Goal: Information Seeking & Learning: Learn about a topic

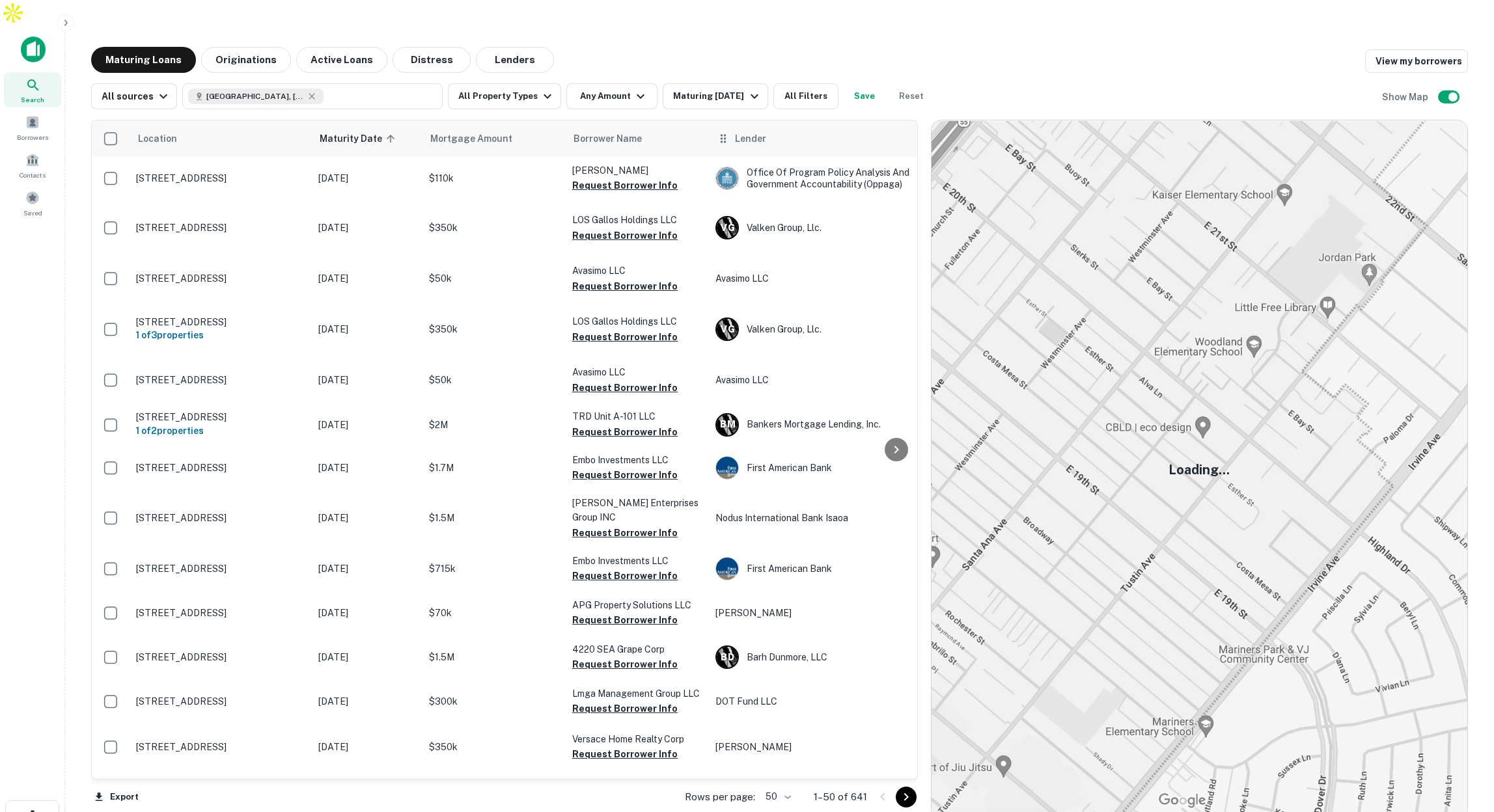
scroll to position [2, 0]
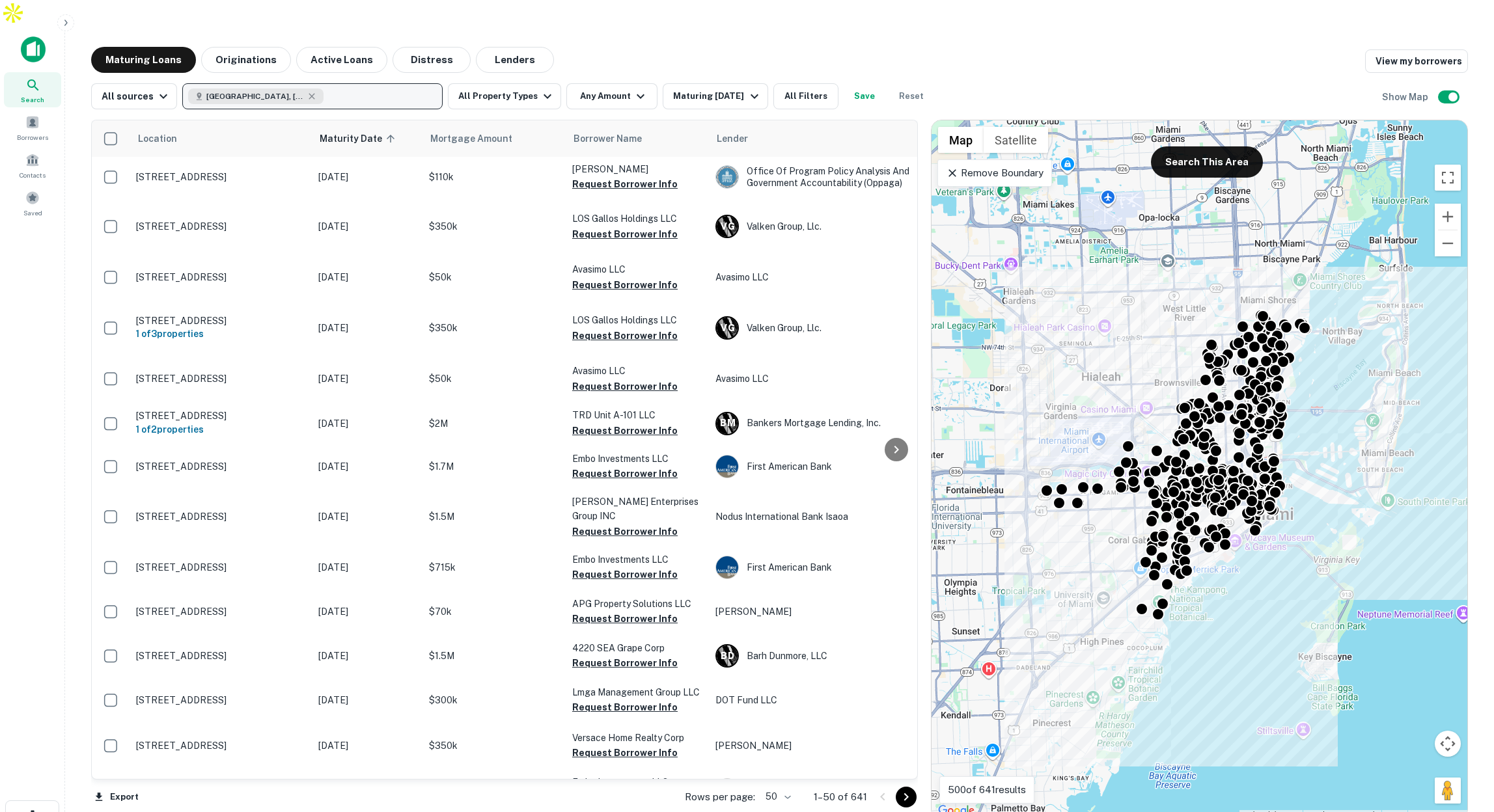
click at [298, 84] on button "Miami, FL, USA" at bounding box center [312, 97] width 260 height 26
click at [267, 136] on input "text" at bounding box center [309, 138] width 259 height 36
type input "********"
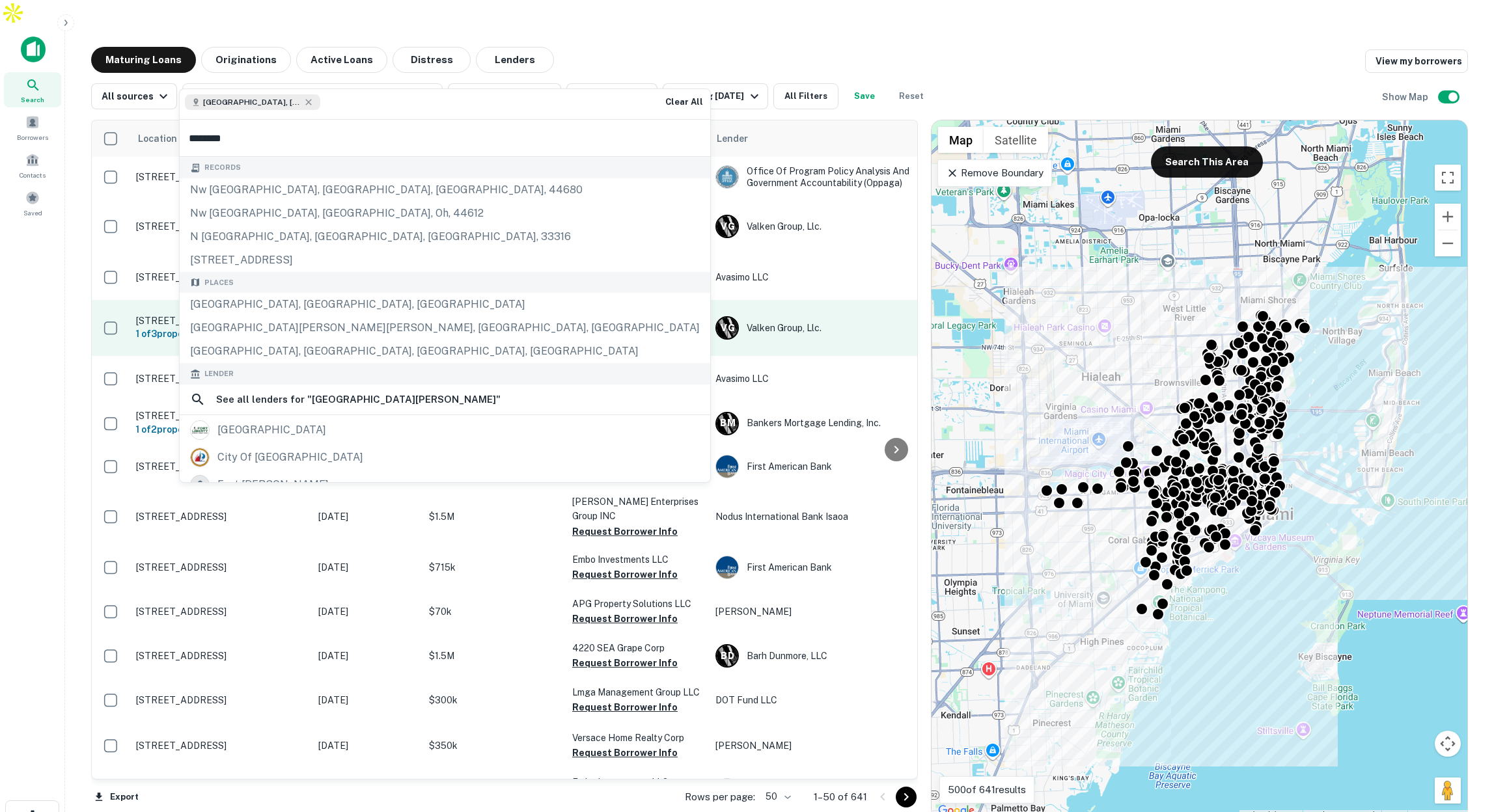
click at [287, 299] on div "Fort Lauderdale, FL, USA" at bounding box center [445, 304] width 531 height 24
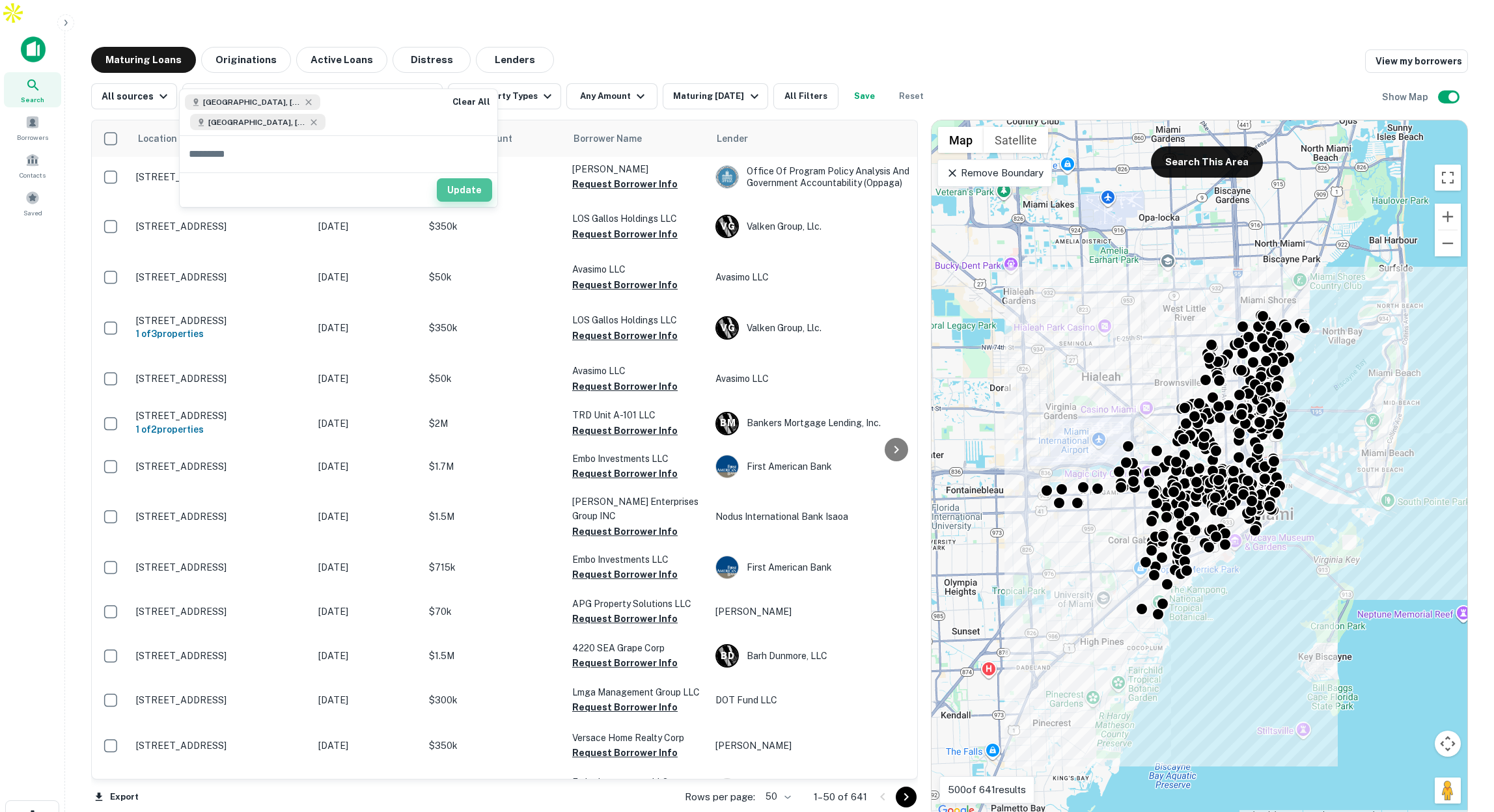
click at [446, 178] on button "Update" at bounding box center [464, 189] width 55 height 24
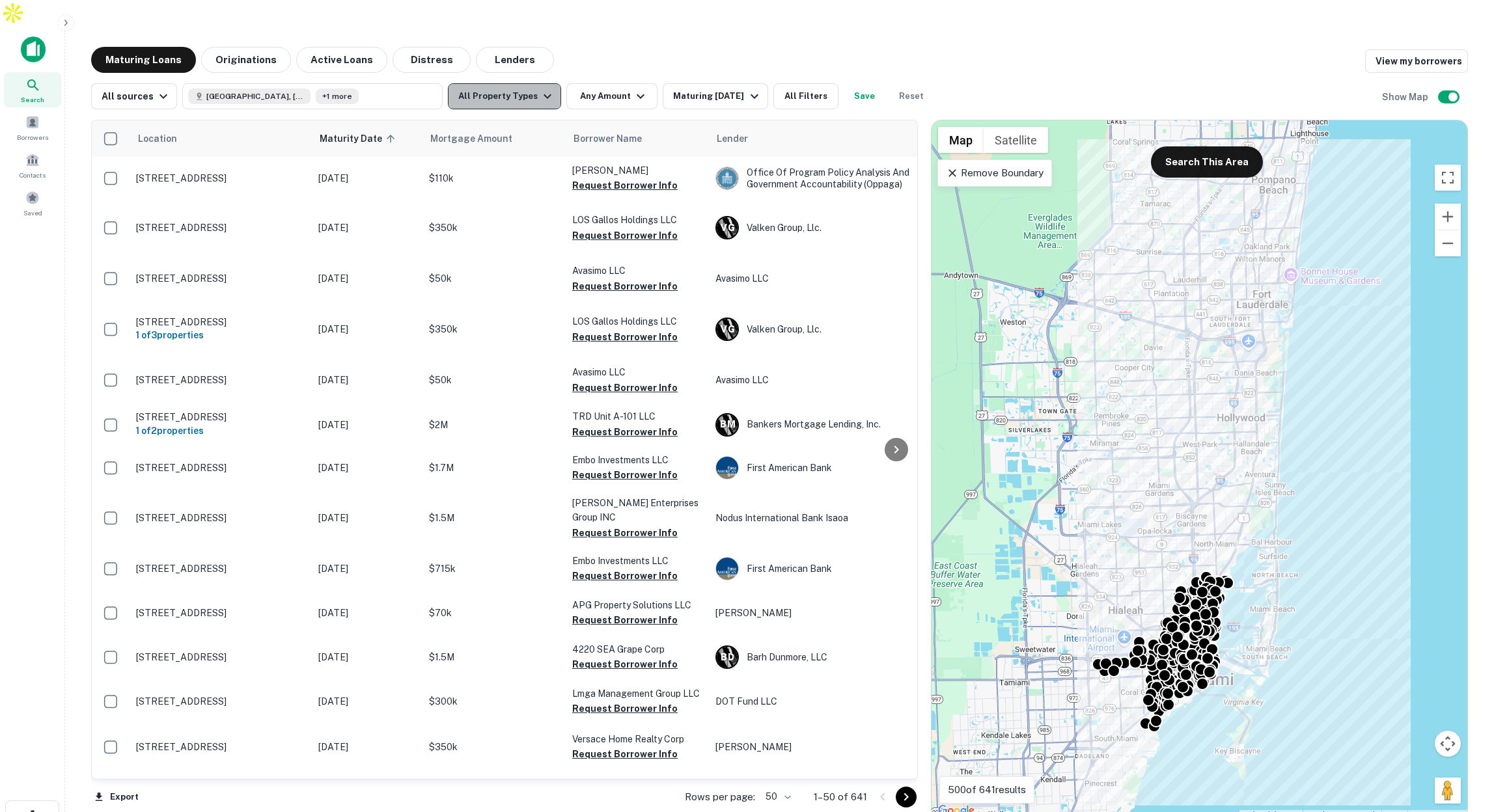
click at [528, 84] on button "All Property Types" at bounding box center [505, 97] width 113 height 26
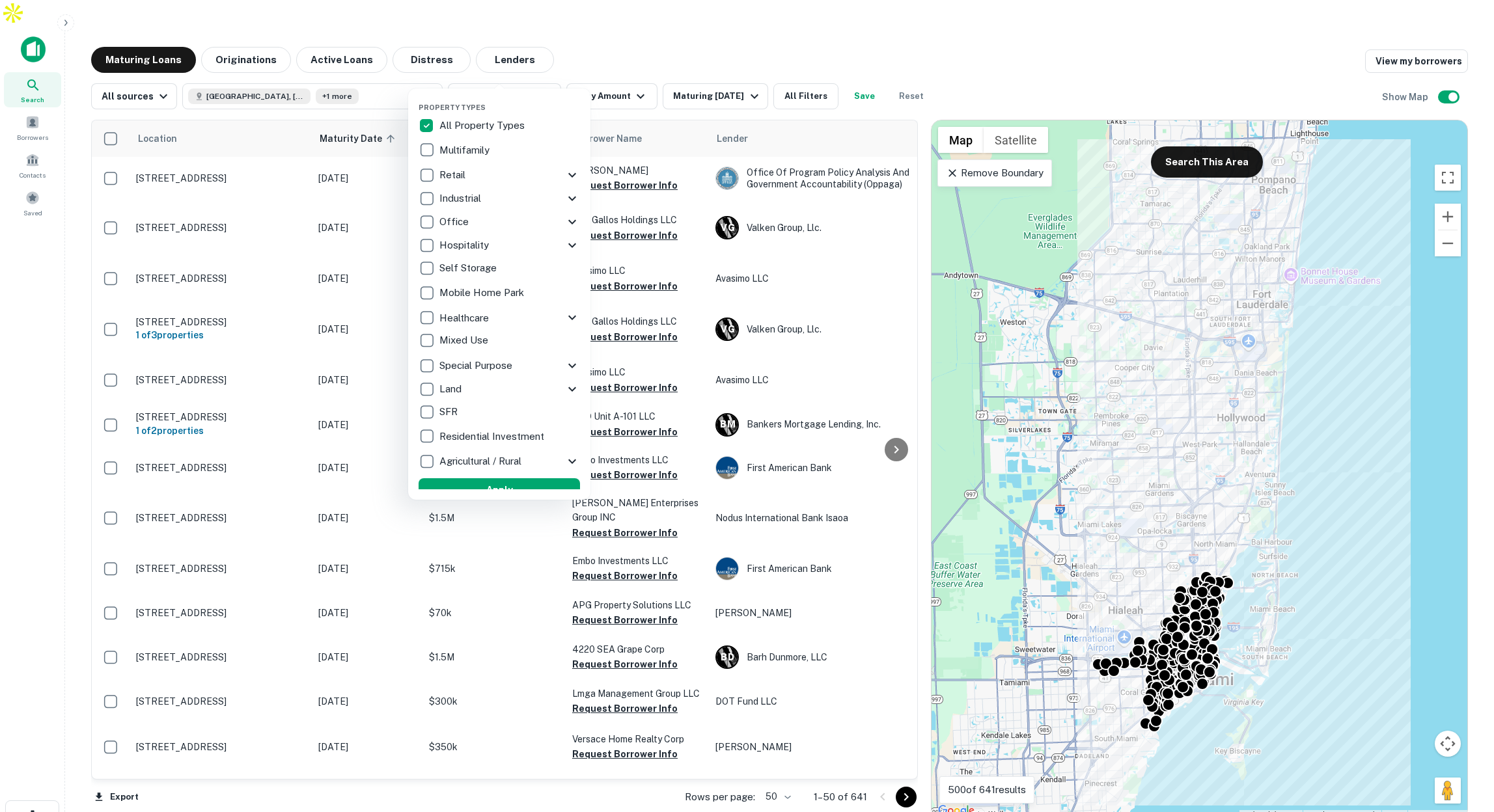
click at [619, 68] on div at bounding box center [747, 406] width 1494 height 812
click at [628, 73] on div at bounding box center [747, 406] width 1494 height 812
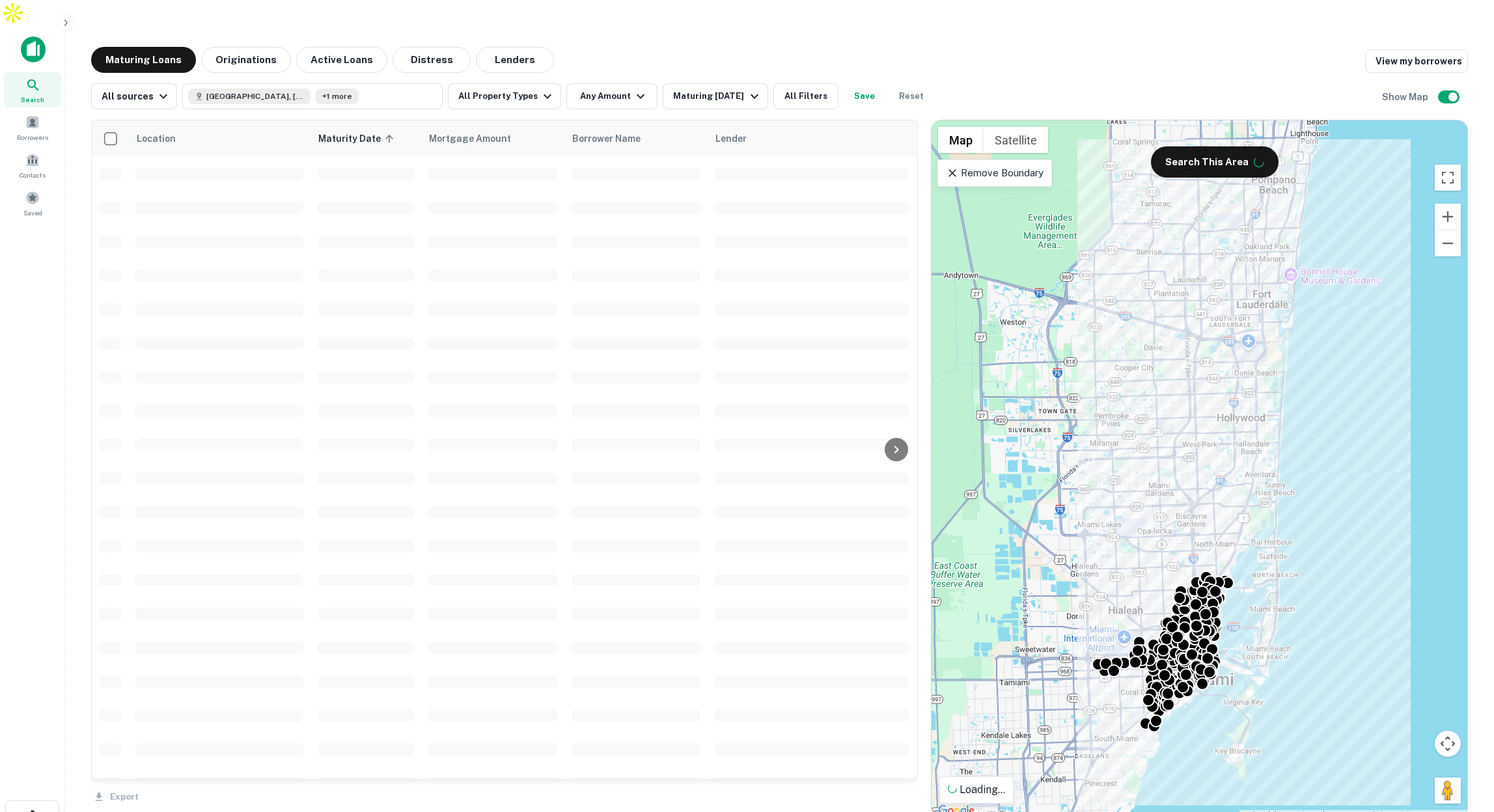
click at [631, 71] on div "Property Types All Property Types Multifamily Retail Storefront Auto Shop Bar S…" at bounding box center [747, 406] width 1494 height 812
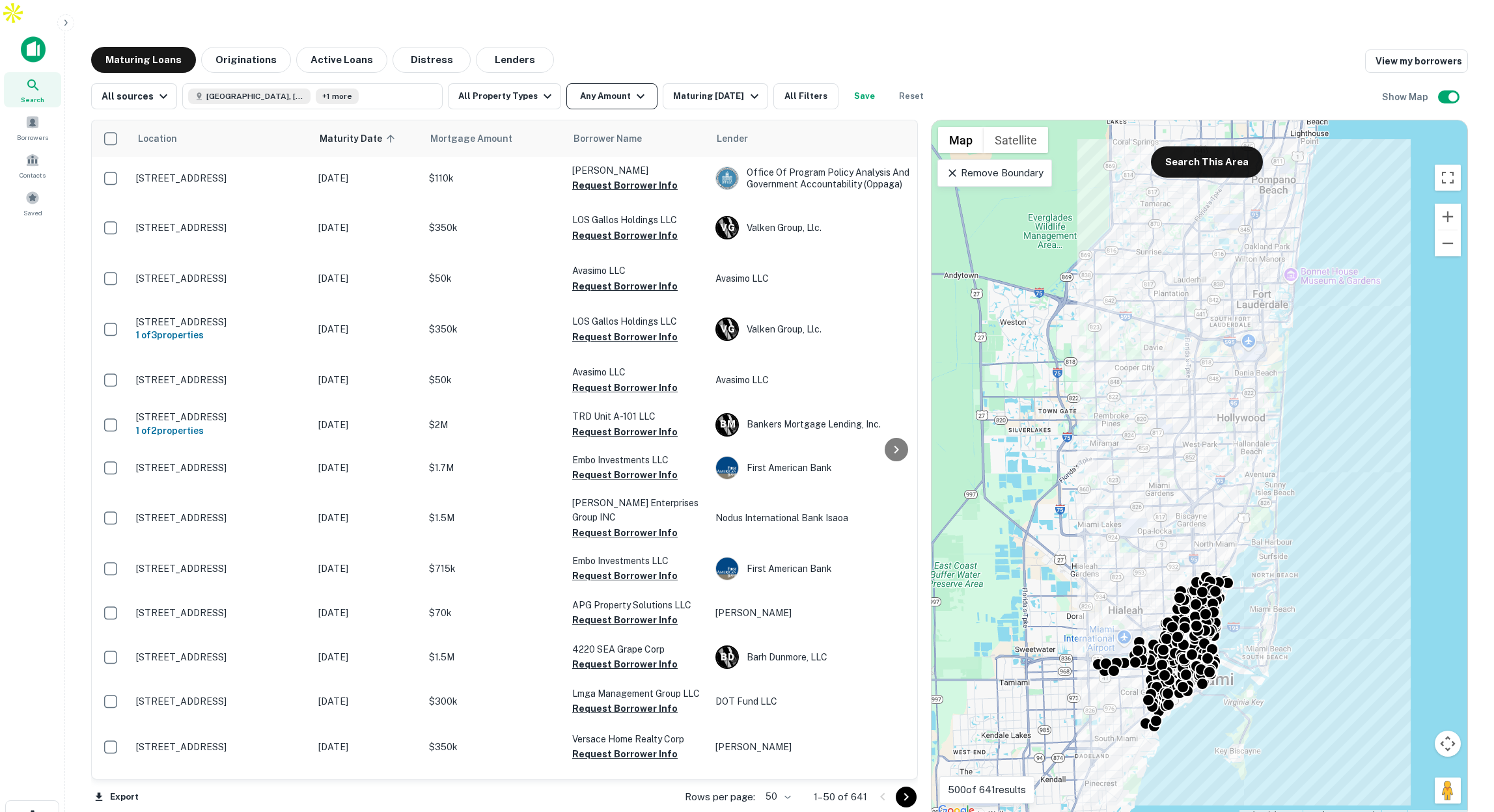
click at [617, 84] on button "Any Amount" at bounding box center [611, 97] width 91 height 26
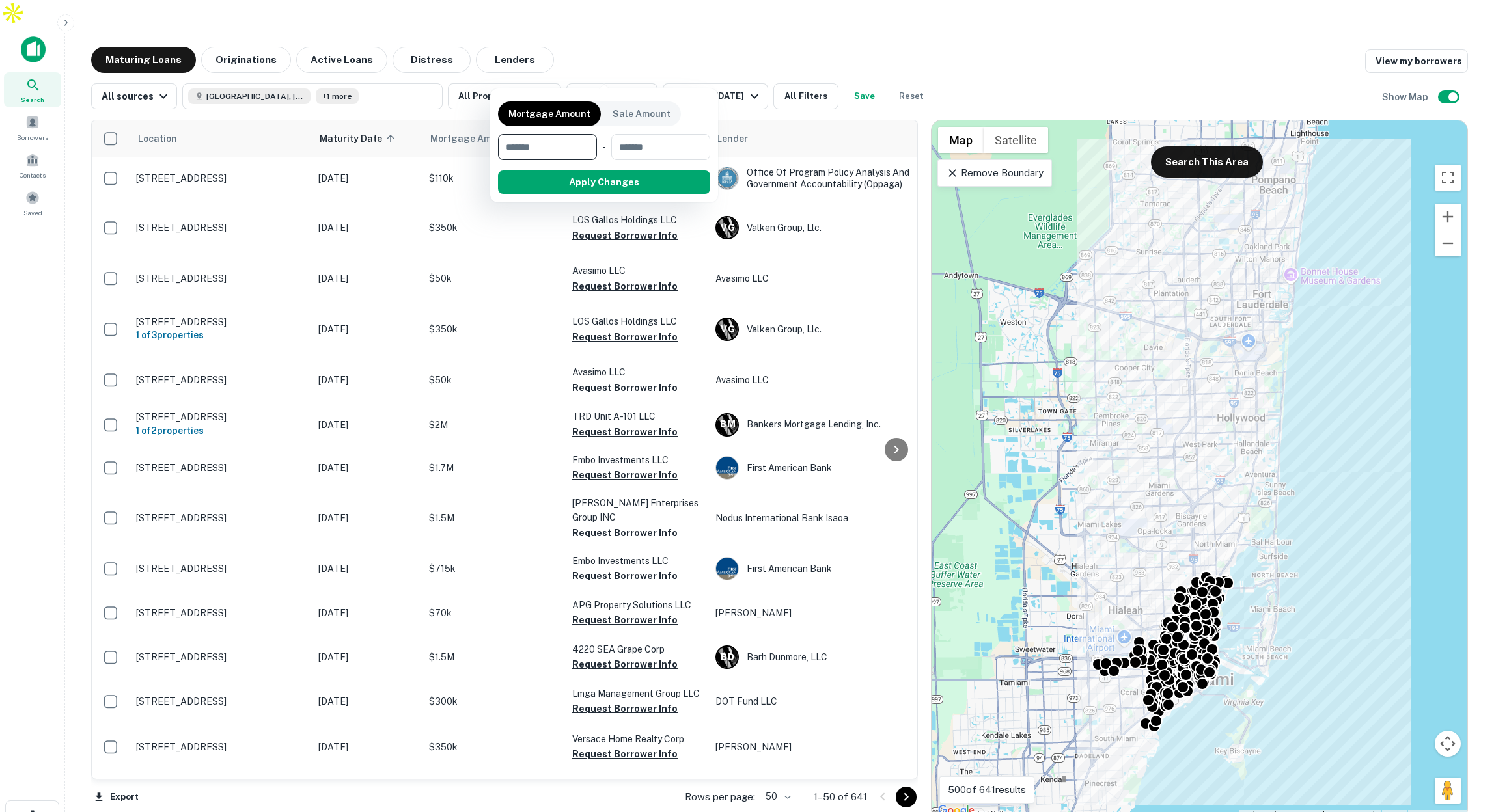
click at [560, 141] on input "number" at bounding box center [542, 147] width 89 height 26
type input "*******"
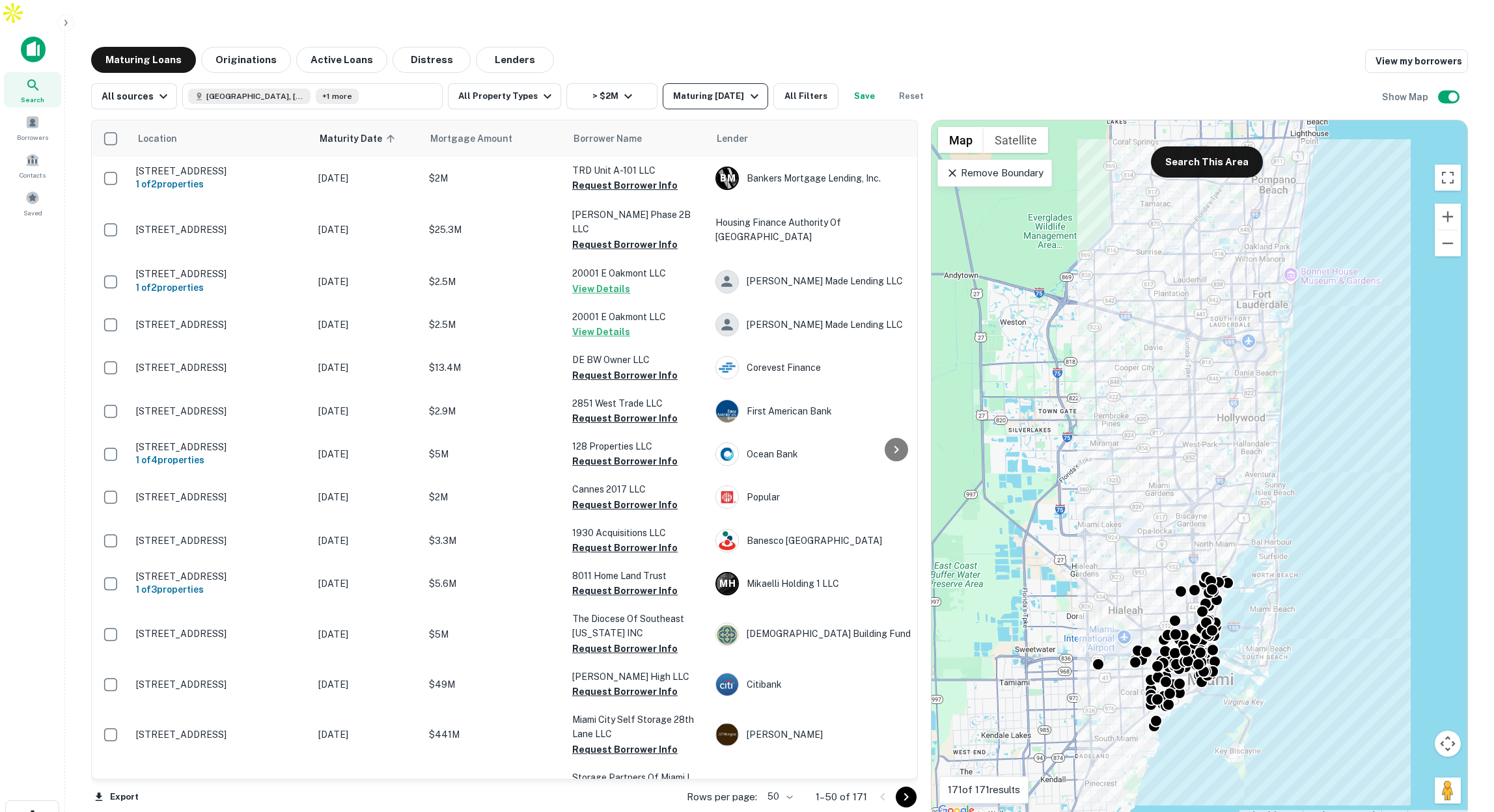
click at [716, 89] on div "Maturing In 1 Year" at bounding box center [717, 96] width 89 height 16
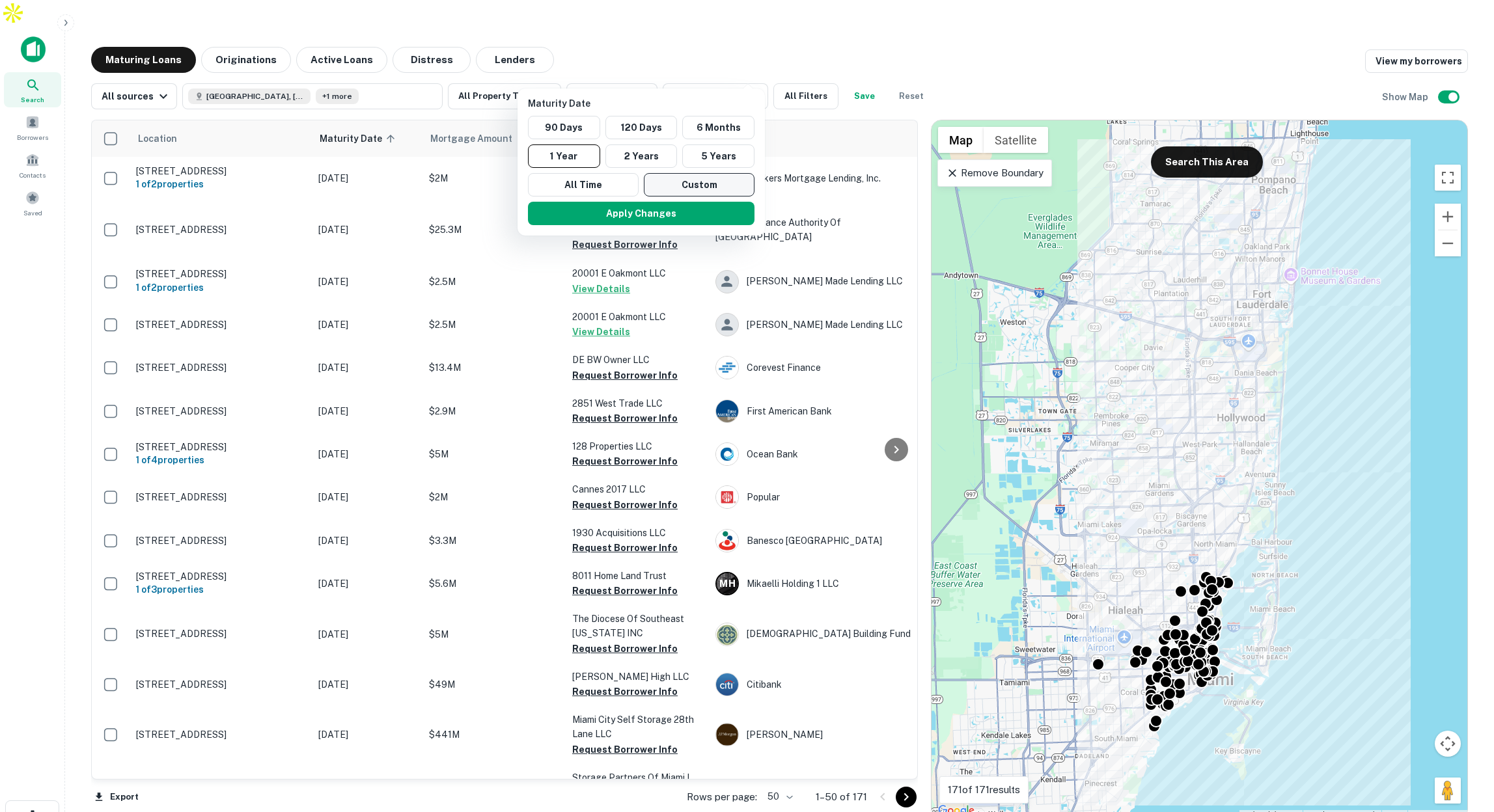
click at [714, 185] on button "Custom" at bounding box center [699, 185] width 111 height 24
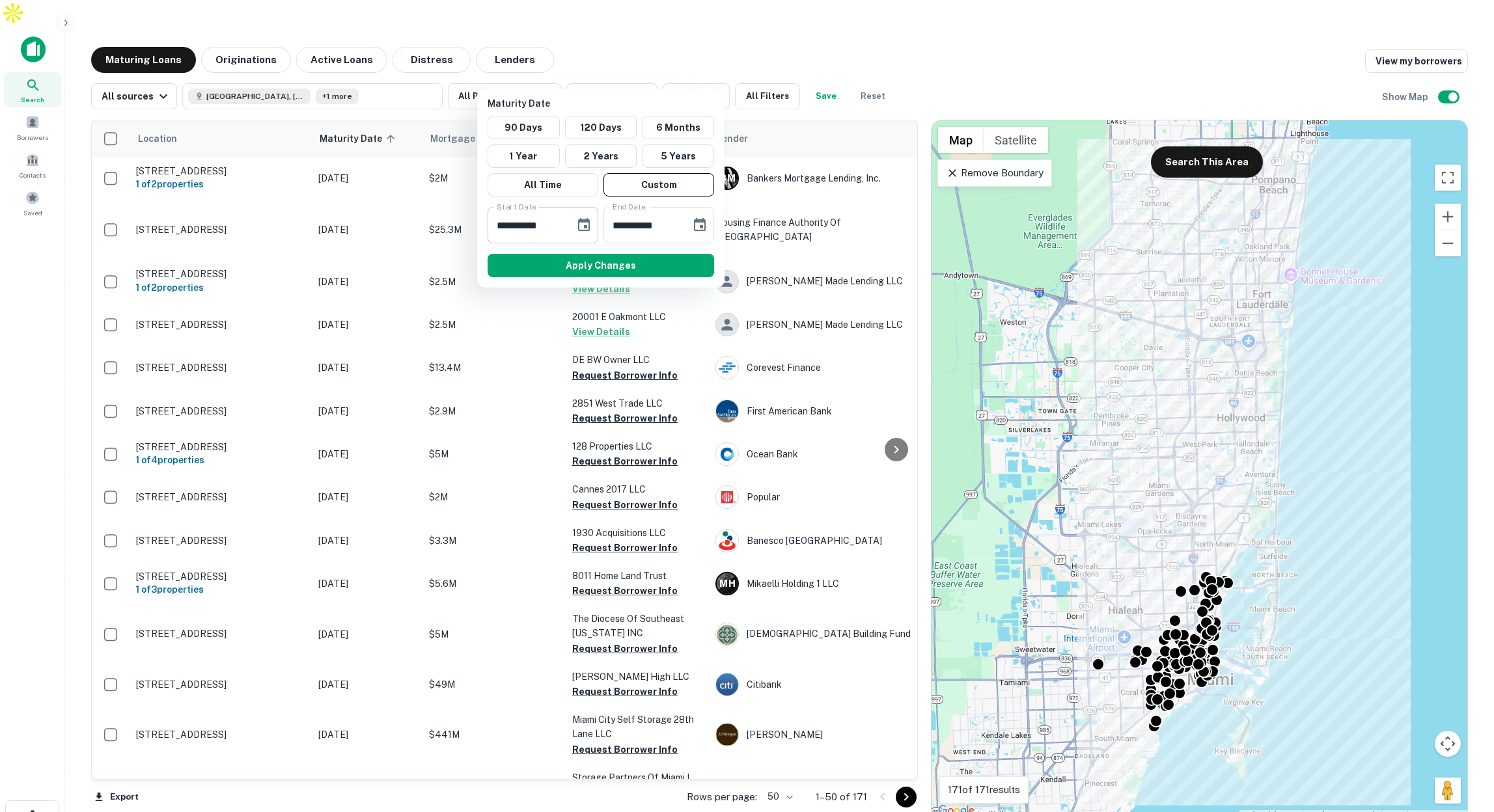
click at [588, 222] on icon "Choose date, selected date is Sep 24, 2025" at bounding box center [584, 225] width 11 height 13
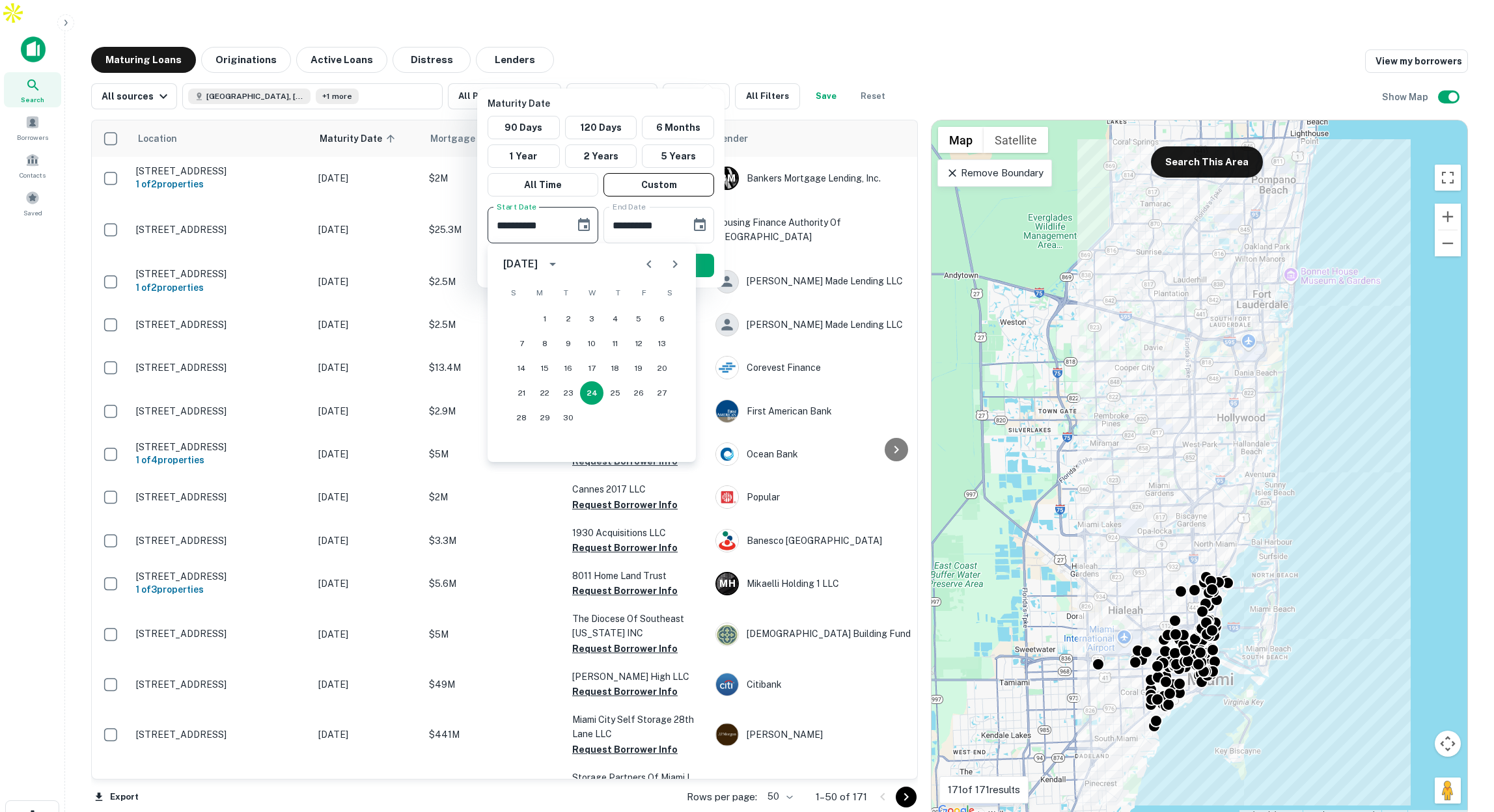
click at [672, 267] on icon "Next month" at bounding box center [674, 264] width 16 height 16
click at [673, 267] on icon "Next month" at bounding box center [674, 264] width 16 height 16
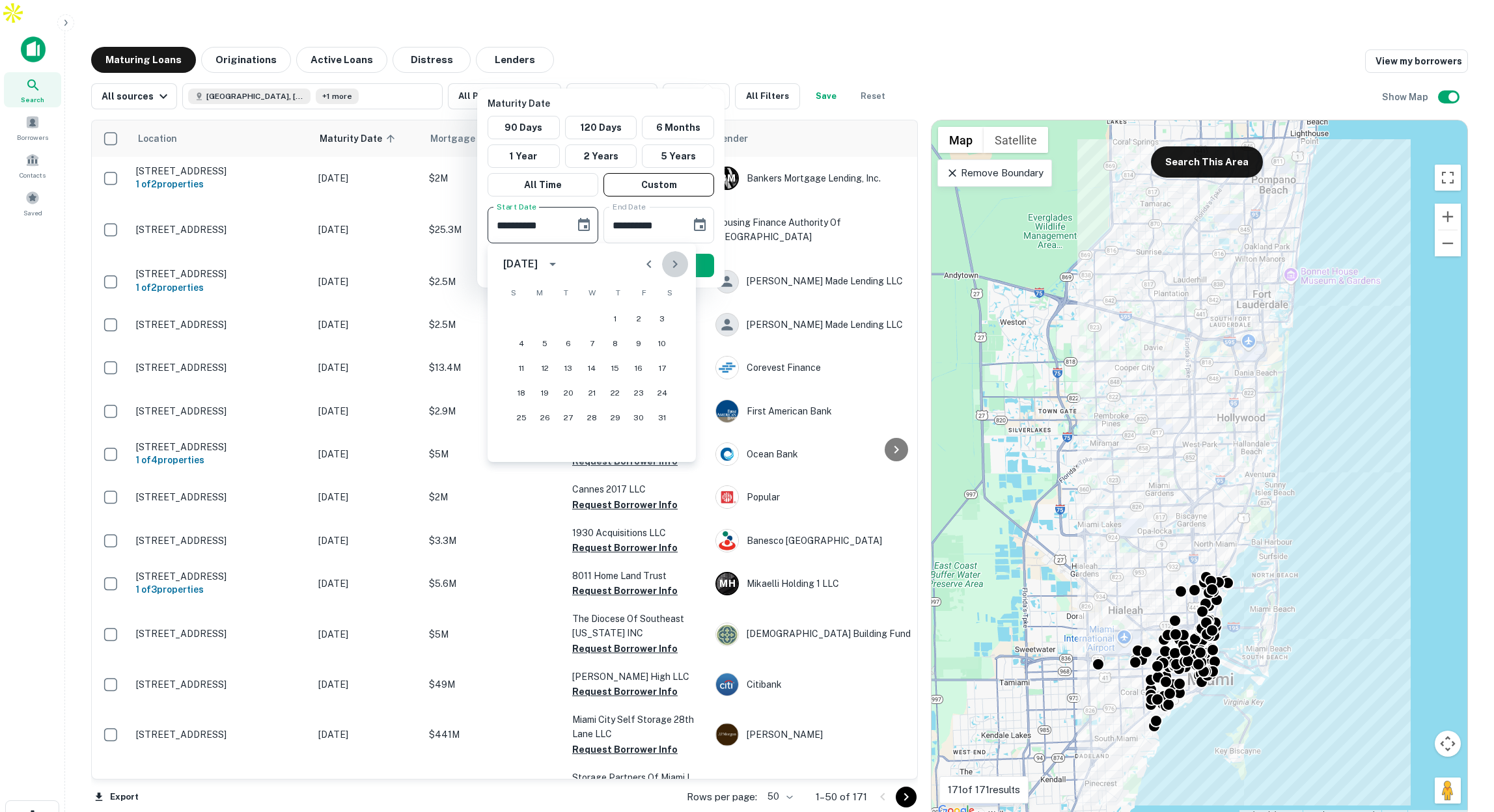
click at [673, 267] on icon "Next month" at bounding box center [675, 264] width 5 height 8
click at [518, 318] on button "1" at bounding box center [521, 318] width 24 height 24
type input "**********"
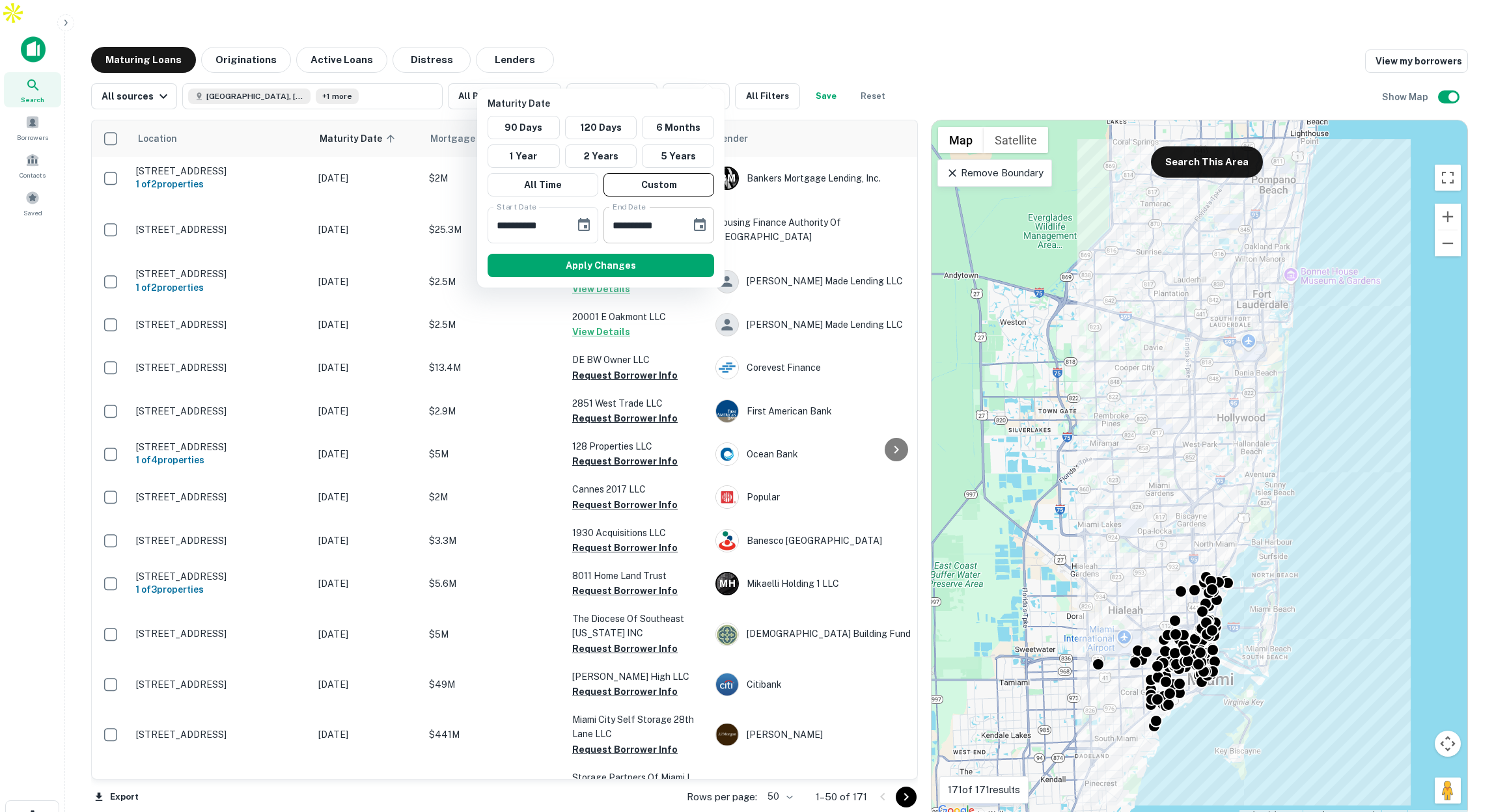
click at [704, 226] on icon "Choose date, selected date is Mar 23, 2026" at bounding box center [699, 225] width 16 height 16
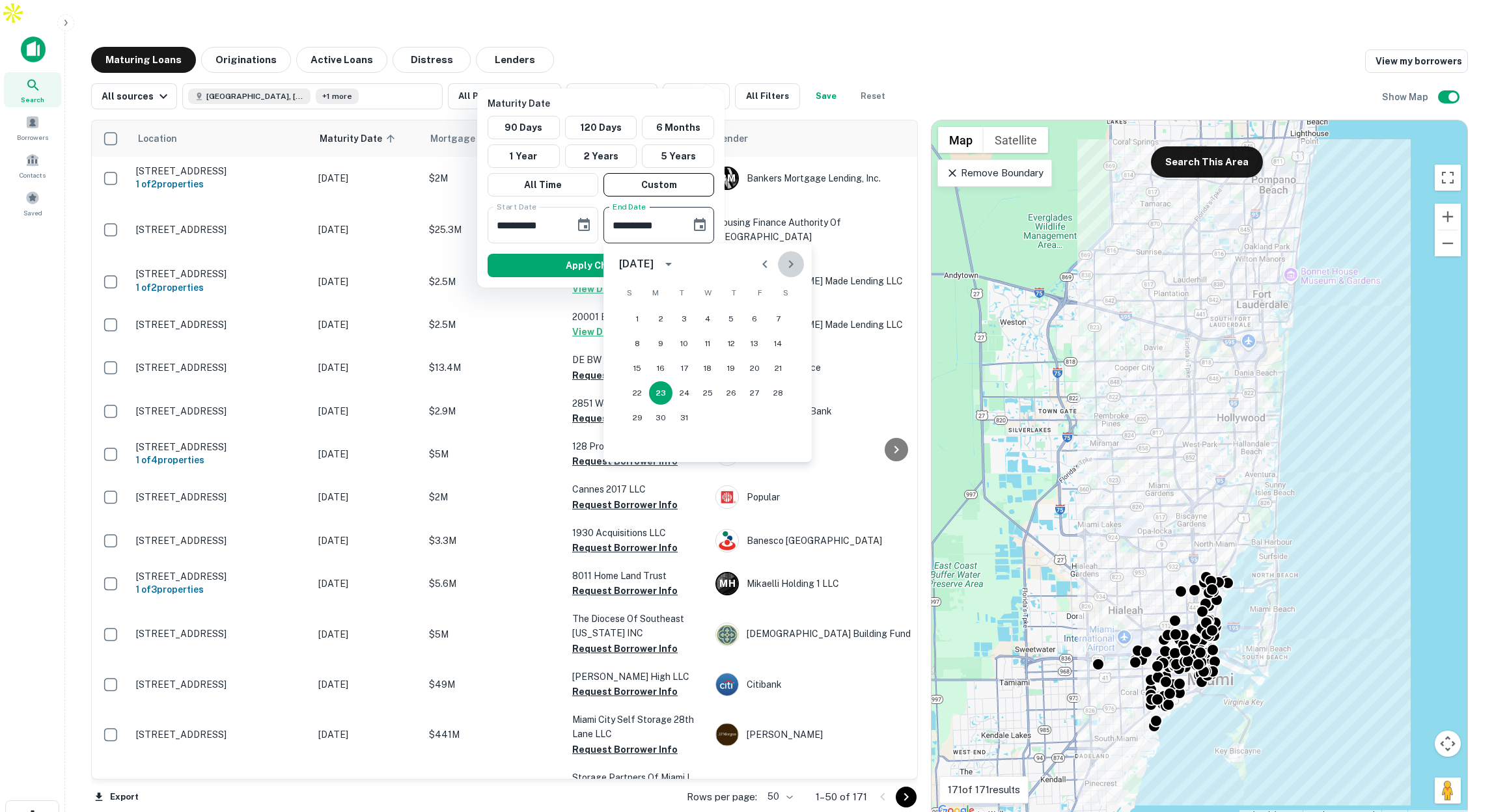
click at [793, 264] on icon "Next month" at bounding box center [790, 264] width 16 height 16
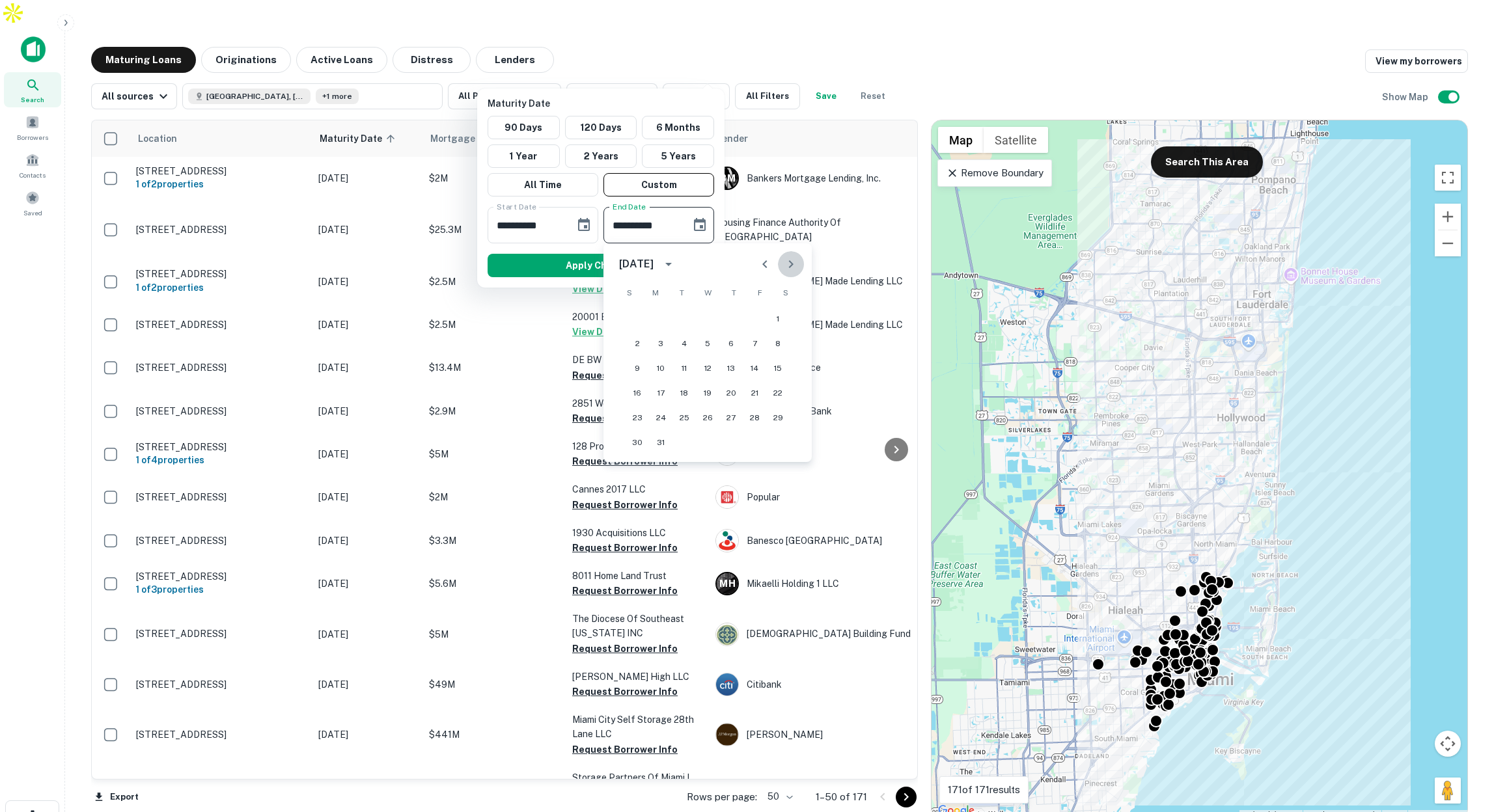
click at [793, 264] on icon "Next month" at bounding box center [790, 264] width 16 height 16
click at [723, 315] on button "1" at bounding box center [731, 318] width 24 height 24
type input "**********"
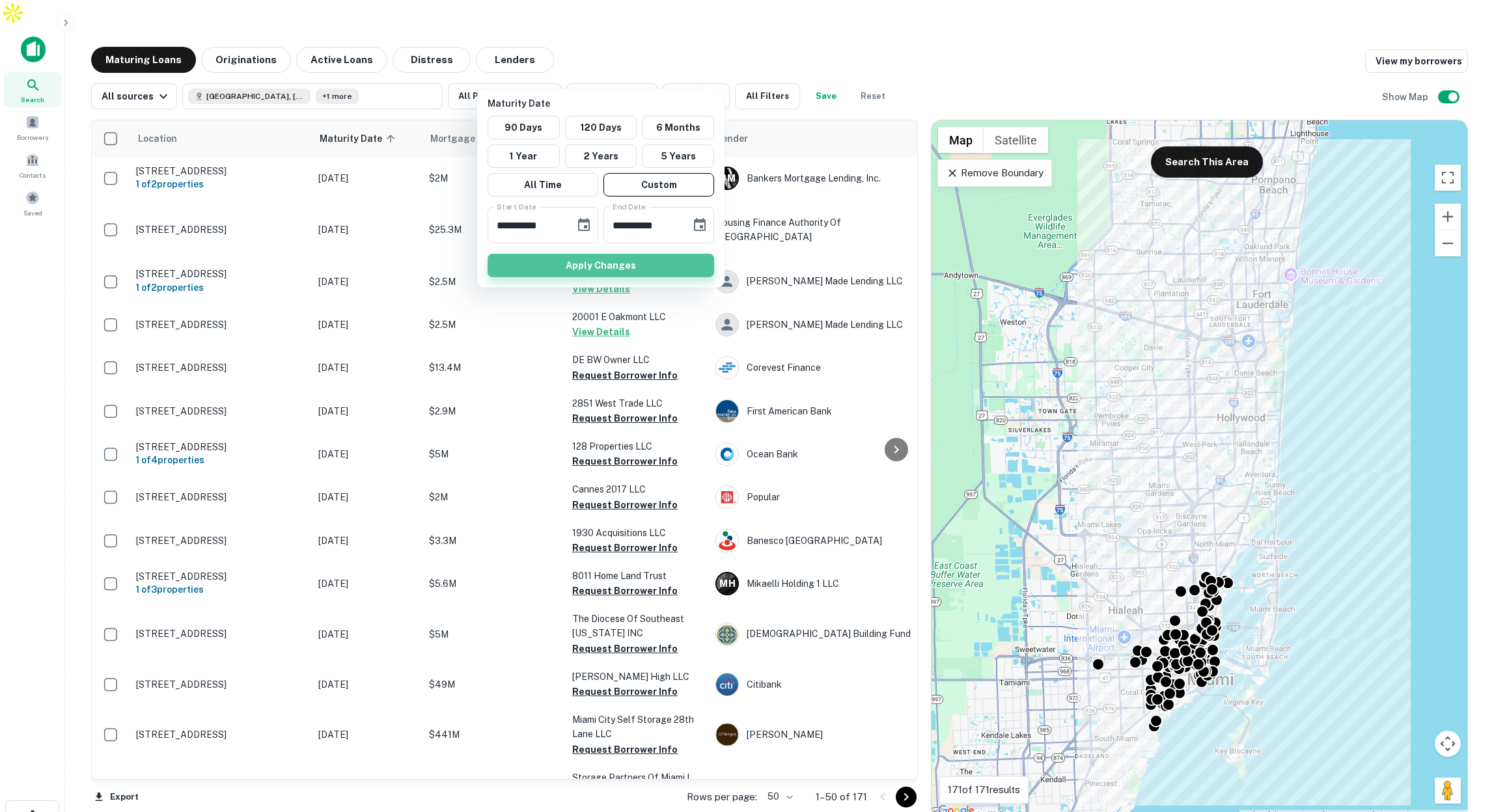
click at [663, 267] on button "Apply Changes" at bounding box center [601, 265] width 226 height 24
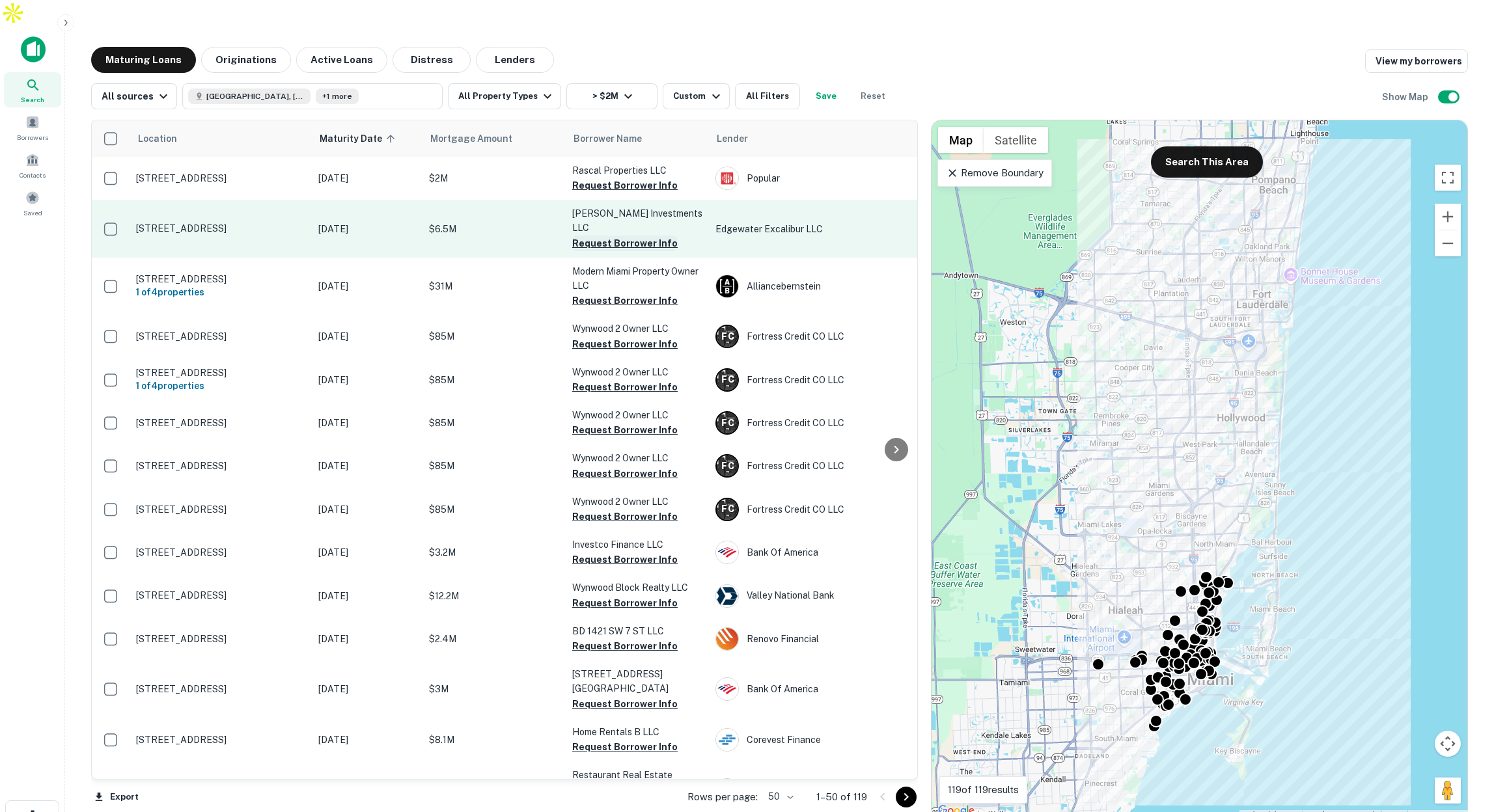
click at [614, 235] on button "Request Borrower Info" at bounding box center [624, 243] width 106 height 16
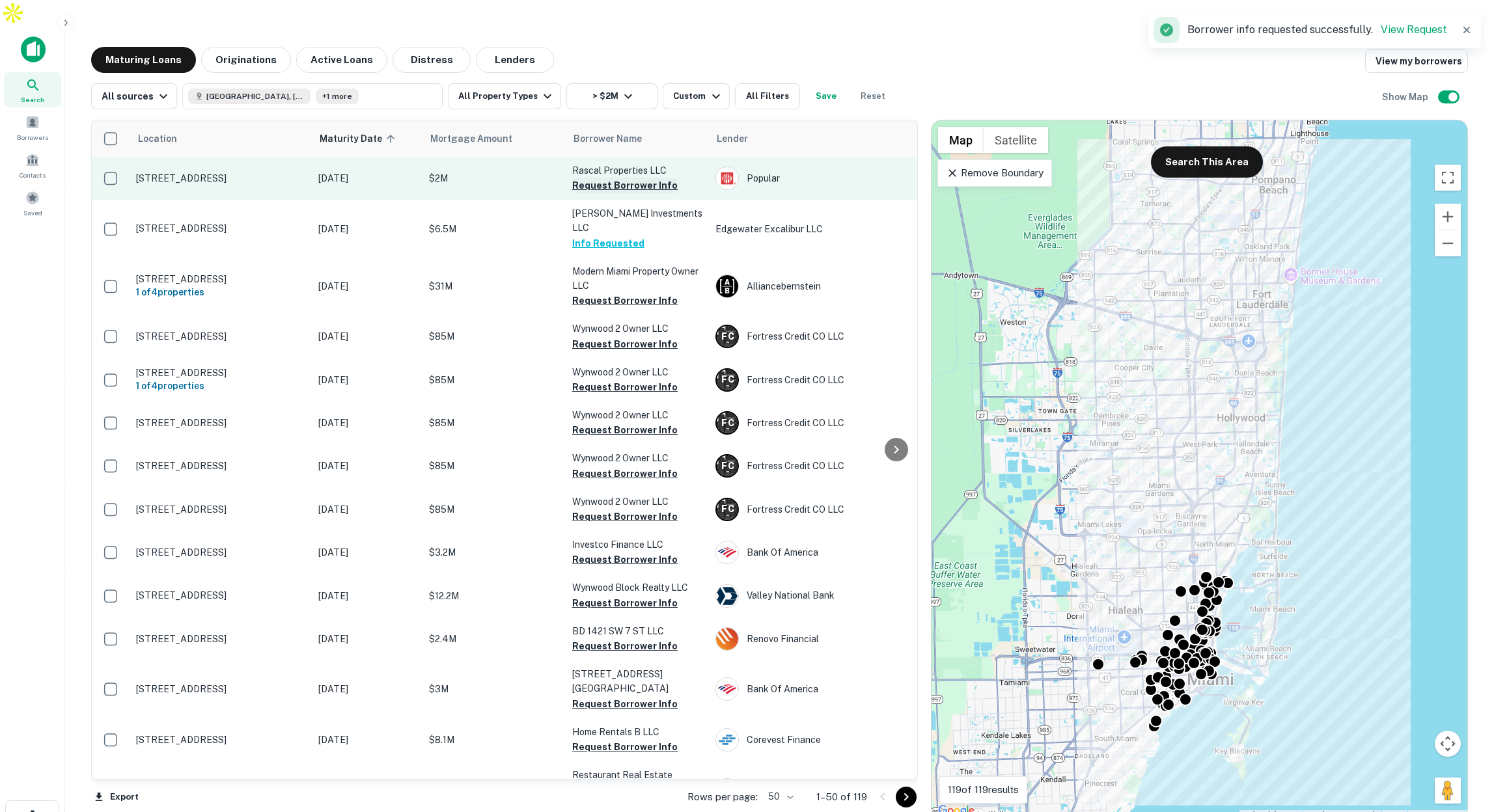
click at [613, 178] on button "Request Borrower Info" at bounding box center [624, 185] width 106 height 16
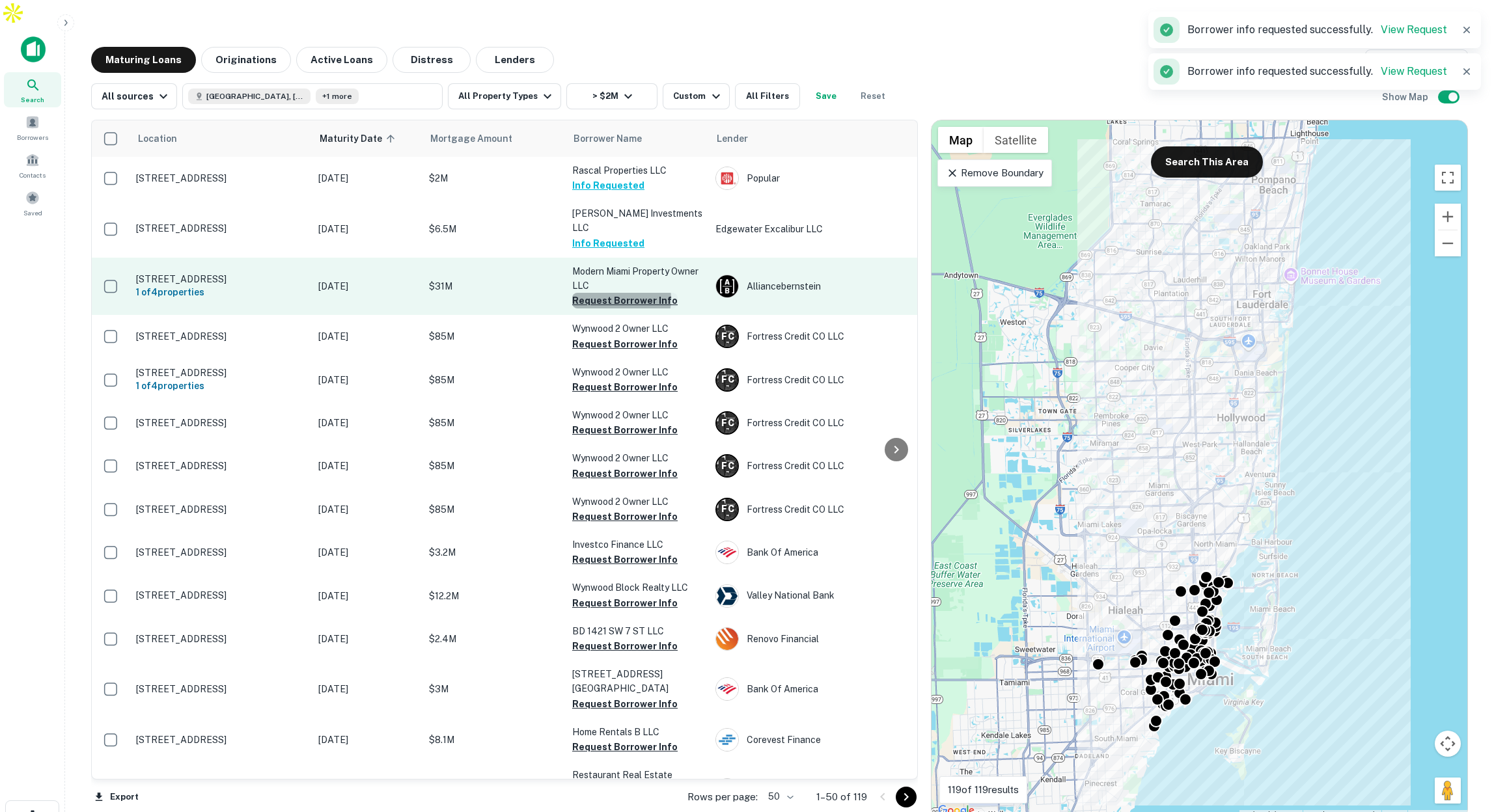
click at [615, 293] on button "Request Borrower Info" at bounding box center [624, 300] width 106 height 16
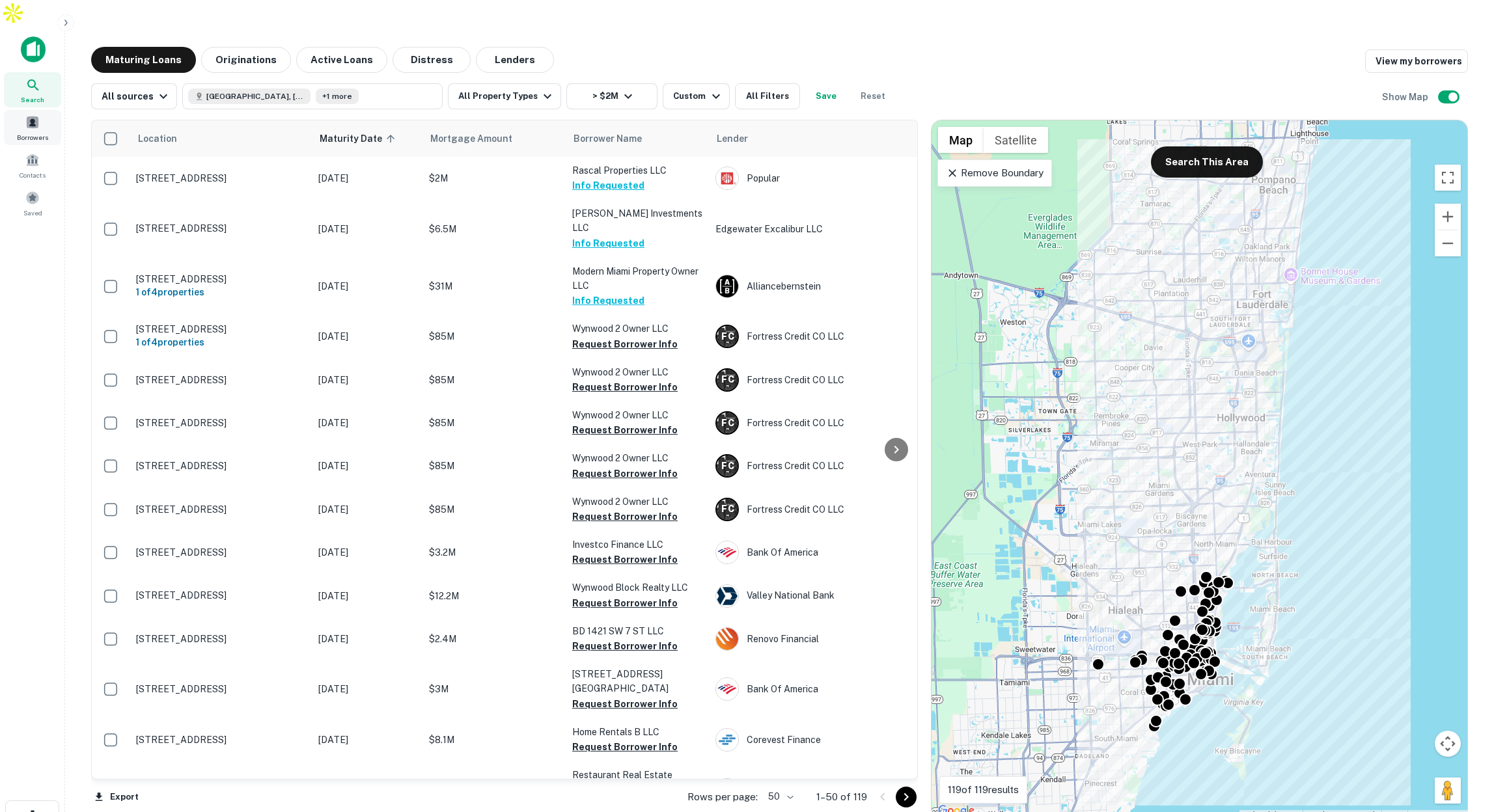
click at [34, 115] on span at bounding box center [32, 121] width 14 height 14
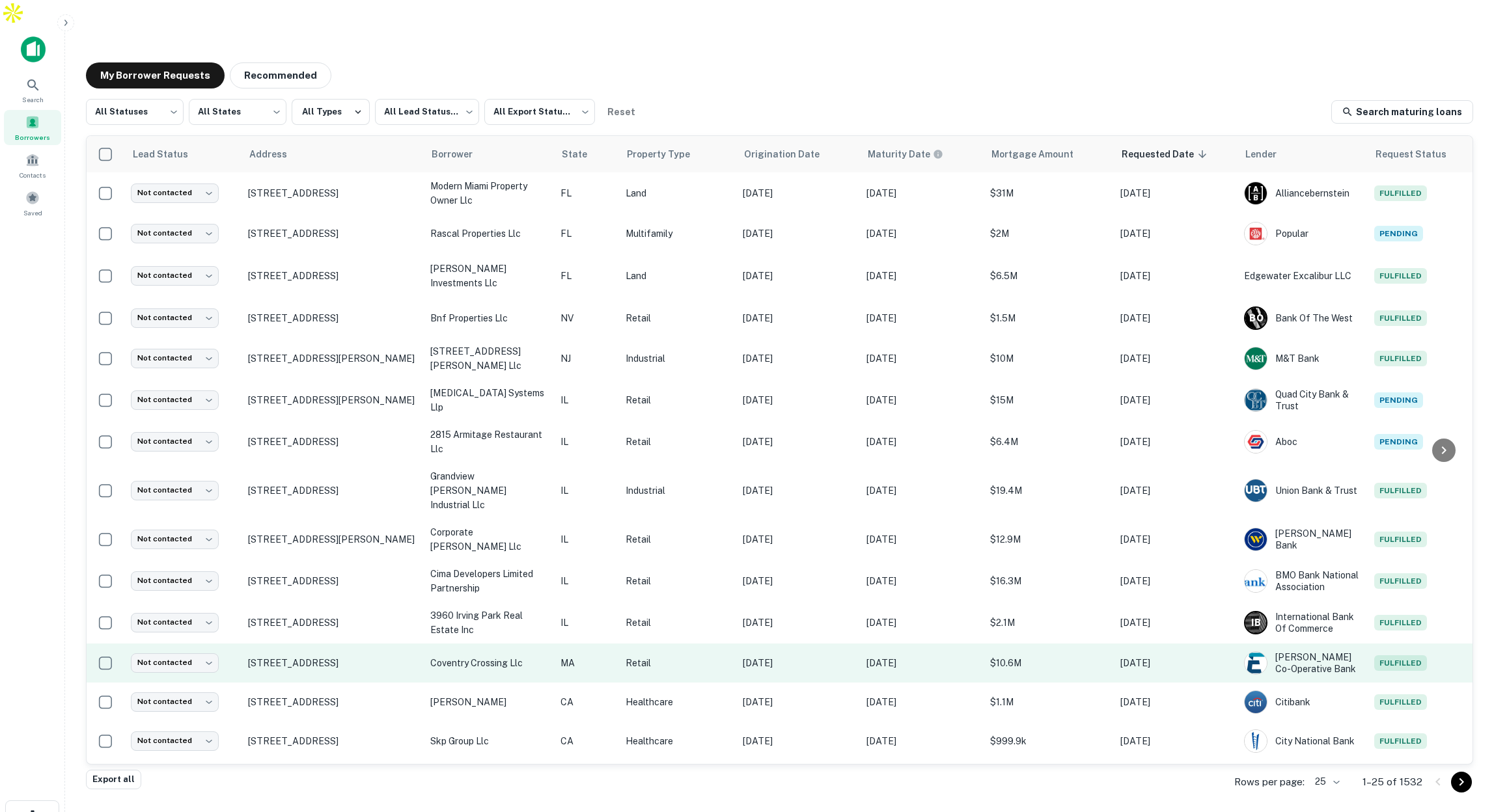
click at [665, 656] on p "Retail" at bounding box center [677, 663] width 104 height 14
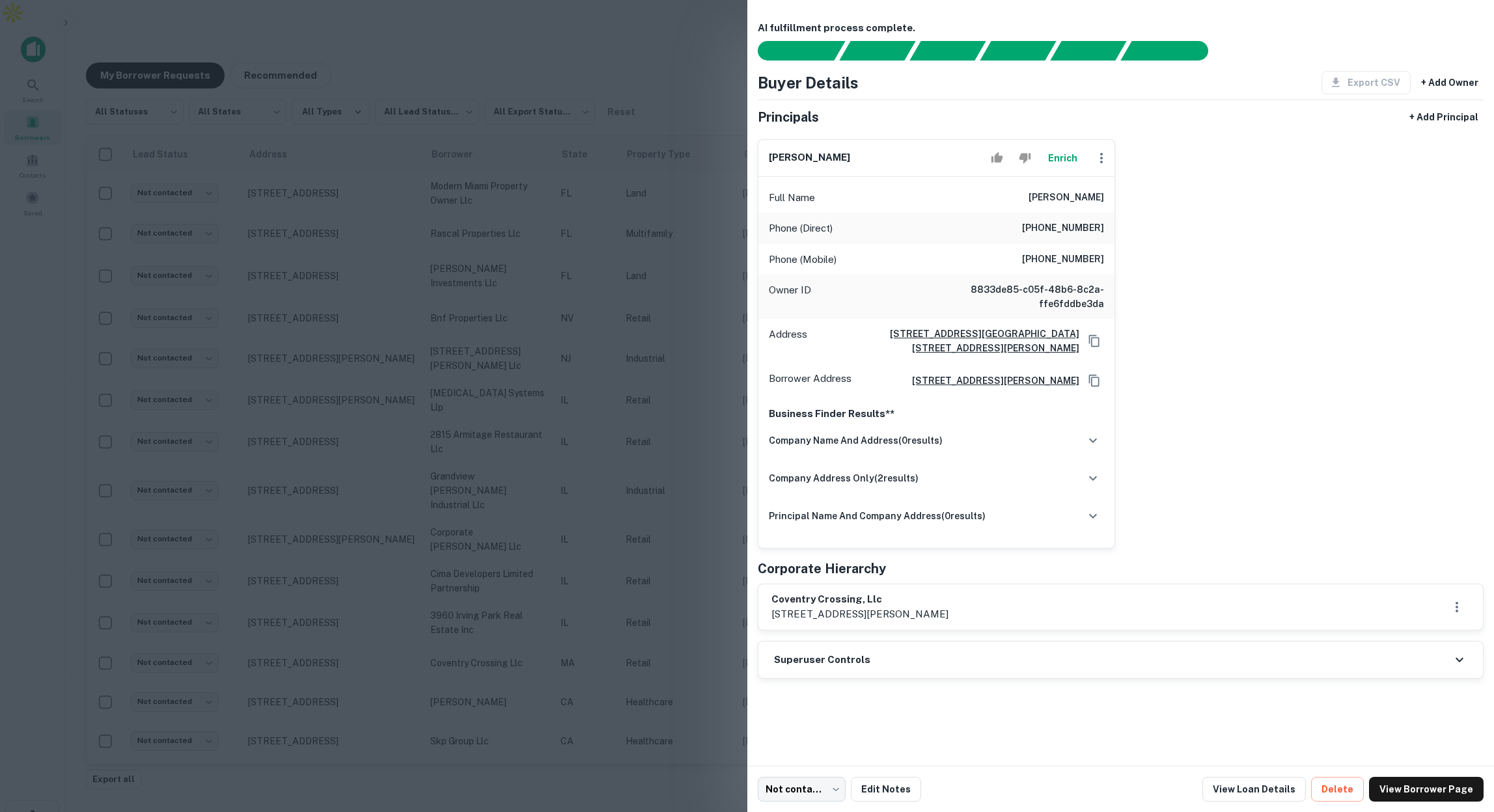
click at [661, 363] on div at bounding box center [747, 406] width 1494 height 812
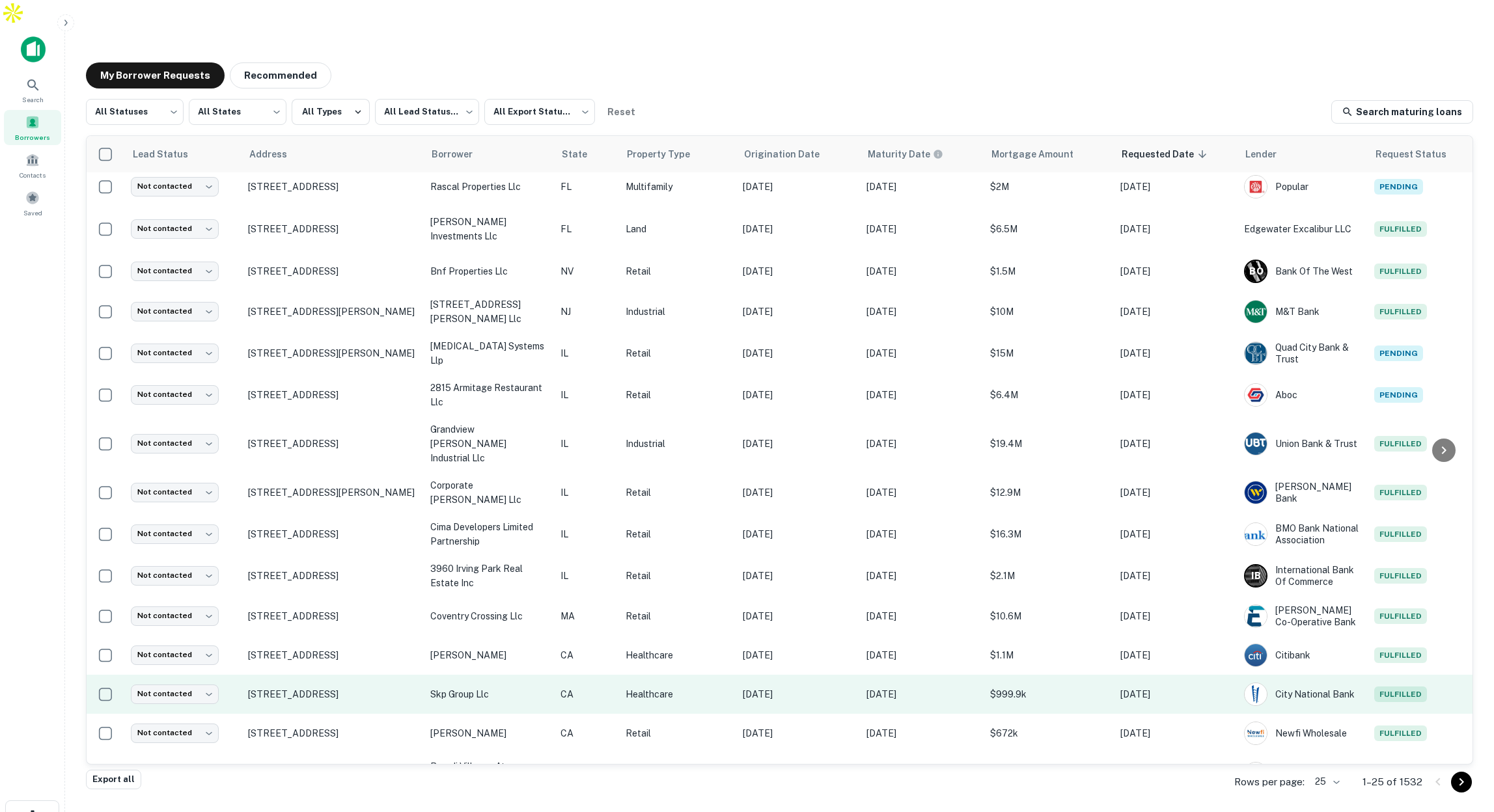
scroll to position [48, 0]
click at [707, 687] on p "Healthcare" at bounding box center [677, 693] width 104 height 14
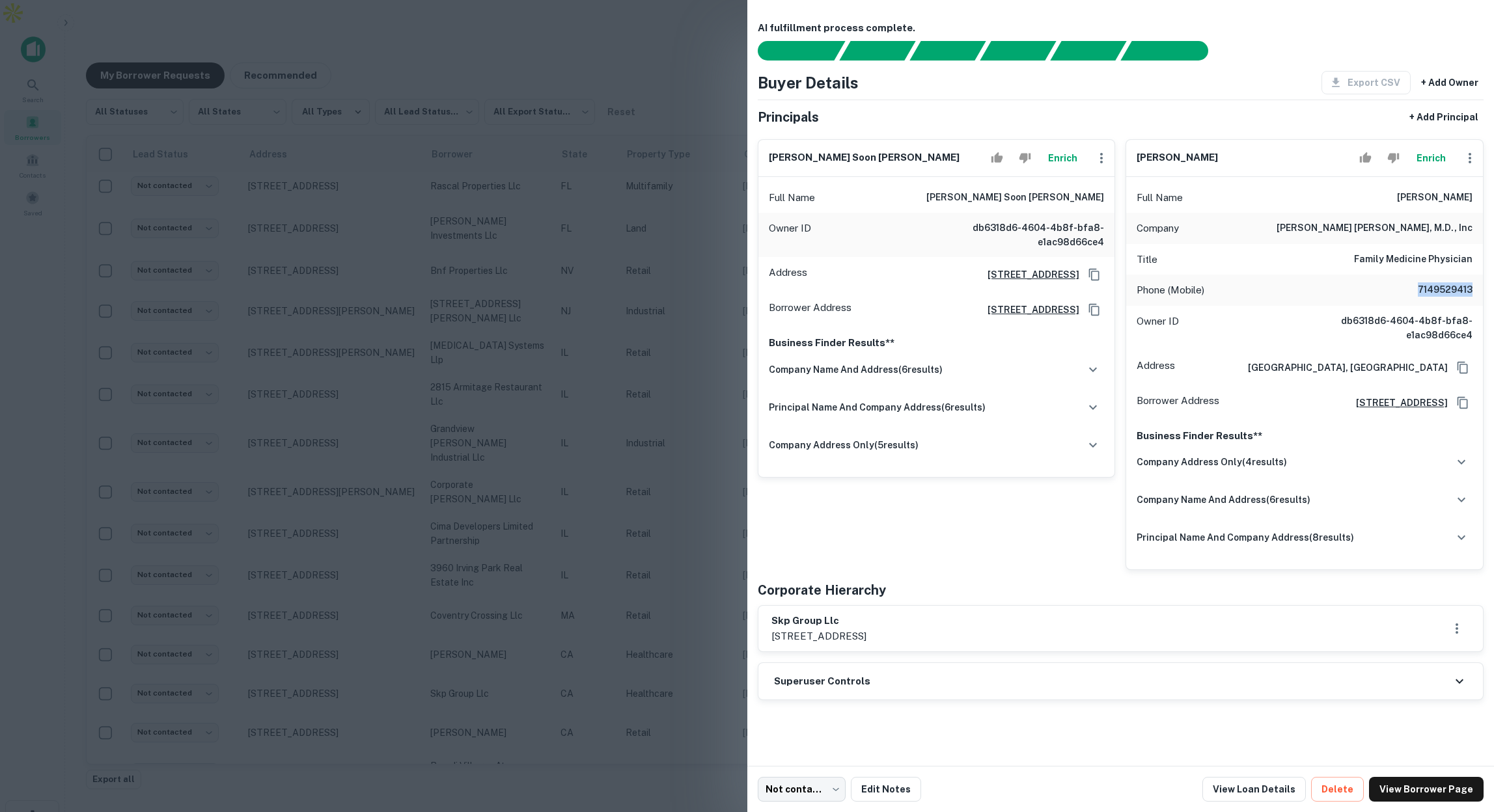
drag, startPoint x: 1416, startPoint y: 289, endPoint x: 1479, endPoint y: 292, distance: 63.1
click at [1479, 292] on div "Phone (Mobile) 7149529413" at bounding box center [1304, 290] width 357 height 31
click at [622, 363] on div at bounding box center [747, 406] width 1494 height 812
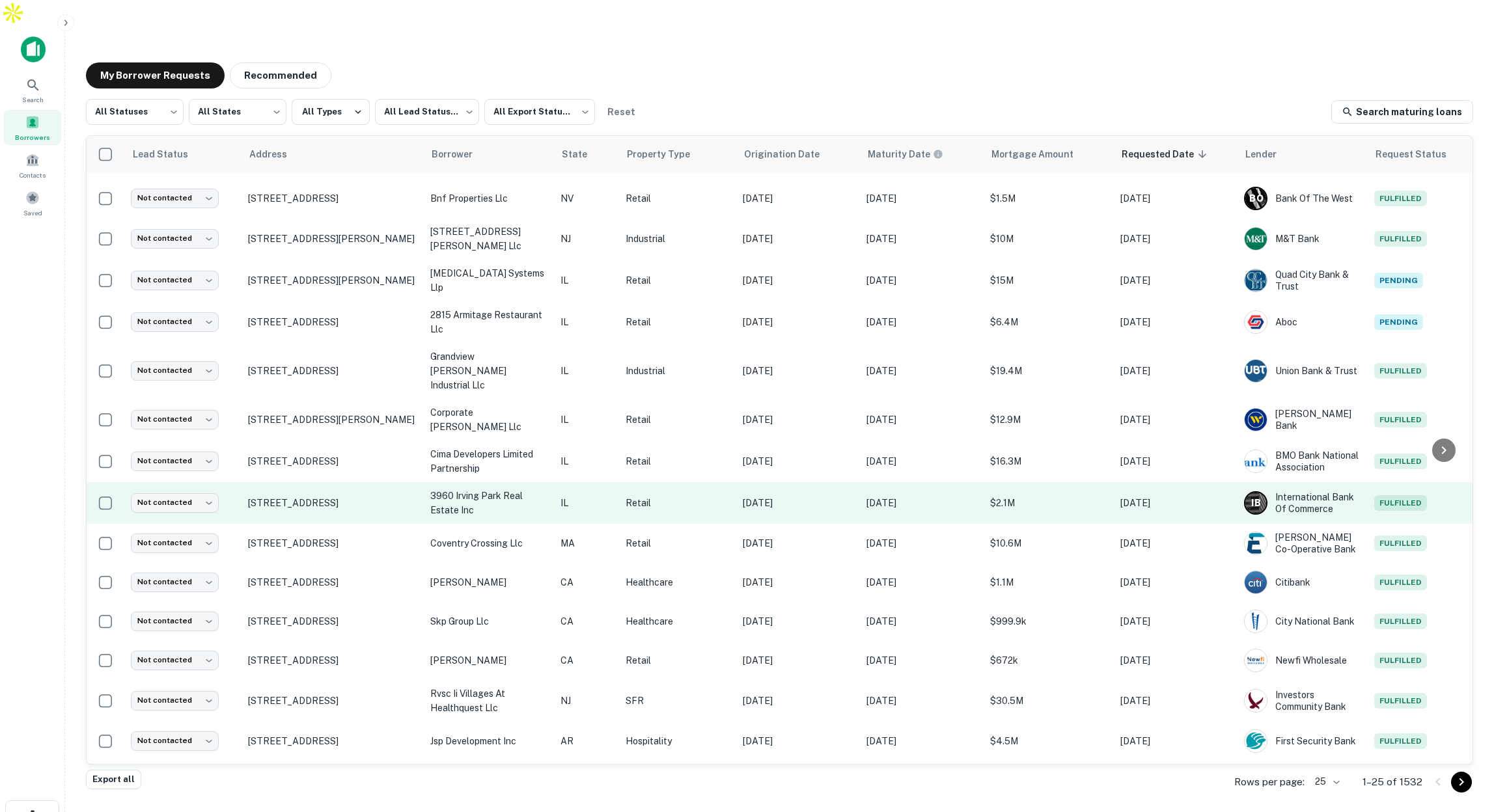
scroll to position [203, 0]
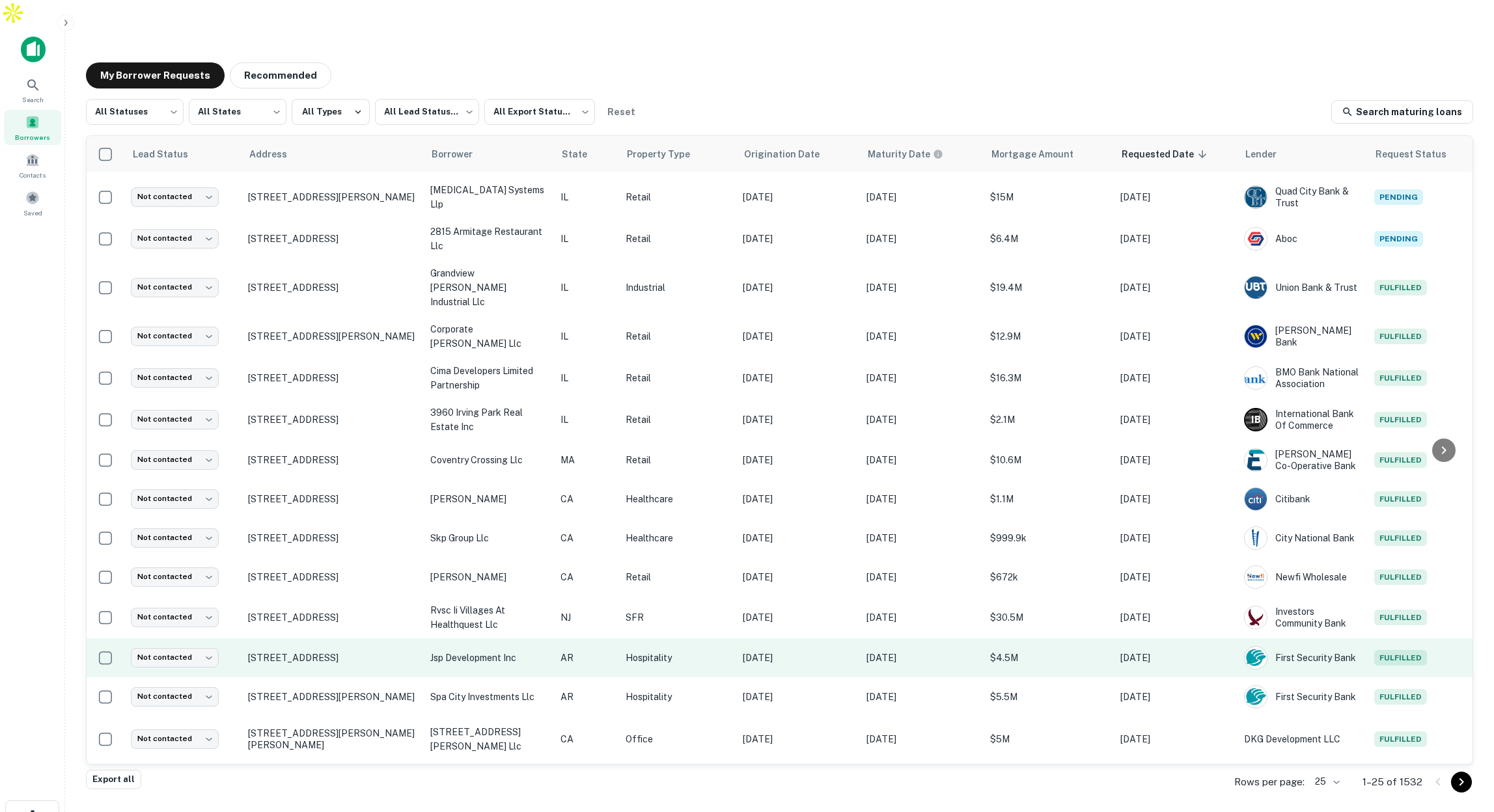
click at [673, 650] on p "Hospitality" at bounding box center [677, 657] width 104 height 14
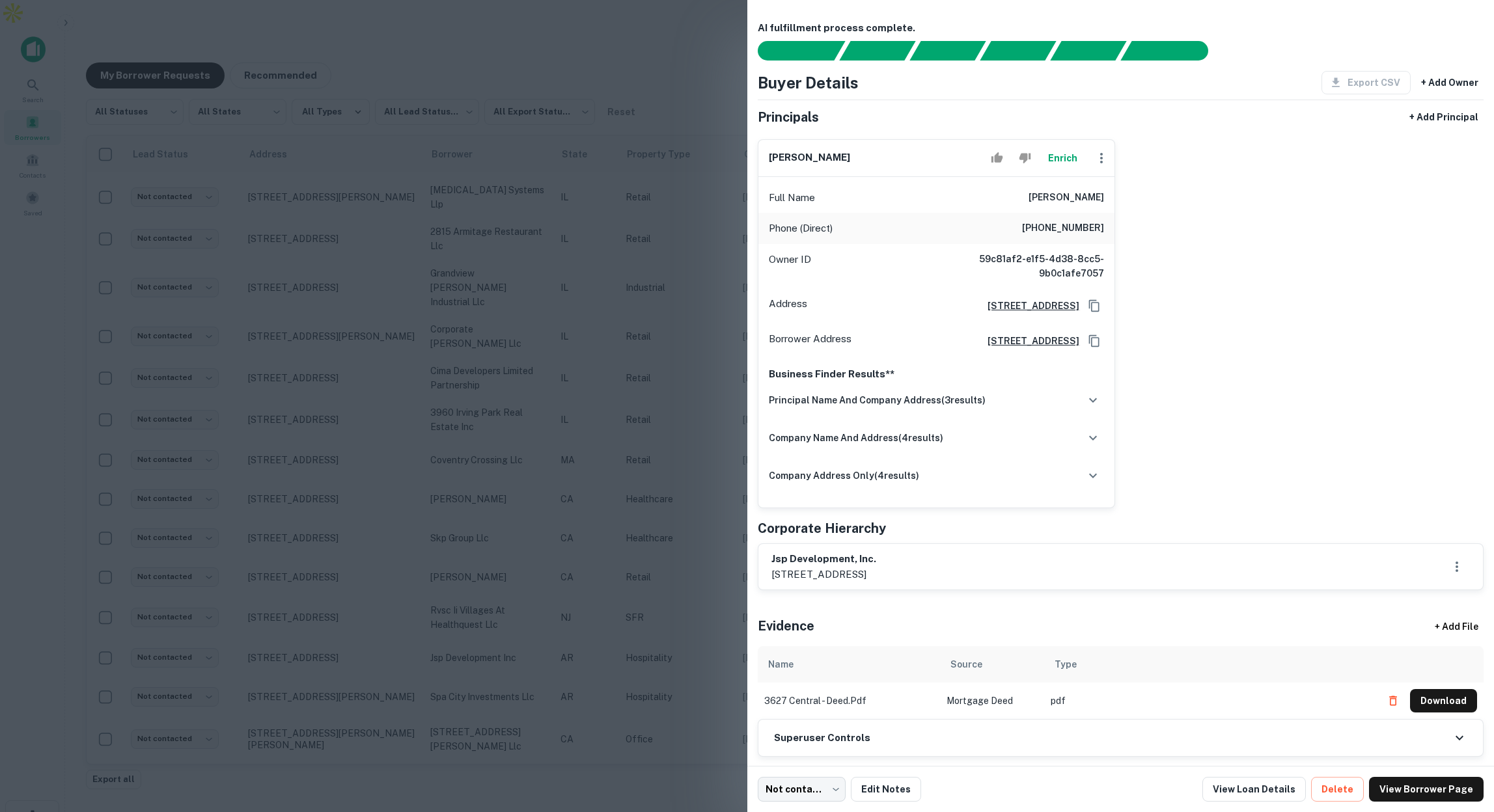
click at [706, 381] on div at bounding box center [747, 406] width 1494 height 812
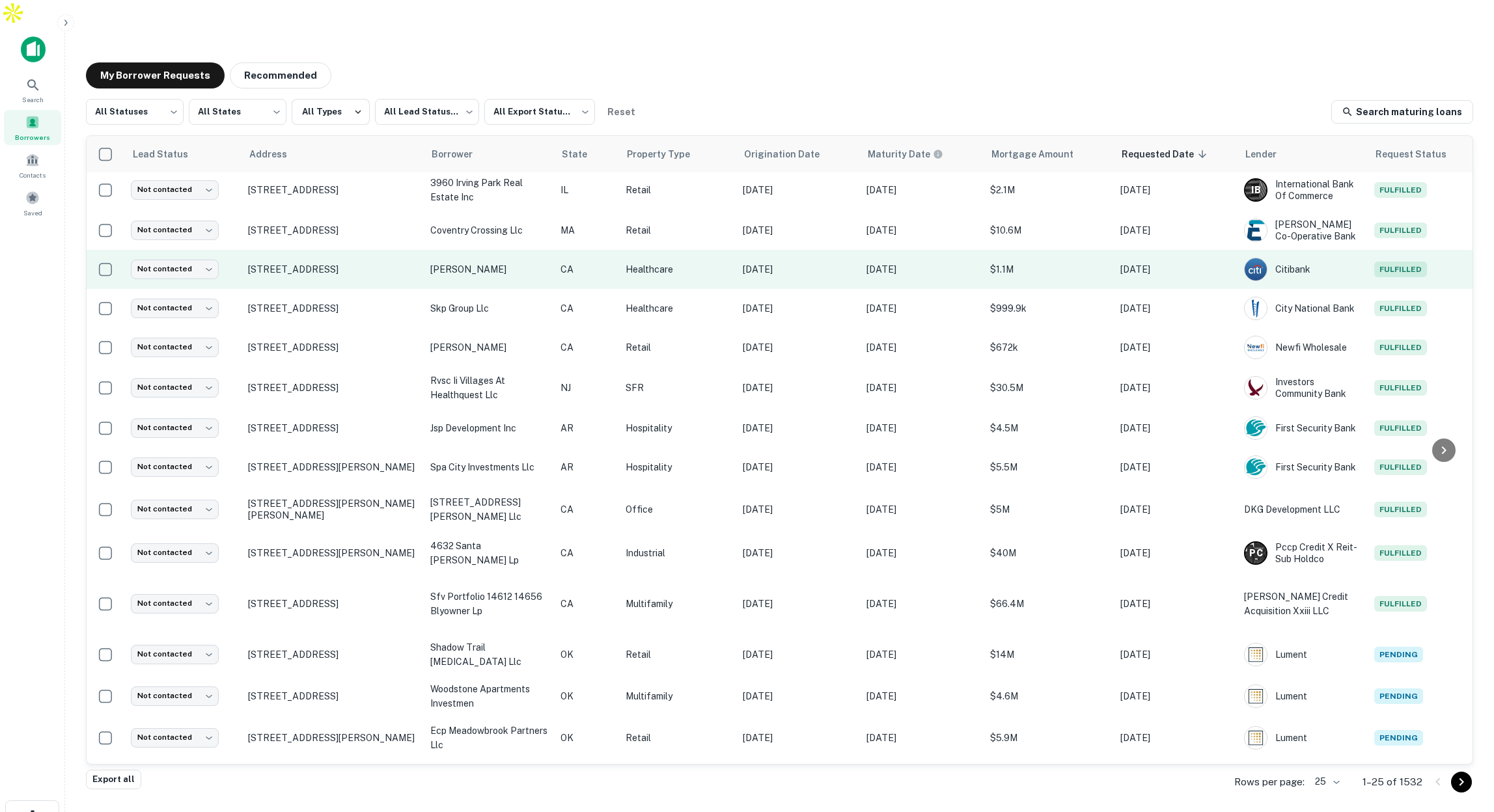
scroll to position [442, 0]
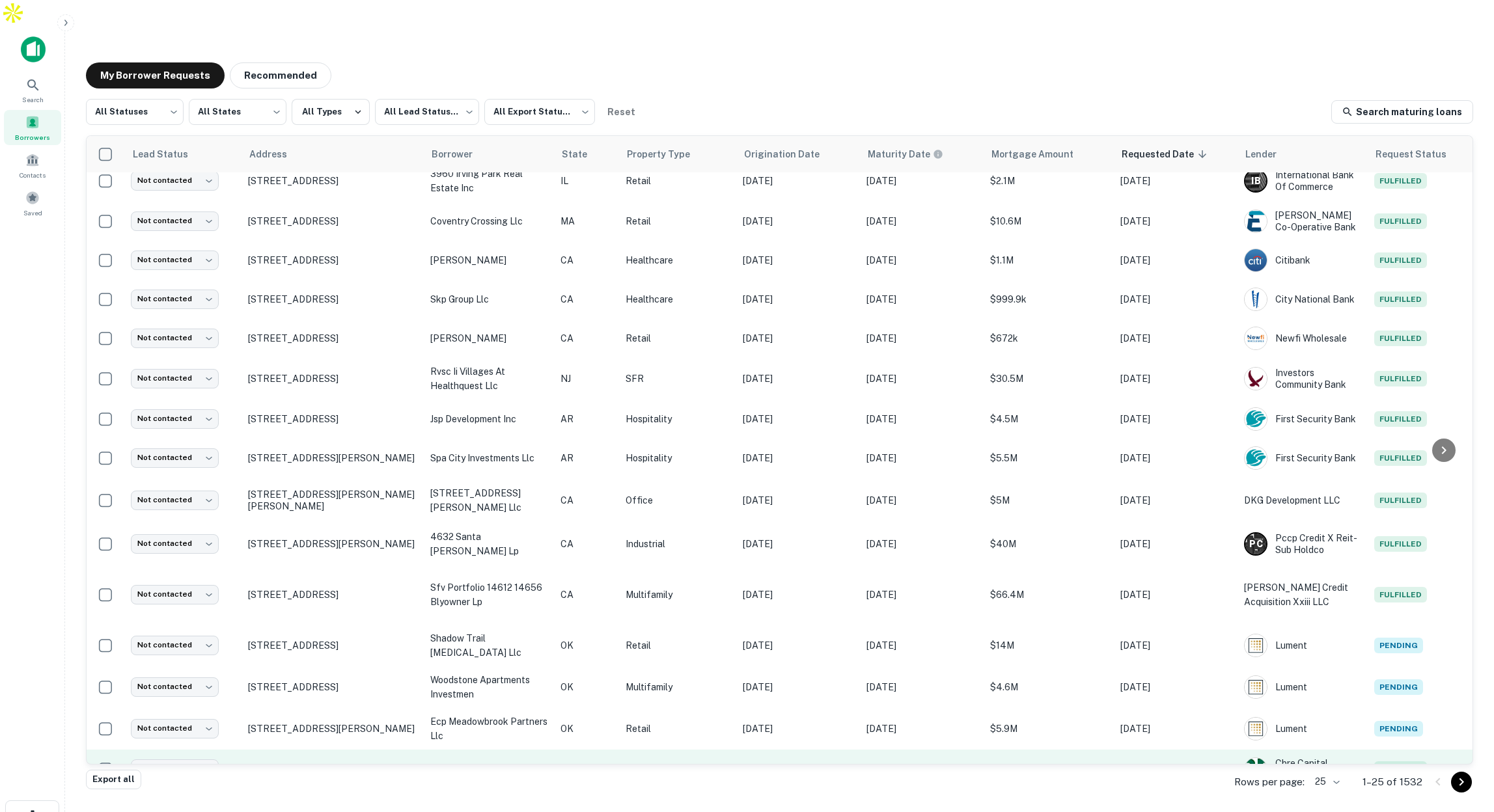
click at [663, 762] on p "Multifamily" at bounding box center [677, 769] width 104 height 14
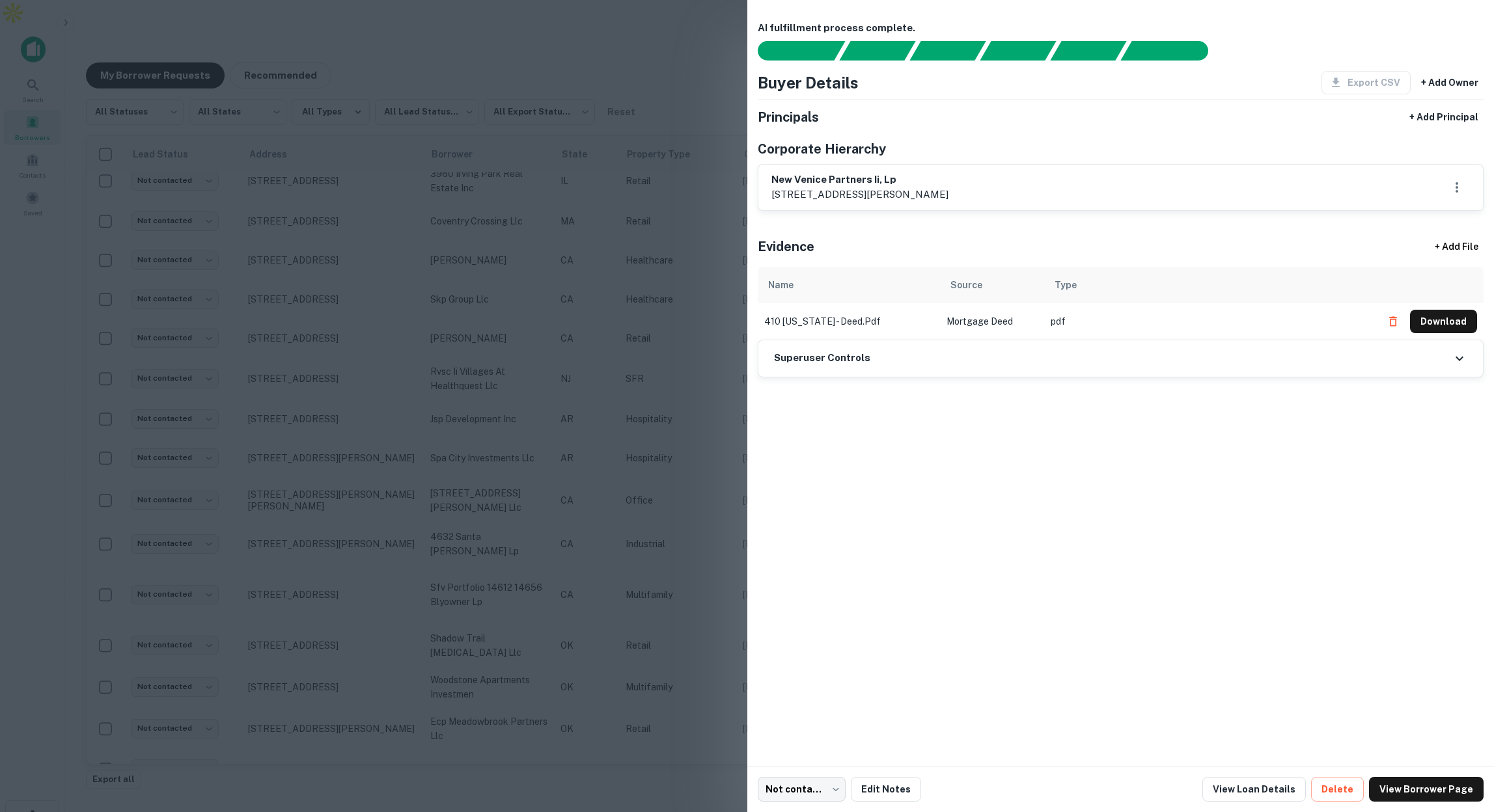
scroll to position [0, 0]
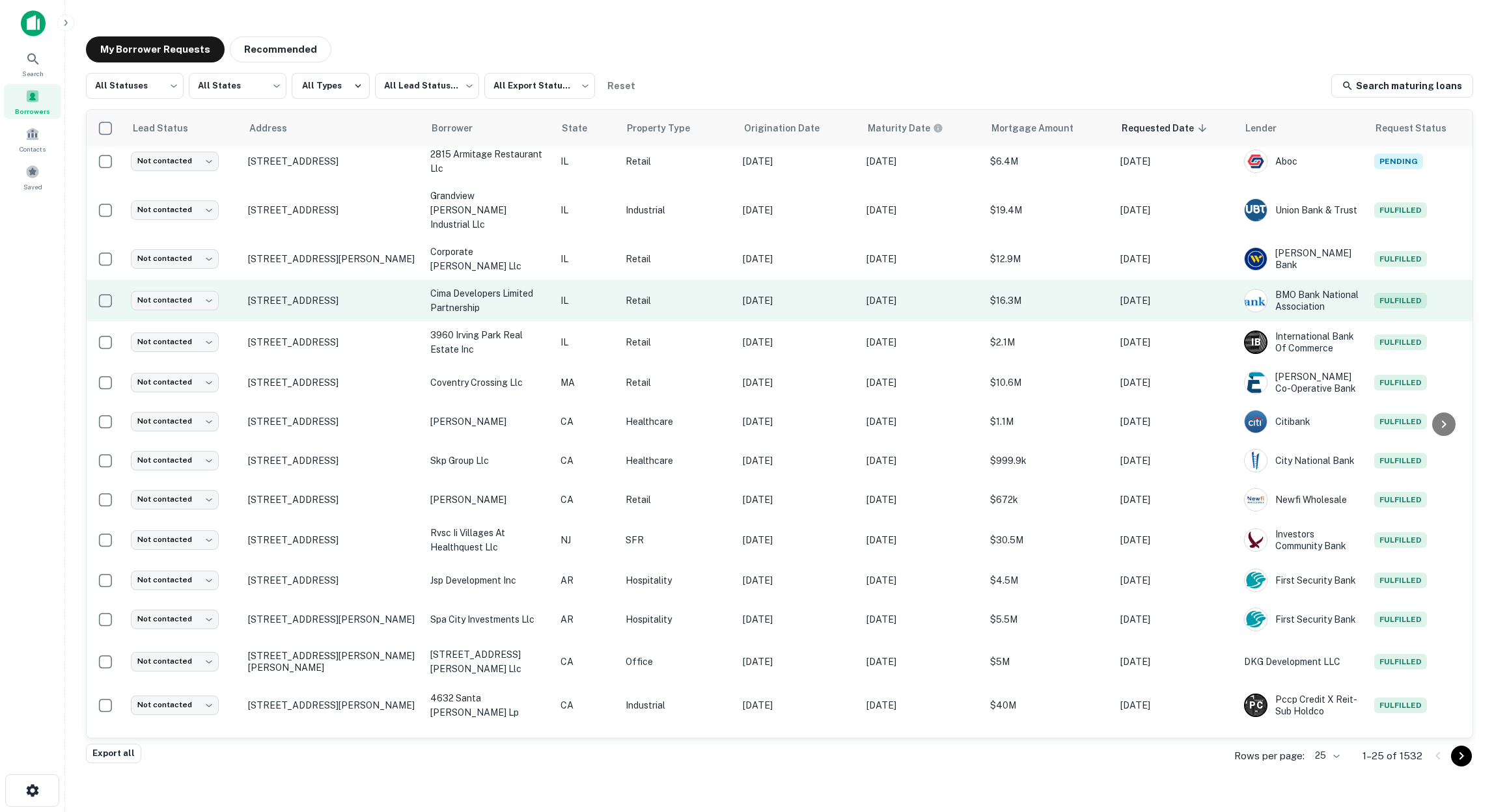
click at [709, 294] on p "Retail" at bounding box center [677, 300] width 104 height 14
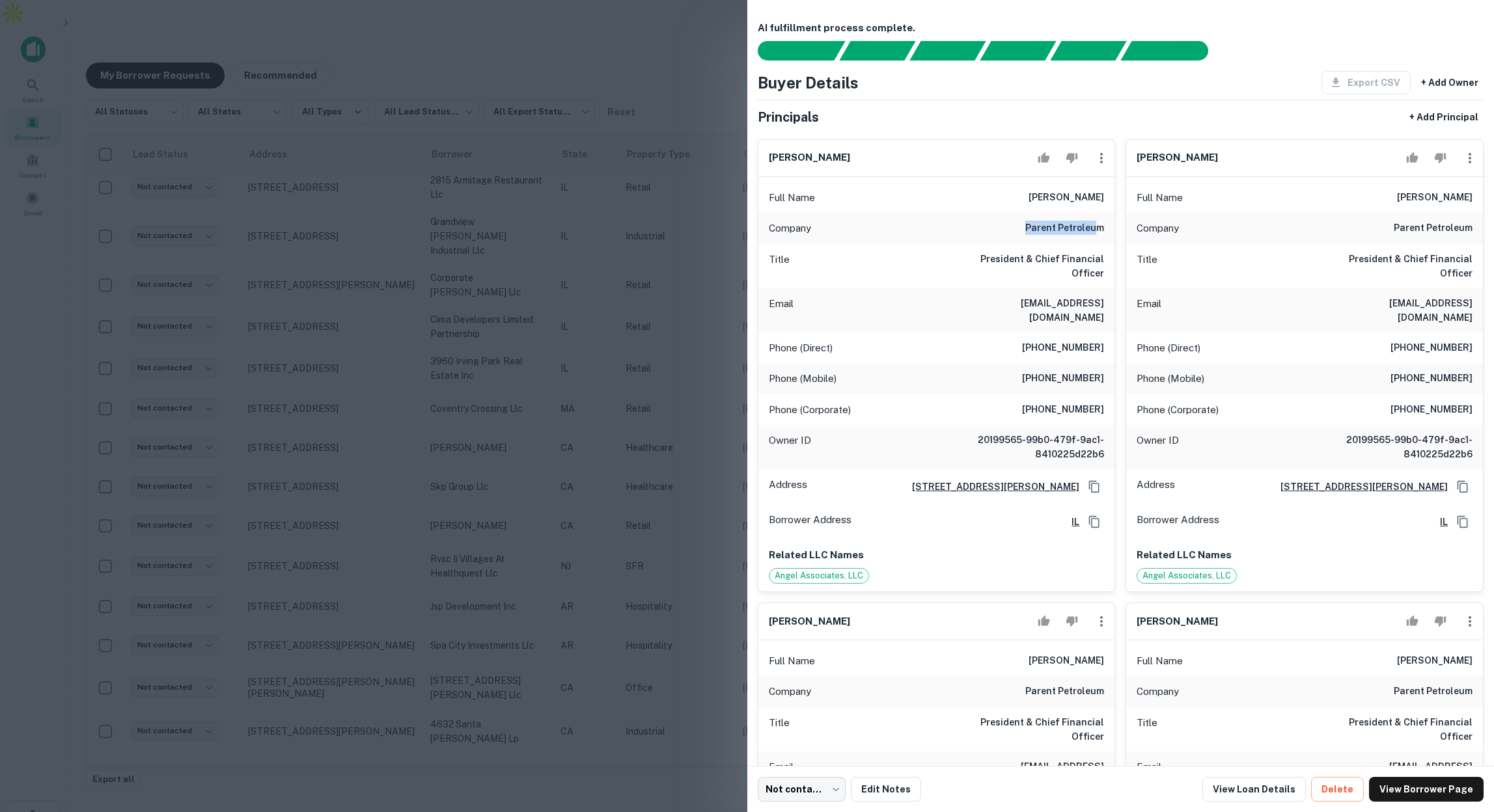
drag, startPoint x: 1026, startPoint y: 226, endPoint x: 1098, endPoint y: 230, distance: 72.1
click at [1098, 230] on div "Company parent petroleum" at bounding box center [936, 228] width 357 height 31
drag, startPoint x: 959, startPoint y: 259, endPoint x: 1087, endPoint y: 264, distance: 128.1
click at [1087, 264] on h6 "President & Chief Financial Officer" at bounding box center [1026, 266] width 156 height 29
drag, startPoint x: 1038, startPoint y: 222, endPoint x: 1100, endPoint y: 231, distance: 62.6
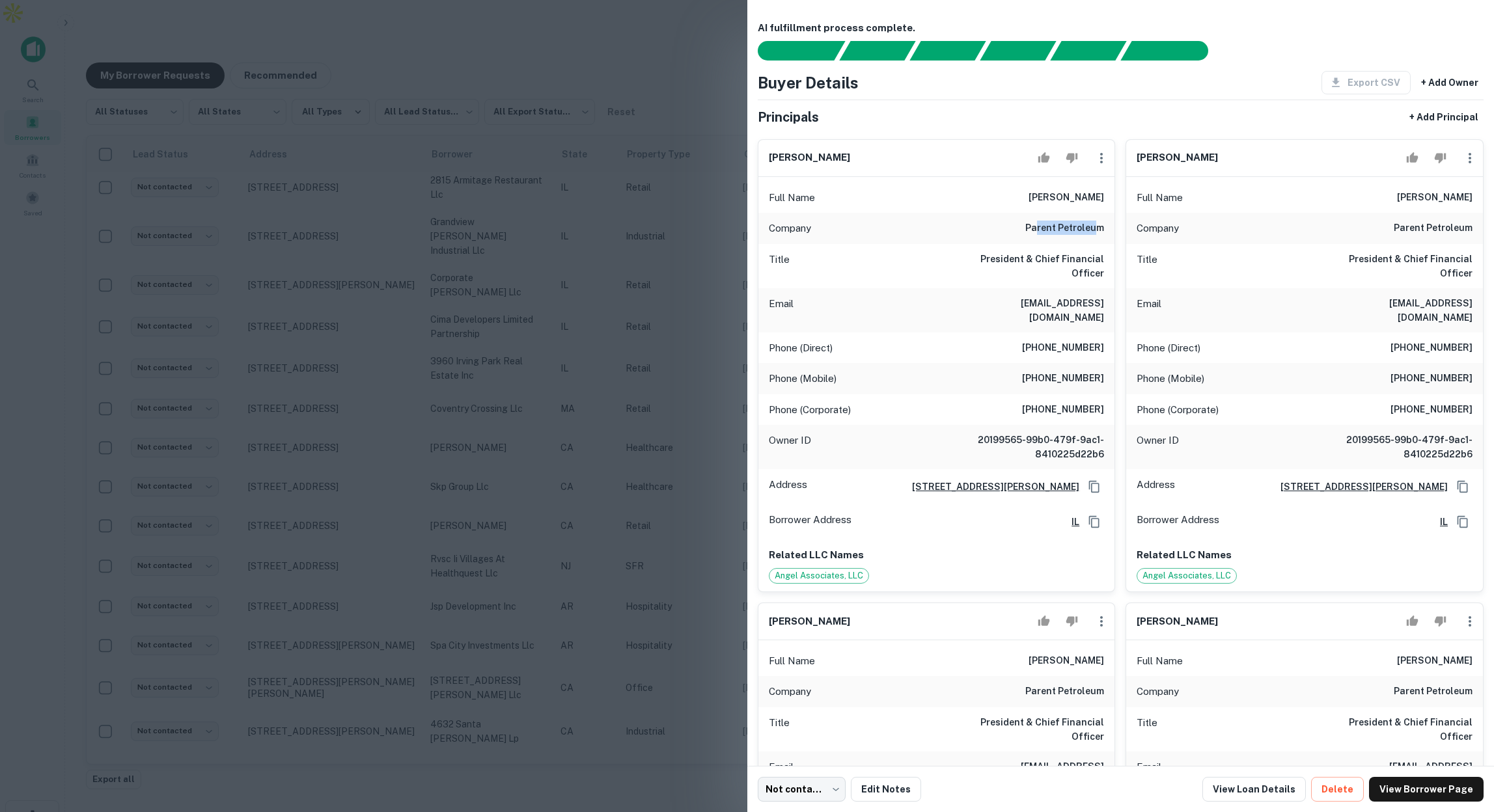
click at [1100, 231] on h6 "parent petroleum" at bounding box center [1065, 228] width 79 height 16
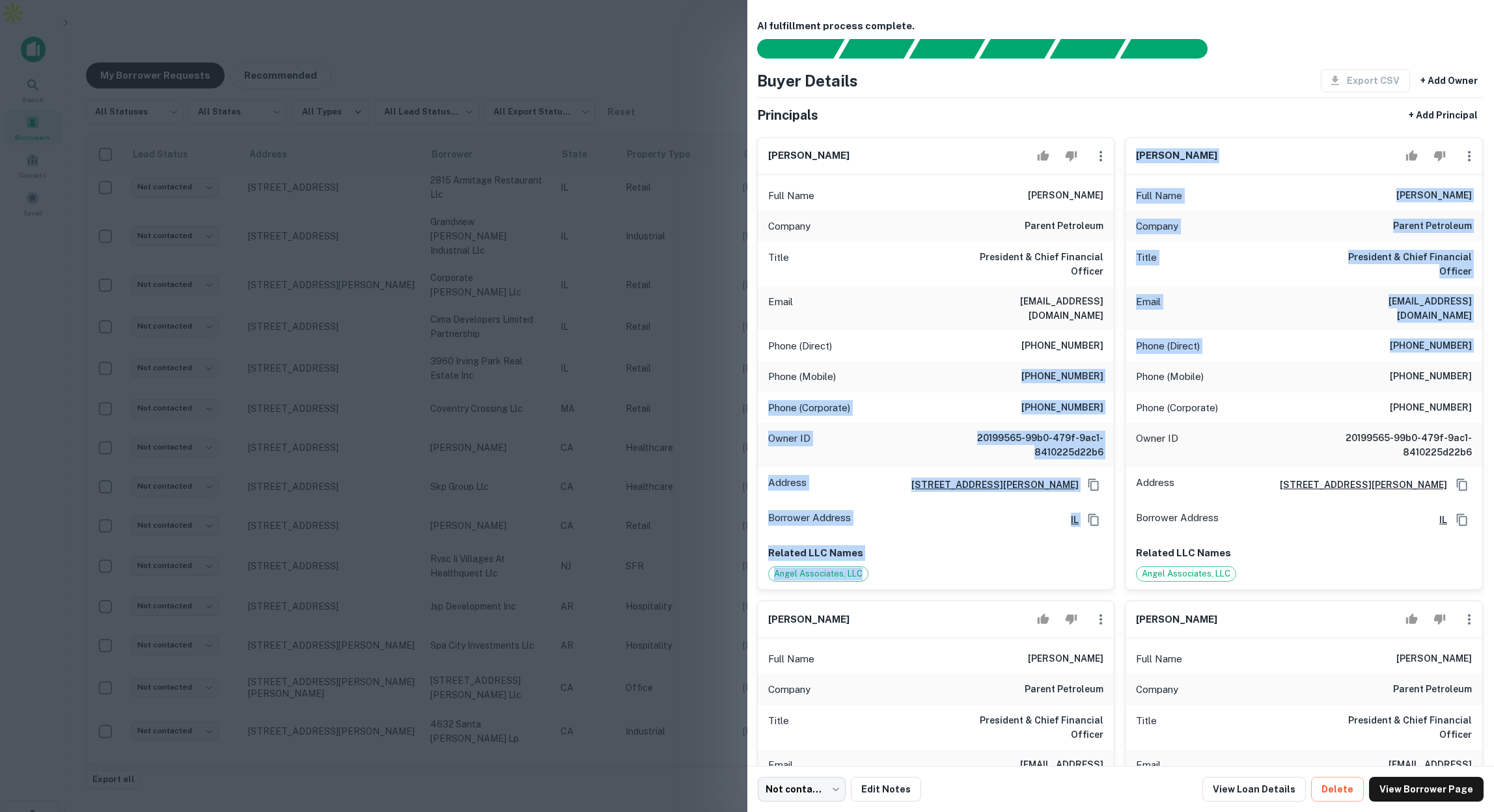
drag, startPoint x: 1035, startPoint y: 350, endPoint x: 1122, endPoint y: 355, distance: 87.1
click at [1122, 355] on div "ryan m. fuelling Full Name ryan m. fuelling Company parent petroleum Title Pres…" at bounding box center [1115, 822] width 737 height 1390
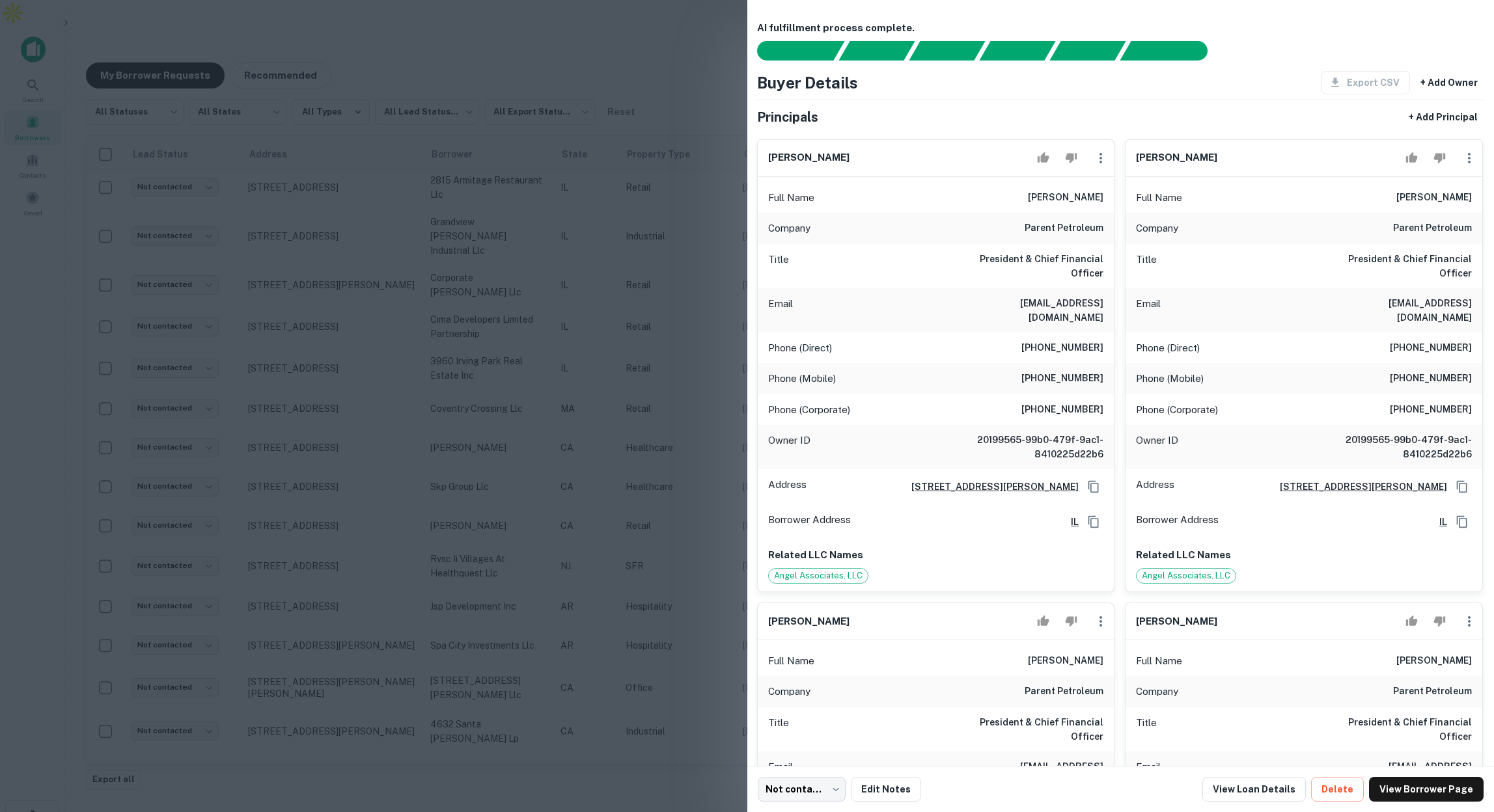
click at [1016, 332] on div "Phone (Direct) (630) 659-3902" at bounding box center [936, 348] width 357 height 31
click at [614, 62] on div at bounding box center [747, 406] width 1494 height 812
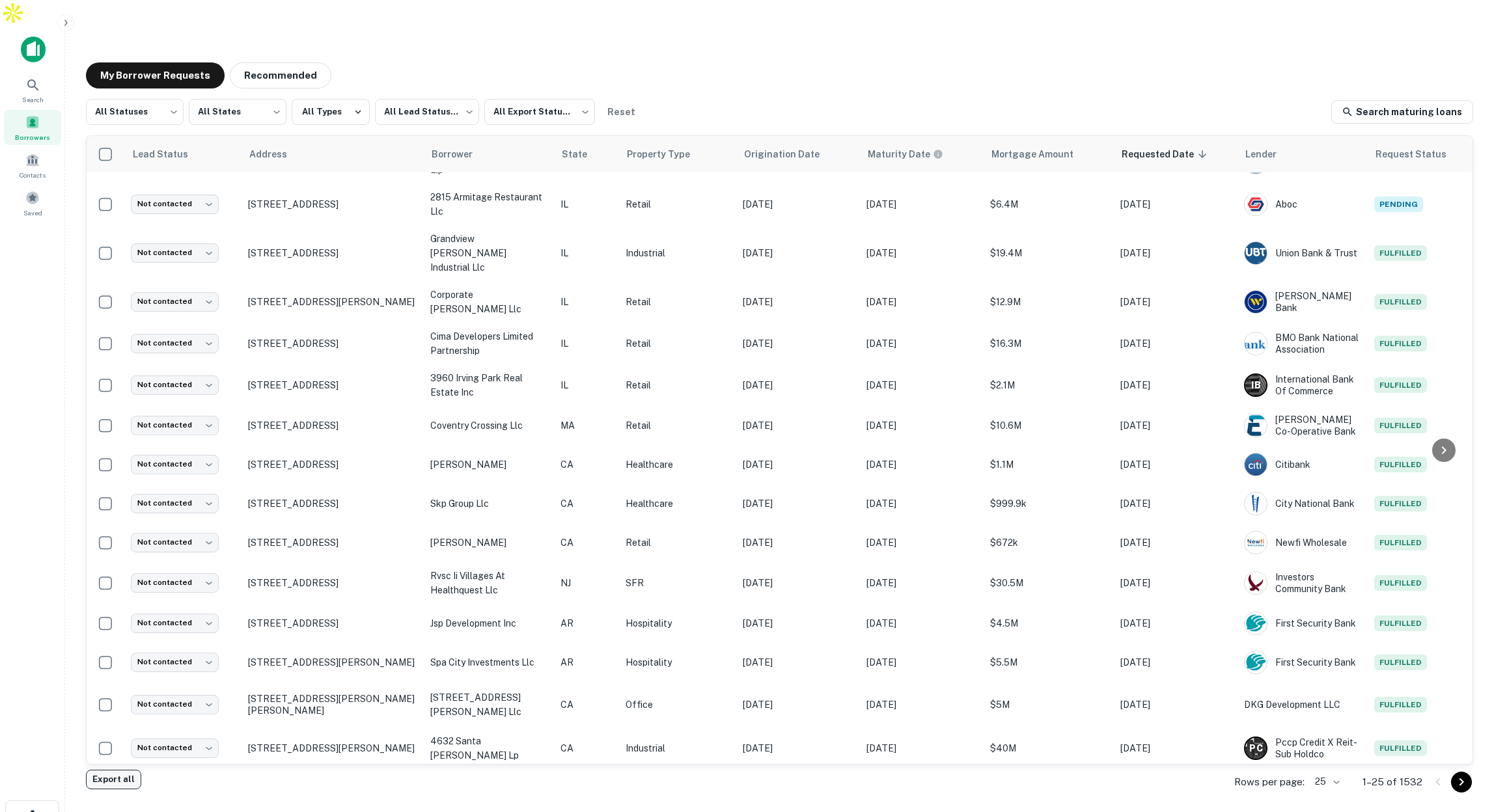
scroll to position [241, 0]
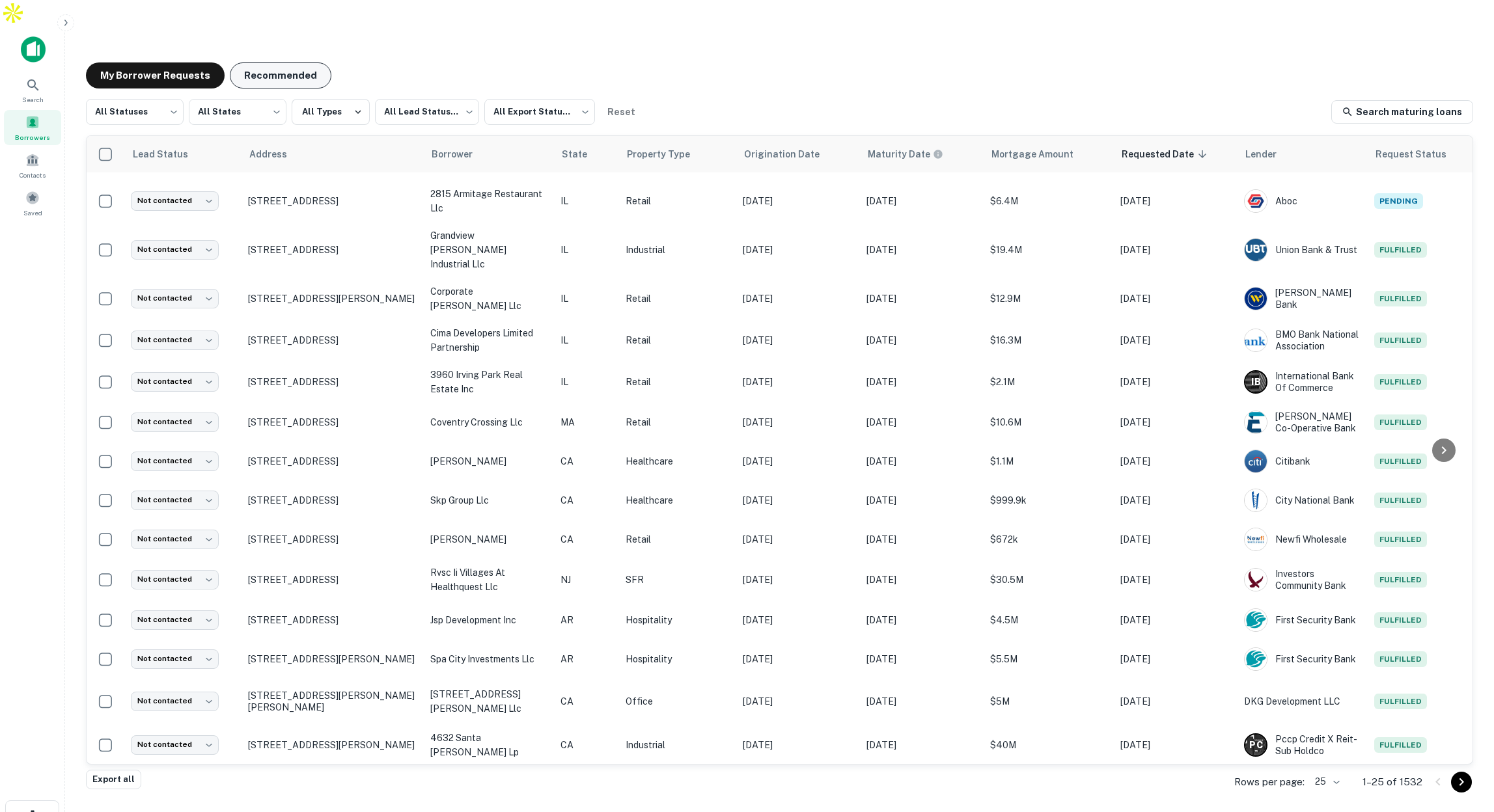
click at [285, 62] on button "Recommended" at bounding box center [281, 75] width 102 height 26
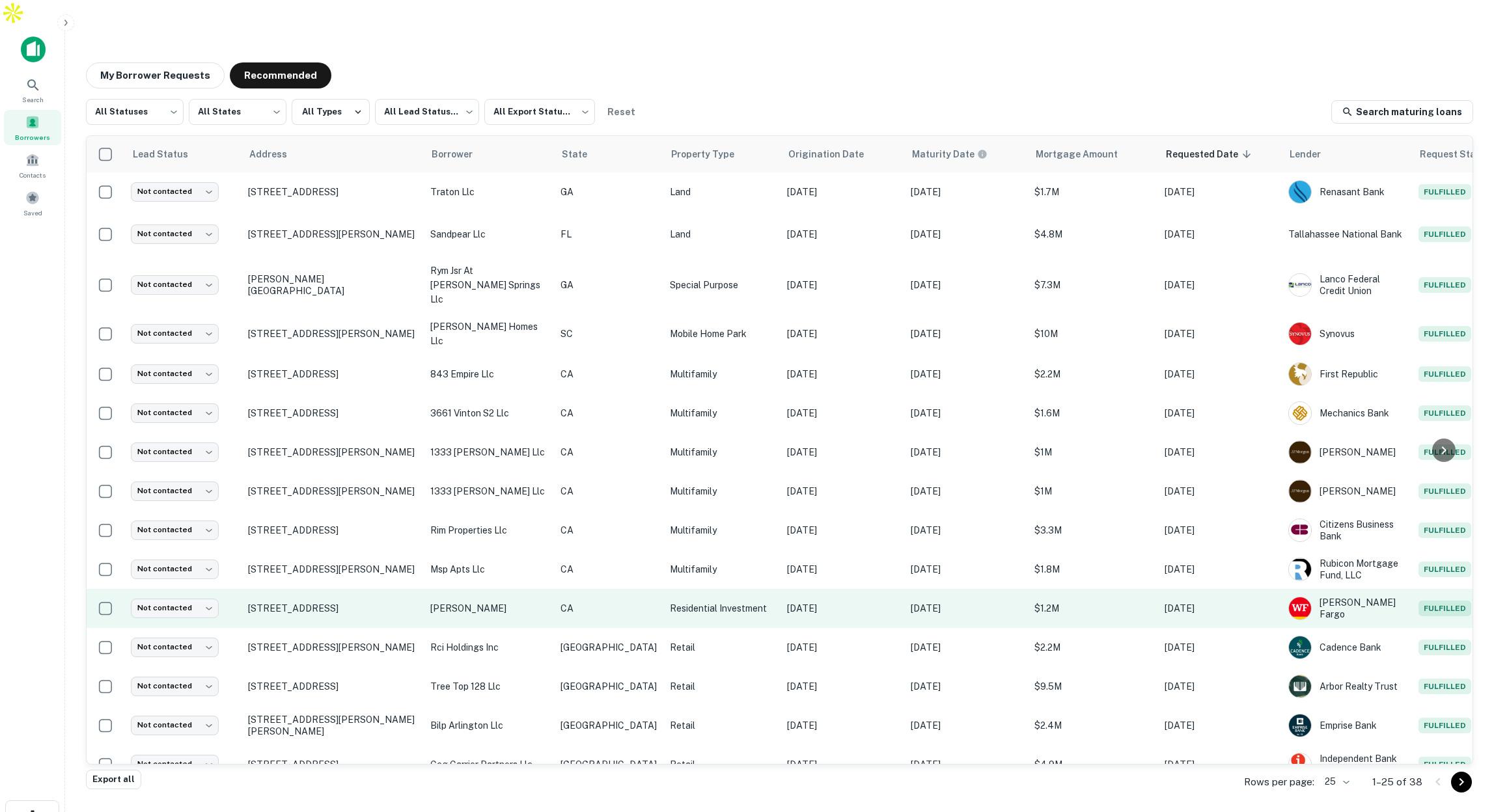
scroll to position [0, 2]
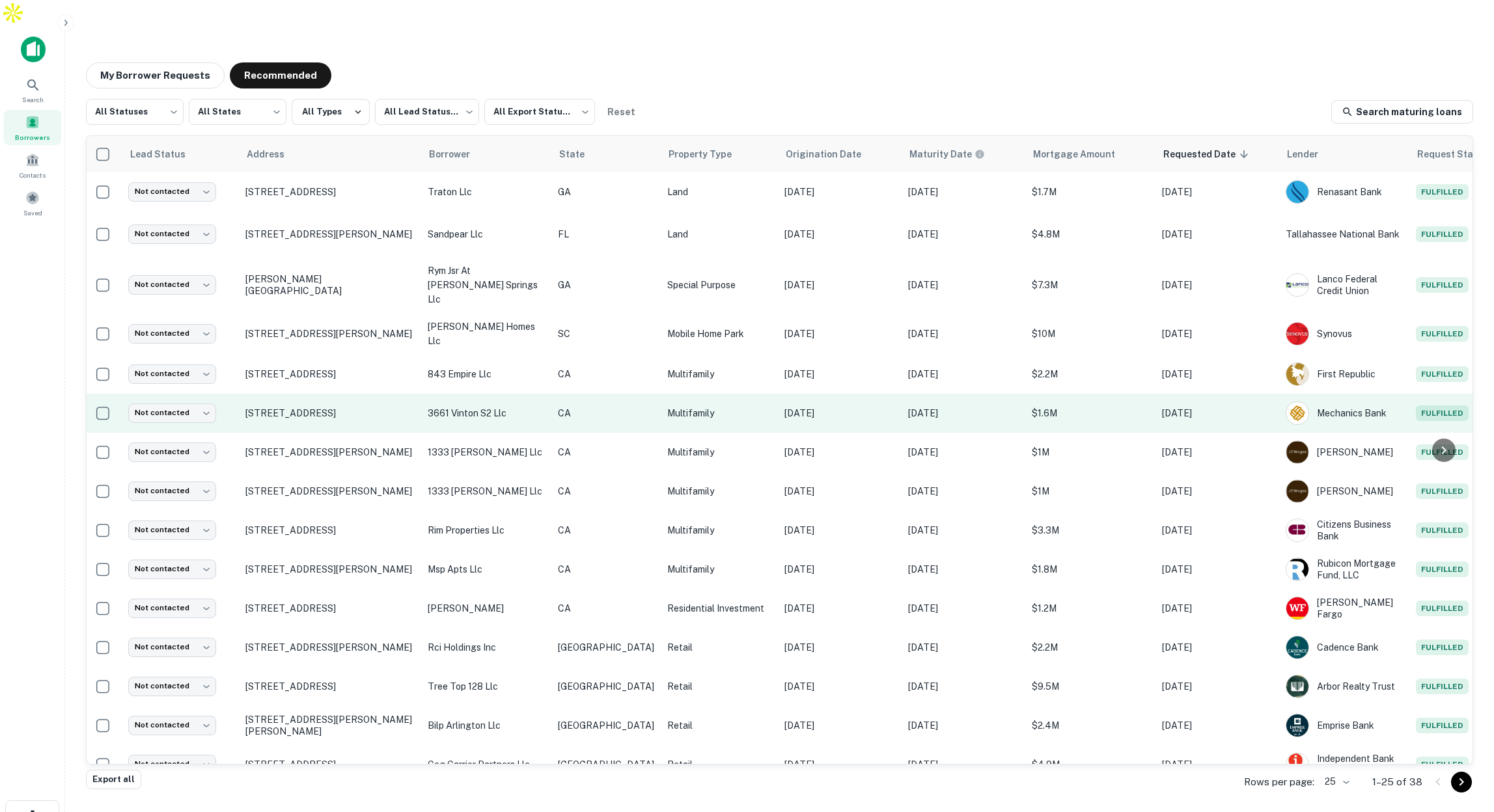
click at [527, 406] on p "3661 vinton s2 llc" at bounding box center [486, 413] width 117 height 14
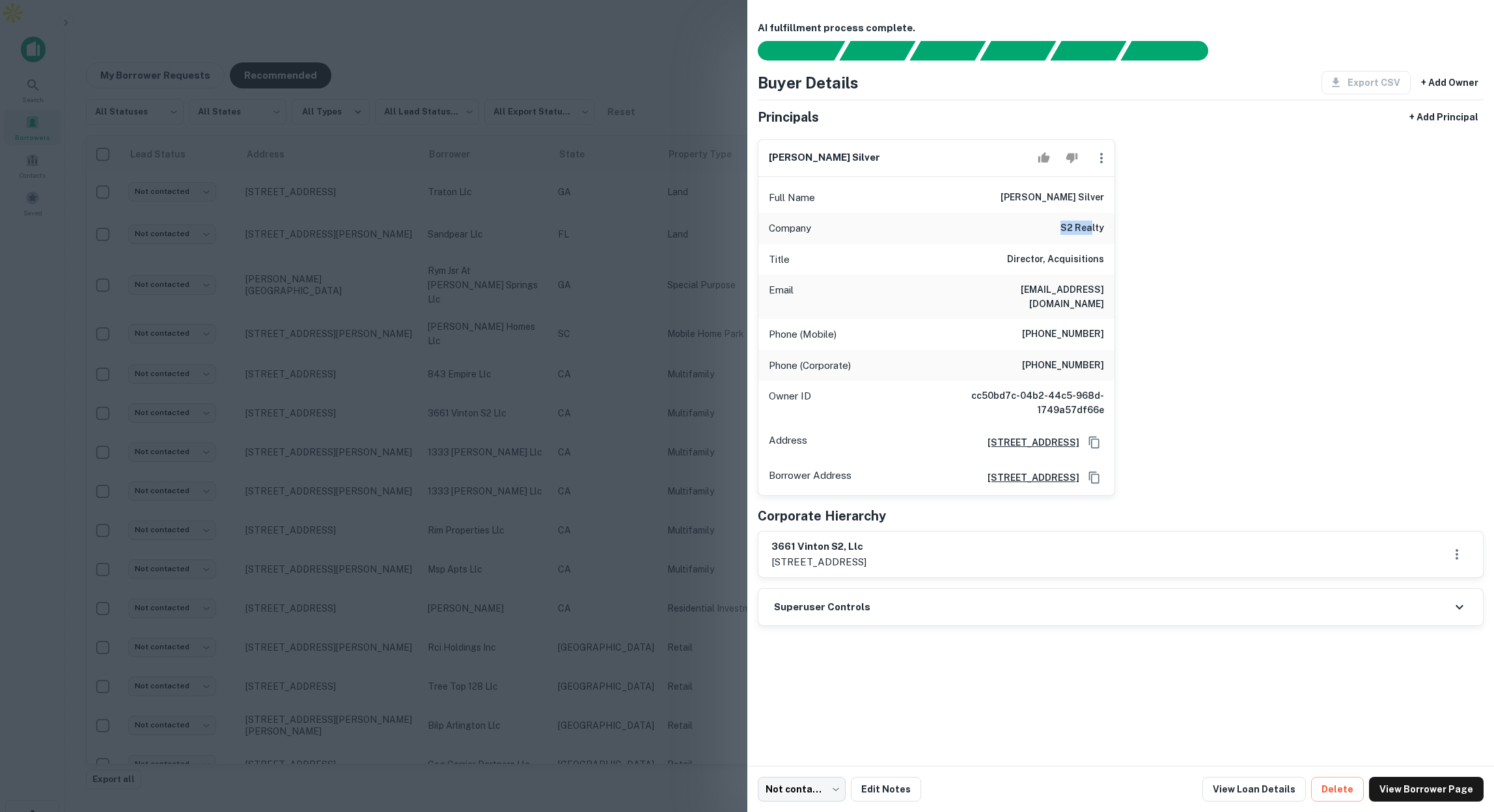
drag, startPoint x: 1062, startPoint y: 231, endPoint x: 1090, endPoint y: 226, distance: 28.4
click at [1090, 226] on h6 "s2 realty" at bounding box center [1081, 228] width 43 height 16
click at [620, 235] on div at bounding box center [747, 406] width 1494 height 812
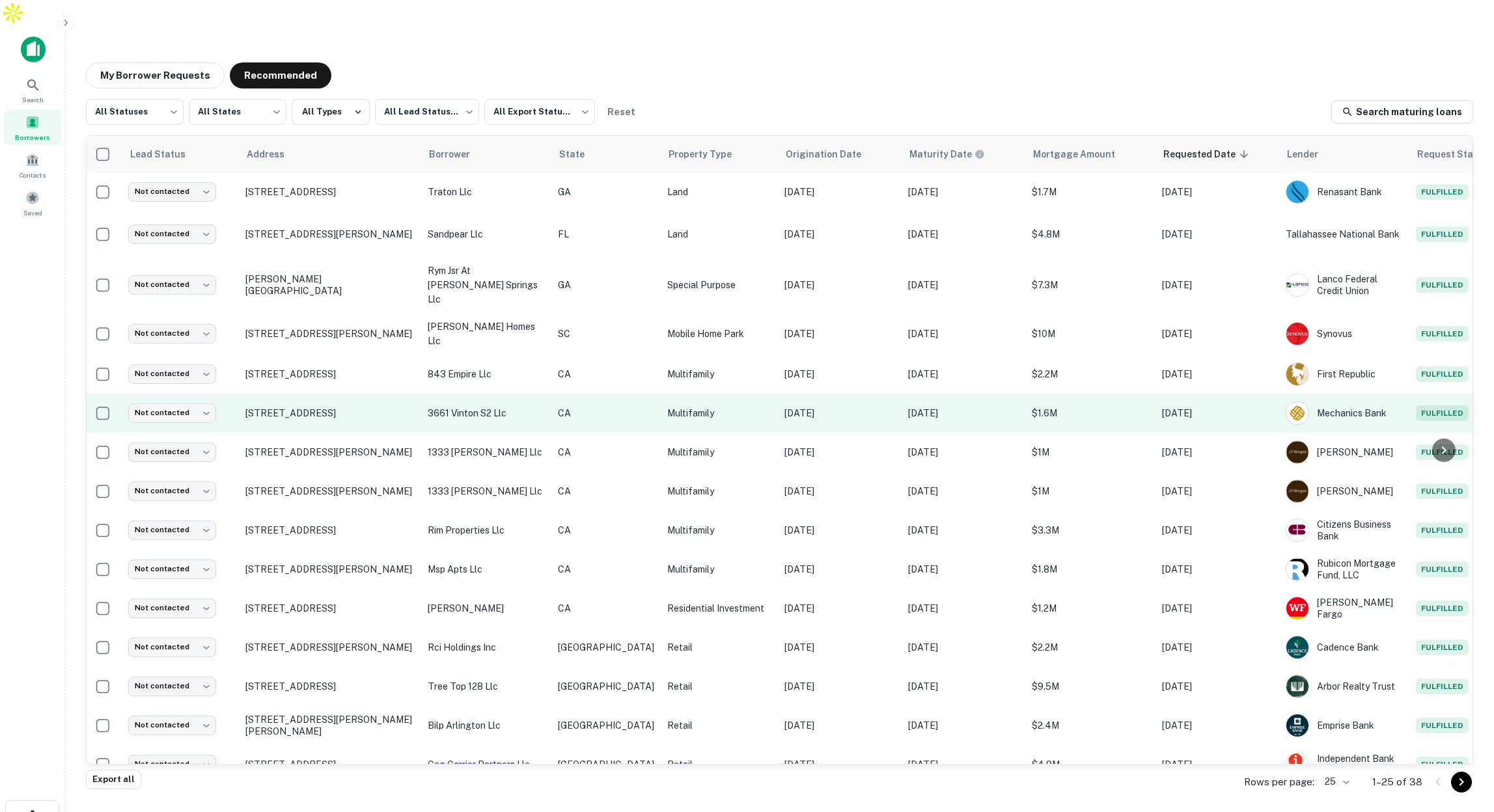
scroll to position [0, 0]
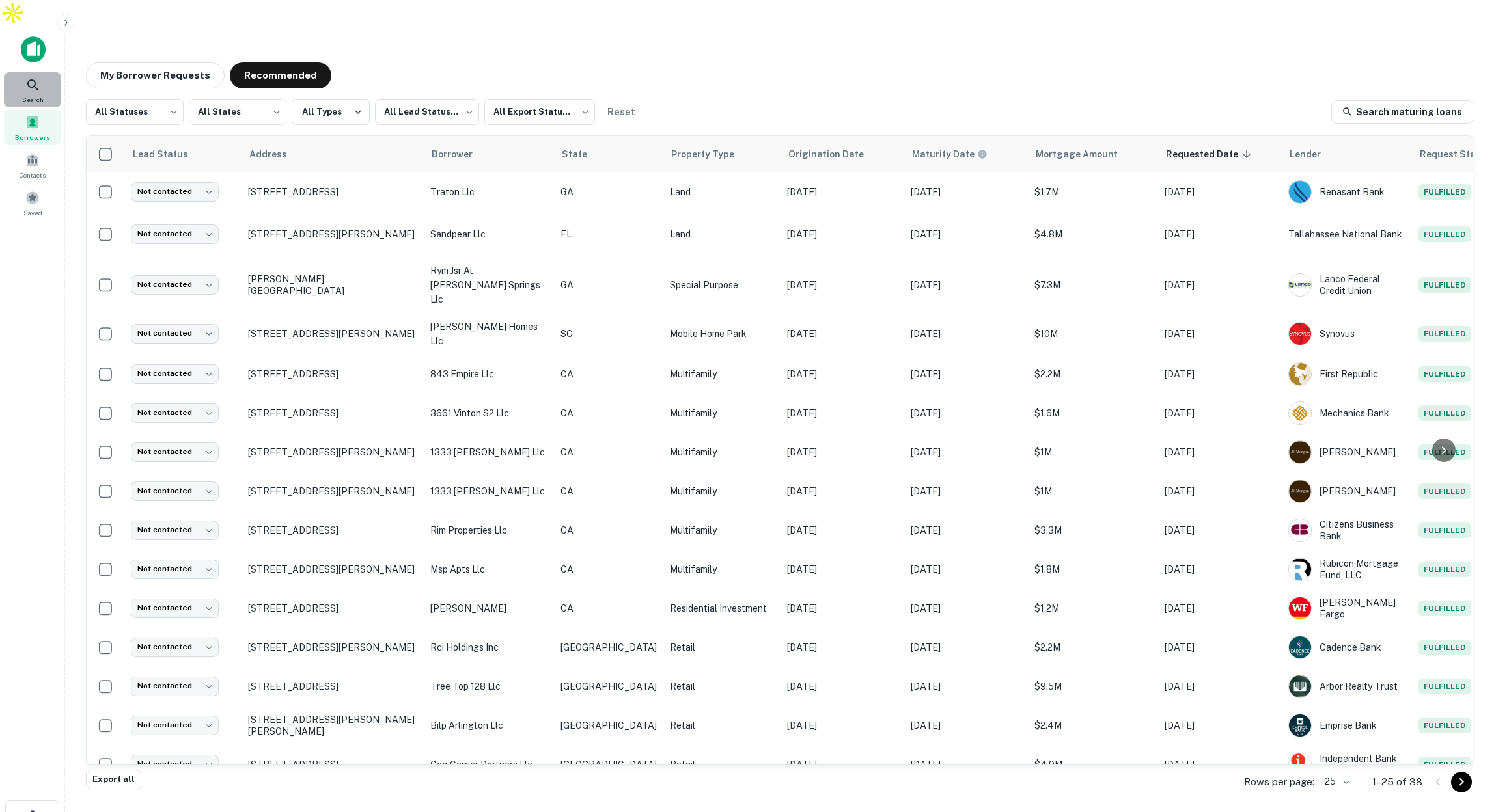
click at [33, 77] on icon at bounding box center [33, 84] width 16 height 16
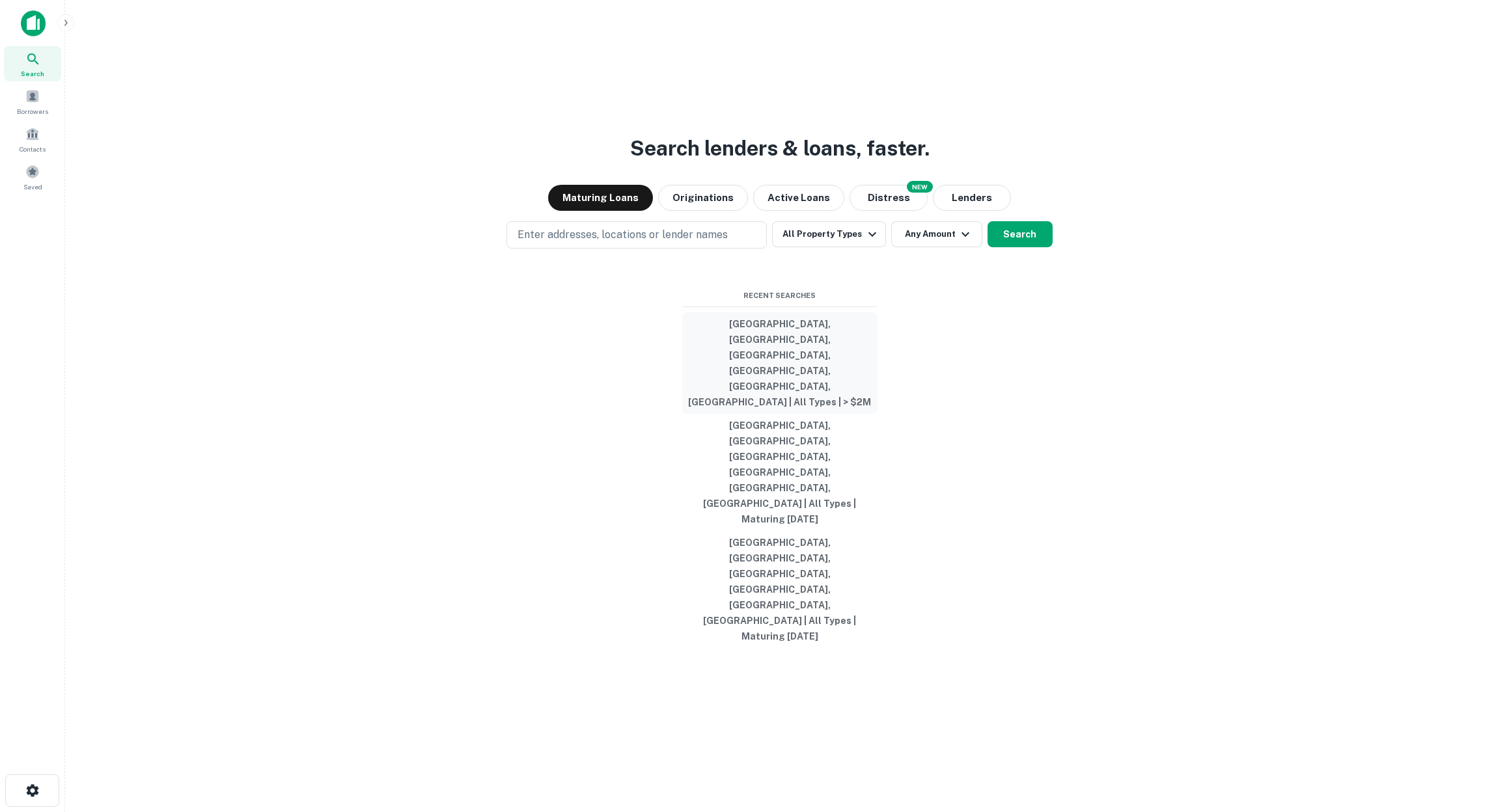
click at [765, 414] on button "[GEOGRAPHIC_DATA], [GEOGRAPHIC_DATA], [GEOGRAPHIC_DATA], [GEOGRAPHIC_DATA], [GE…" at bounding box center [779, 363] width 195 height 102
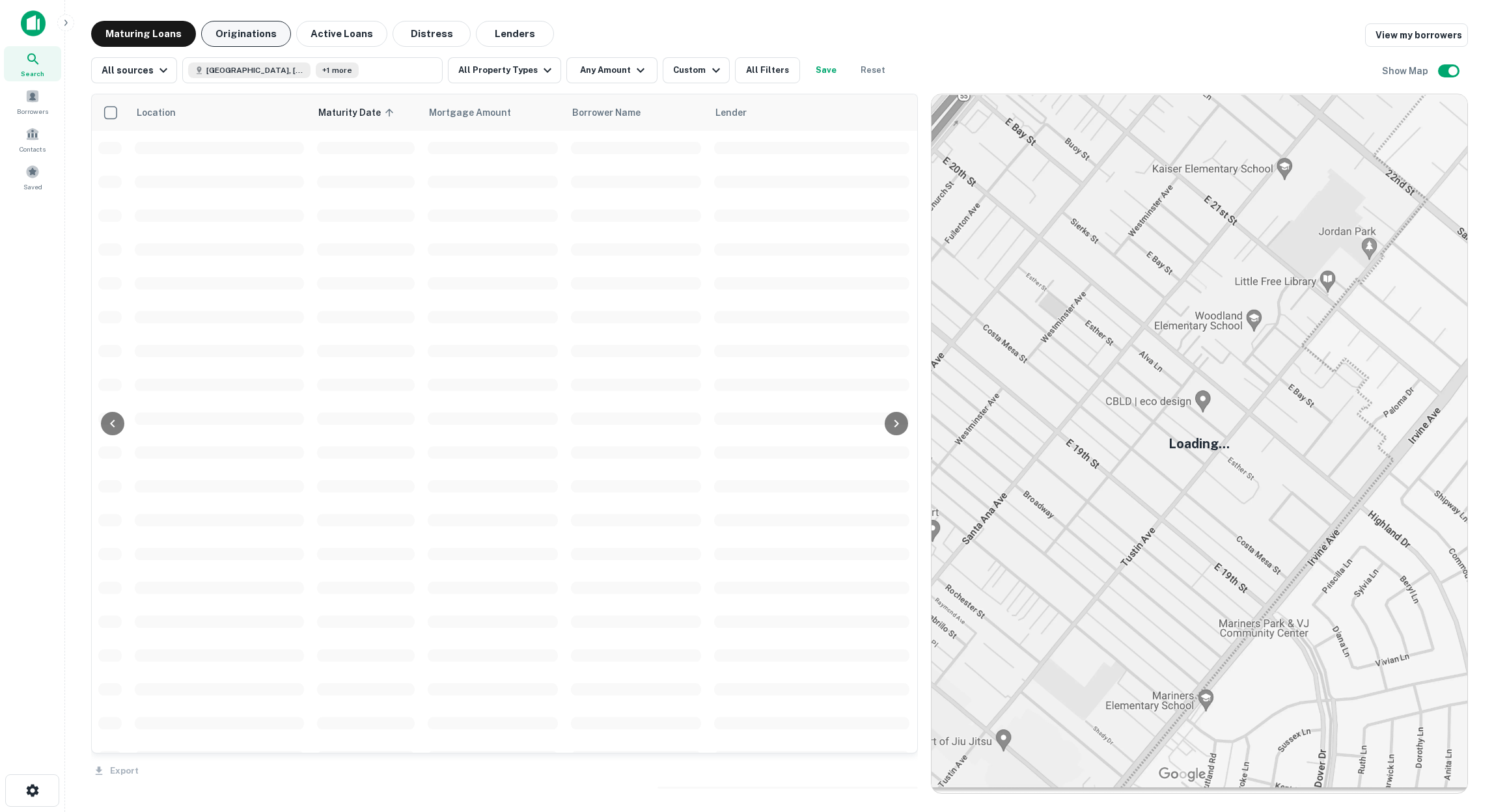
click at [235, 30] on button "Originations" at bounding box center [245, 34] width 89 height 26
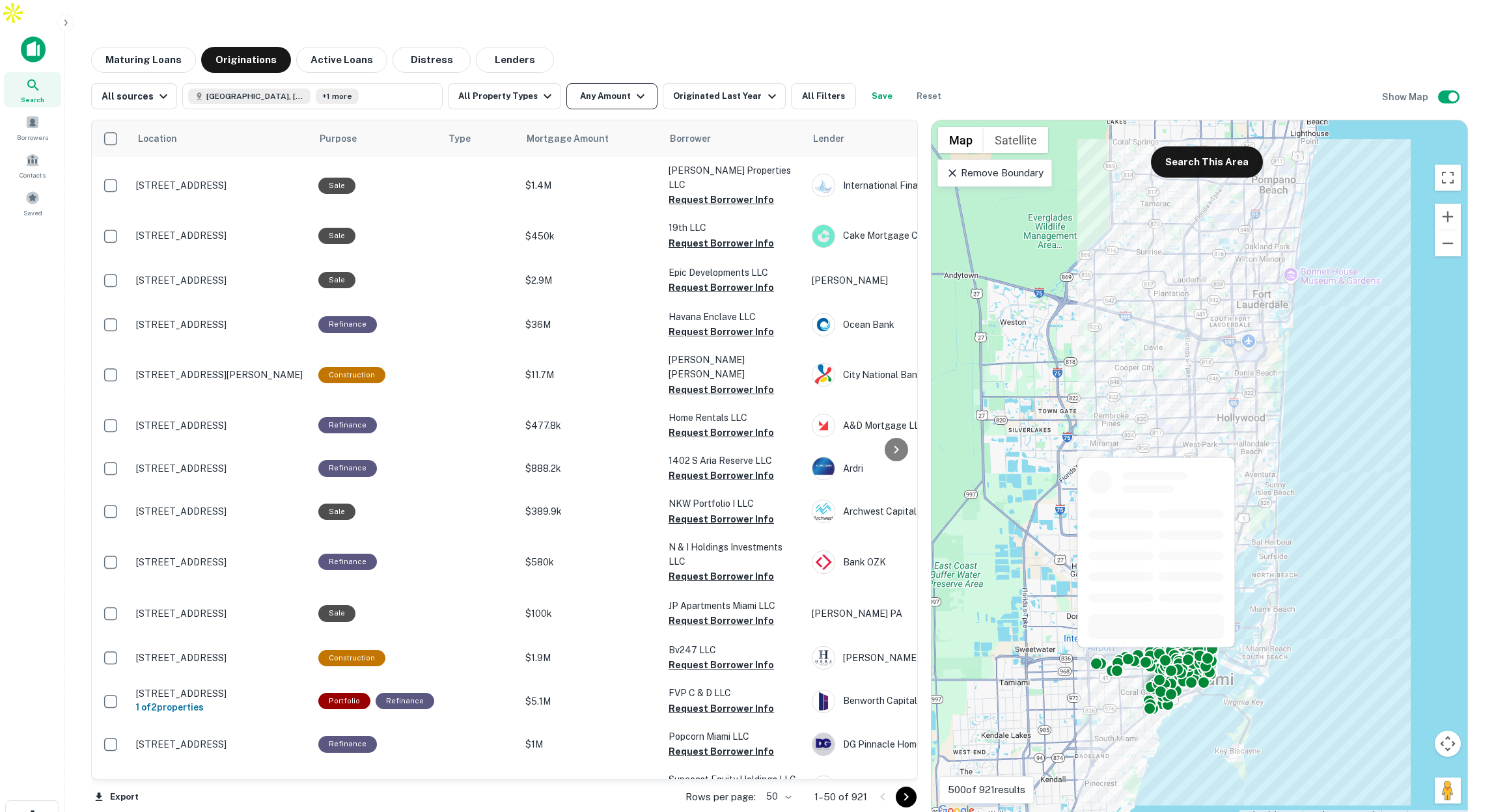
click at [633, 89] on icon "button" at bounding box center [640, 96] width 16 height 16
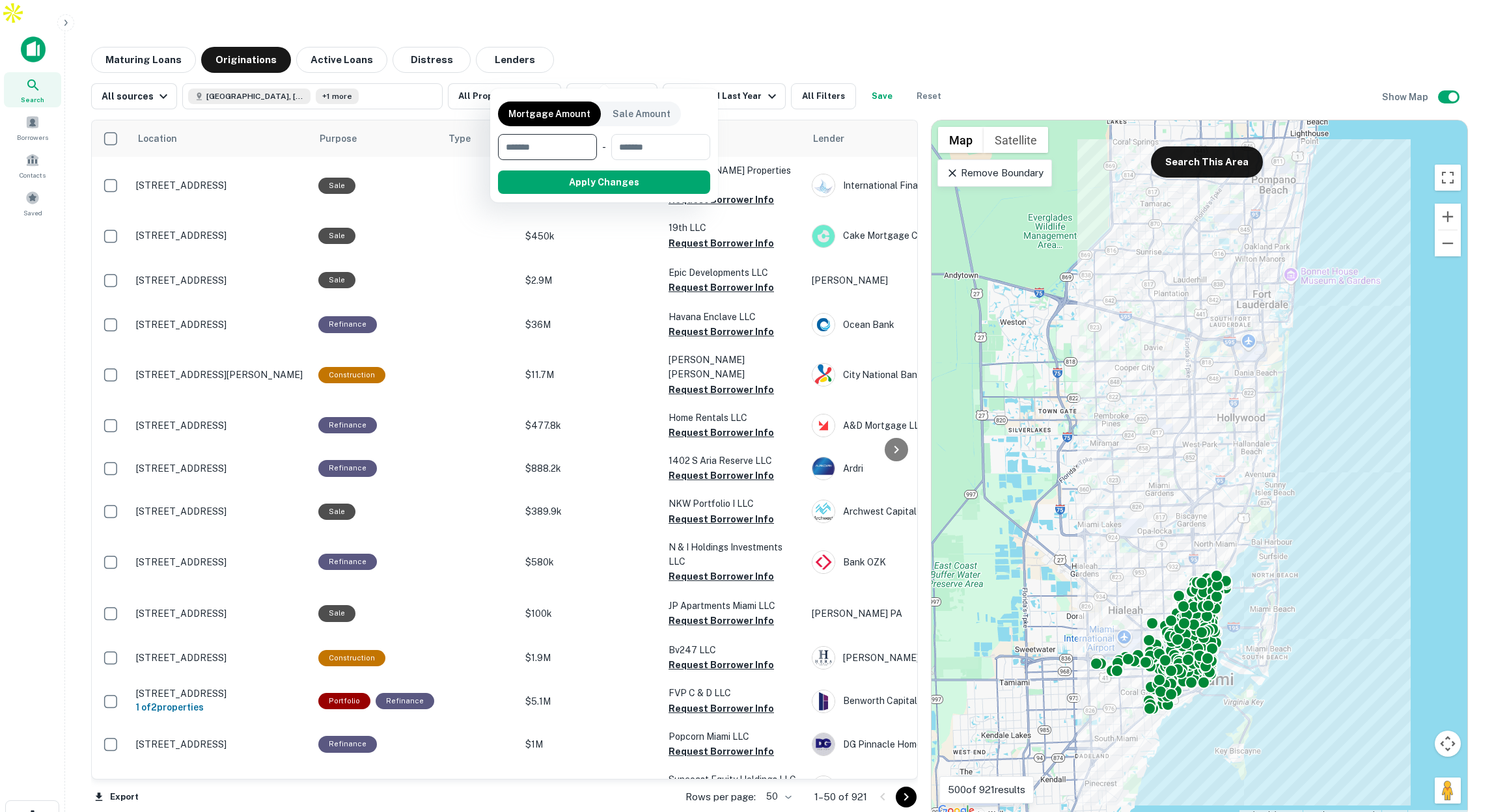
click at [547, 144] on input "number" at bounding box center [542, 147] width 89 height 26
type input "*******"
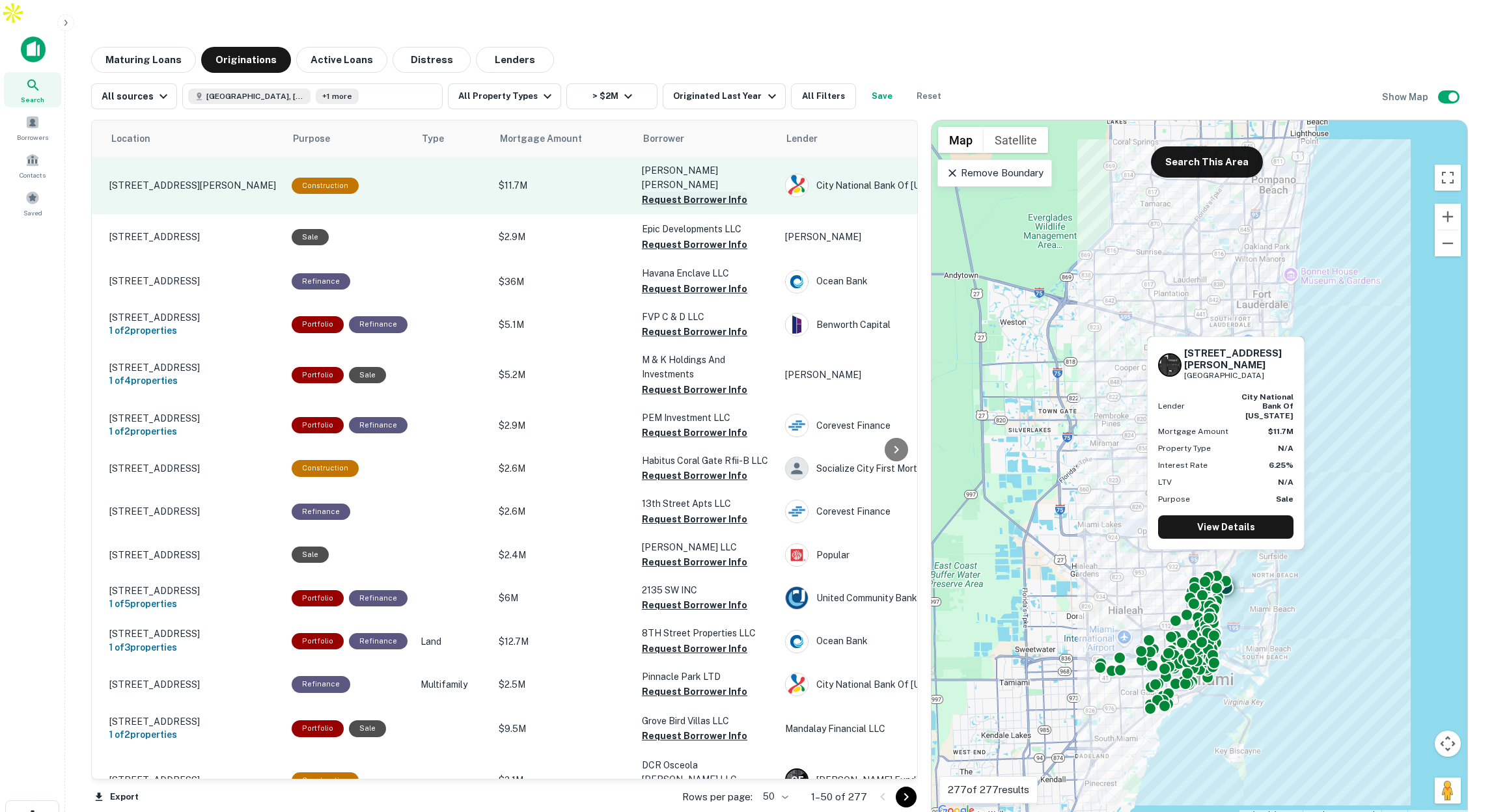
scroll to position [0, 35]
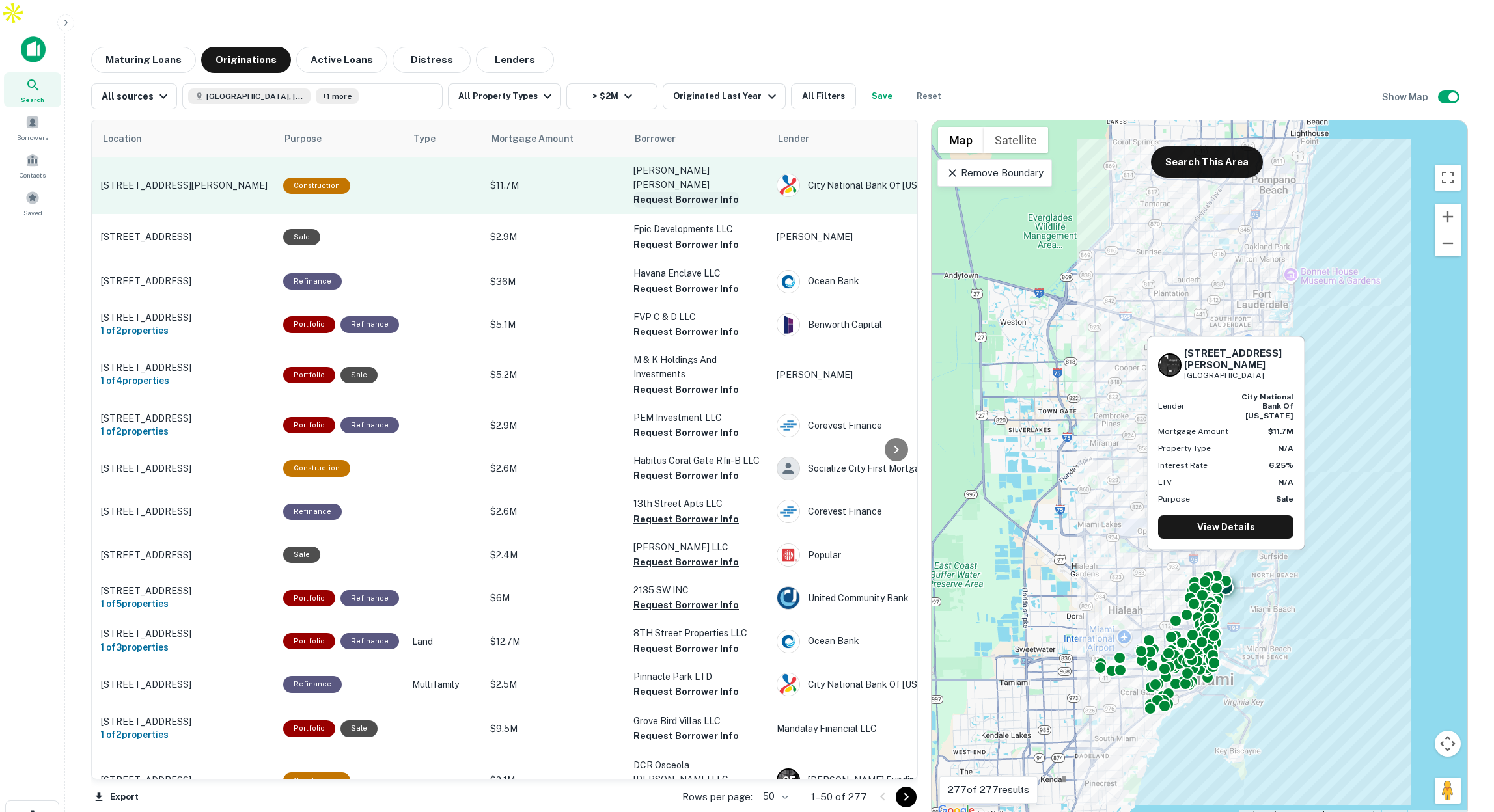
click at [670, 192] on button "Request Borrower Info" at bounding box center [686, 199] width 106 height 16
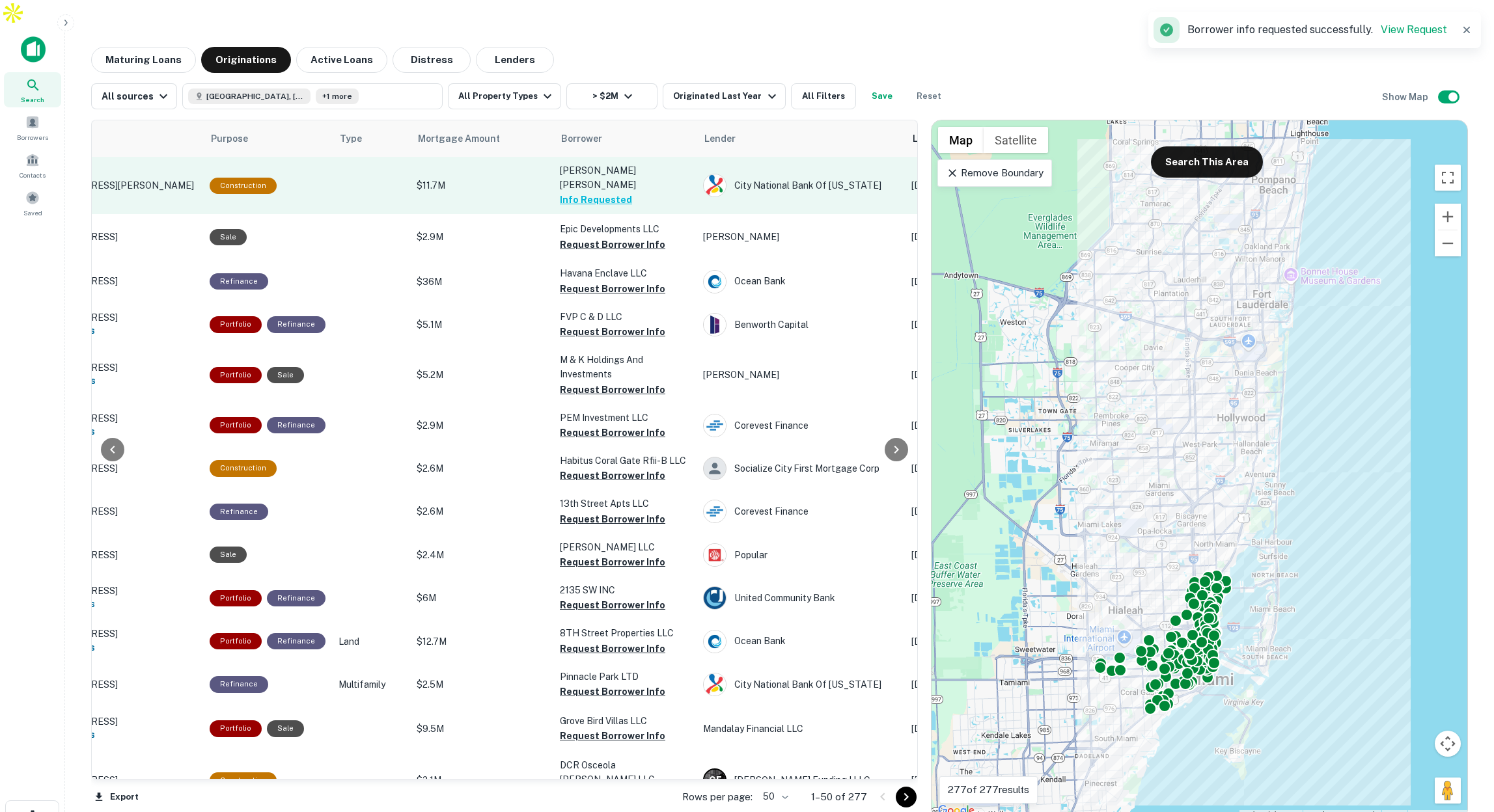
scroll to position [0, 0]
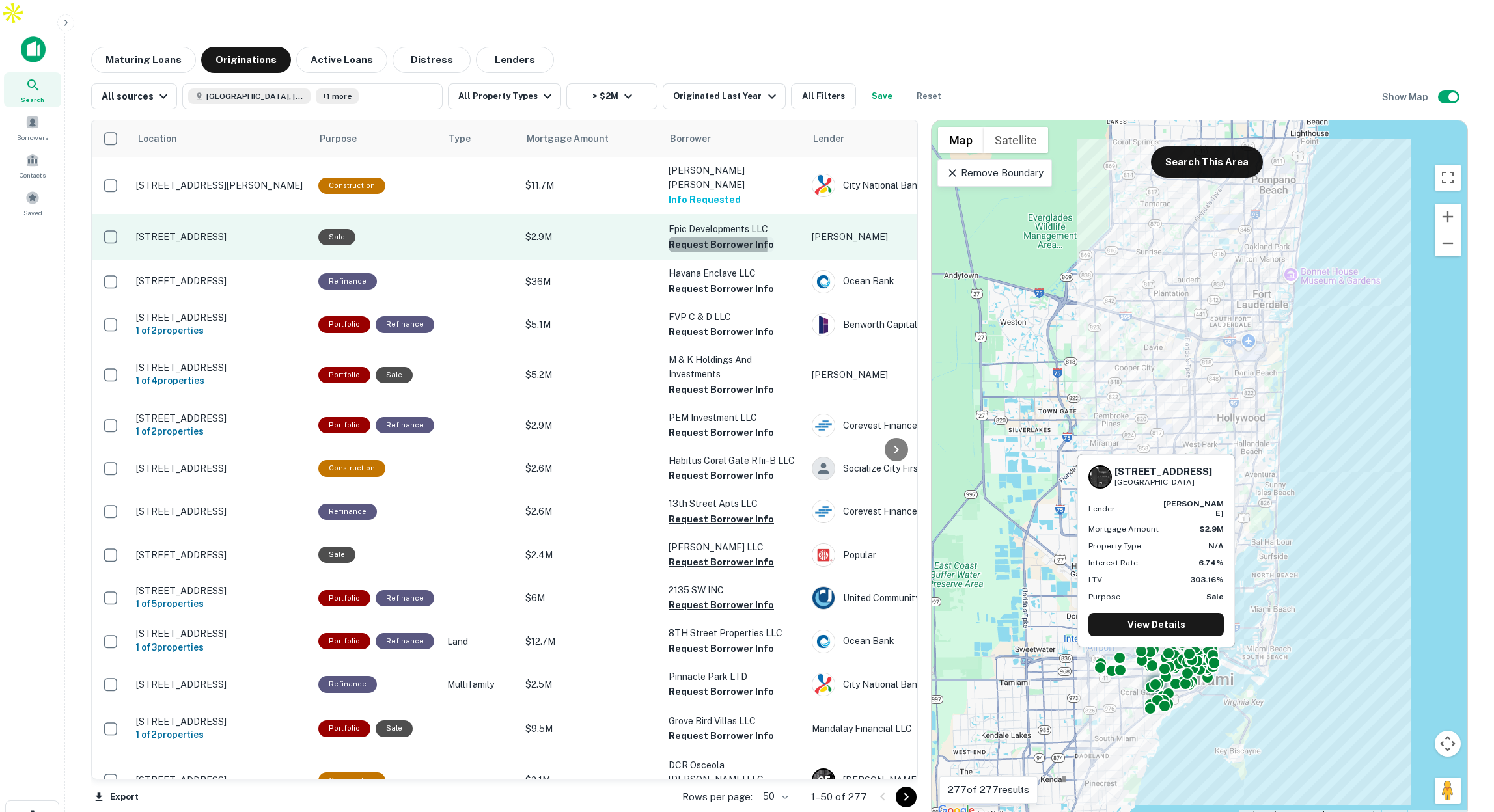
click at [676, 237] on button "Request Borrower Info" at bounding box center [721, 244] width 106 height 16
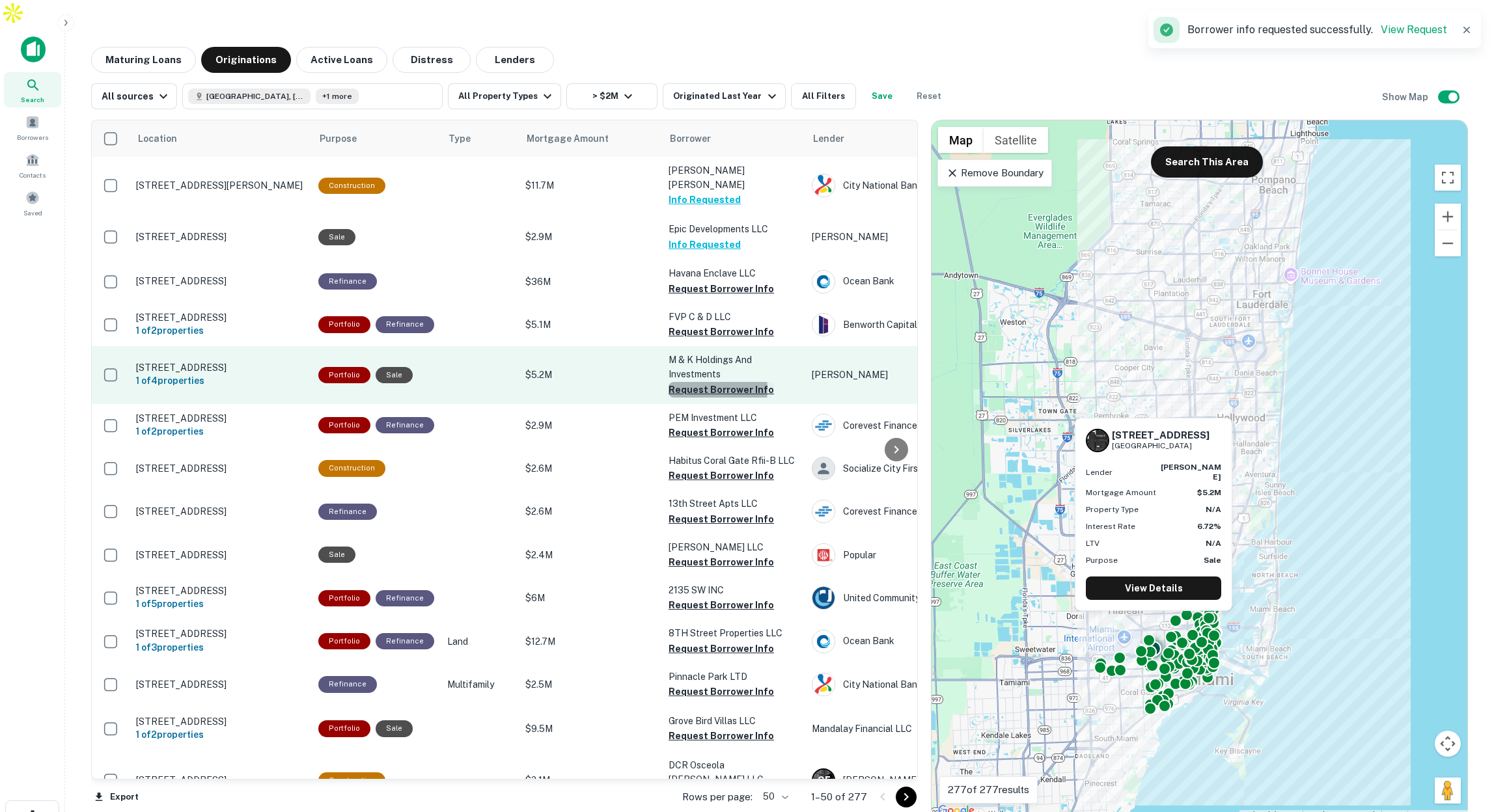
click at [693, 382] on button "Request Borrower Info" at bounding box center [721, 390] width 106 height 16
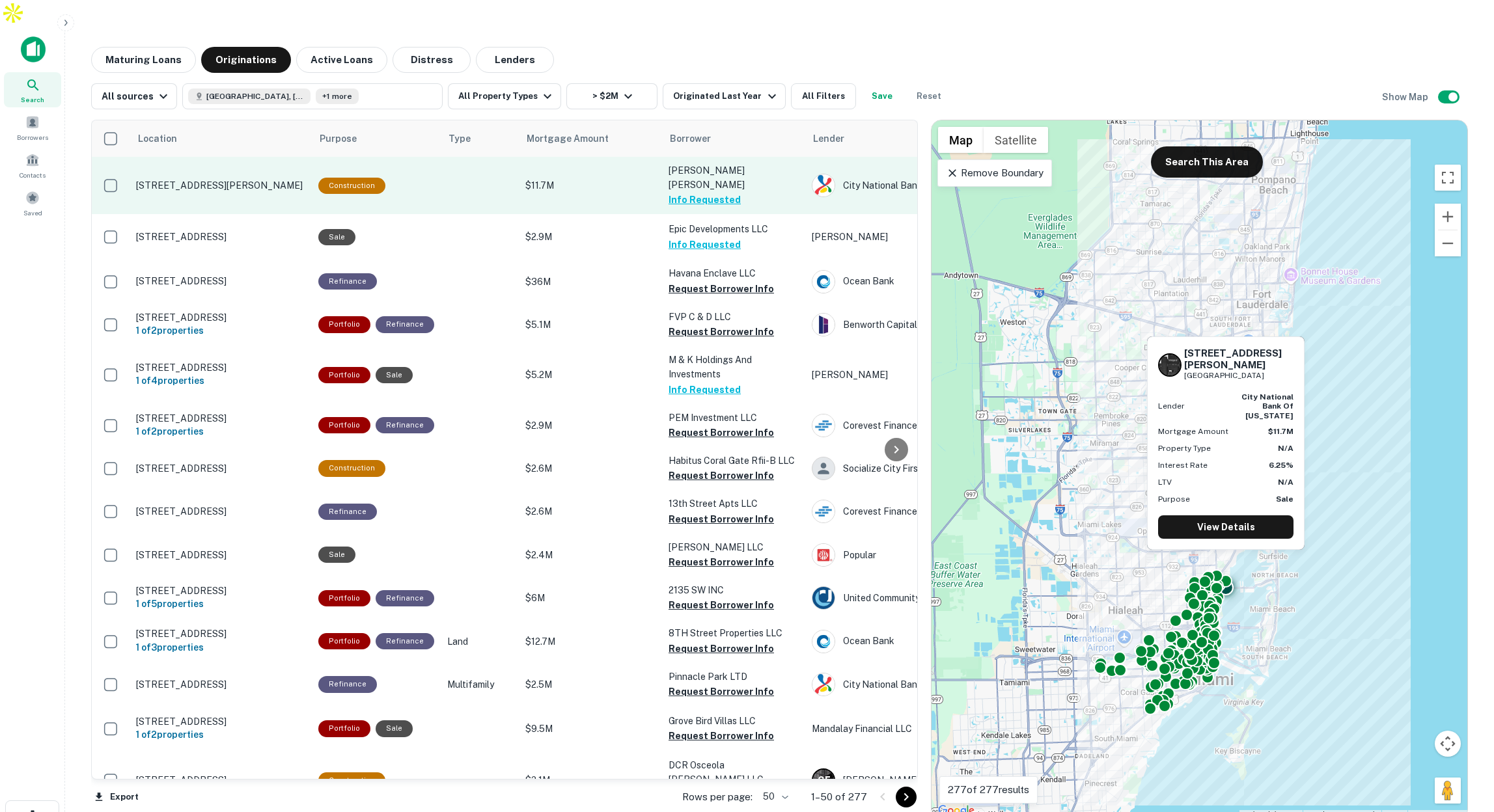
click at [441, 157] on td at bounding box center [479, 185] width 78 height 57
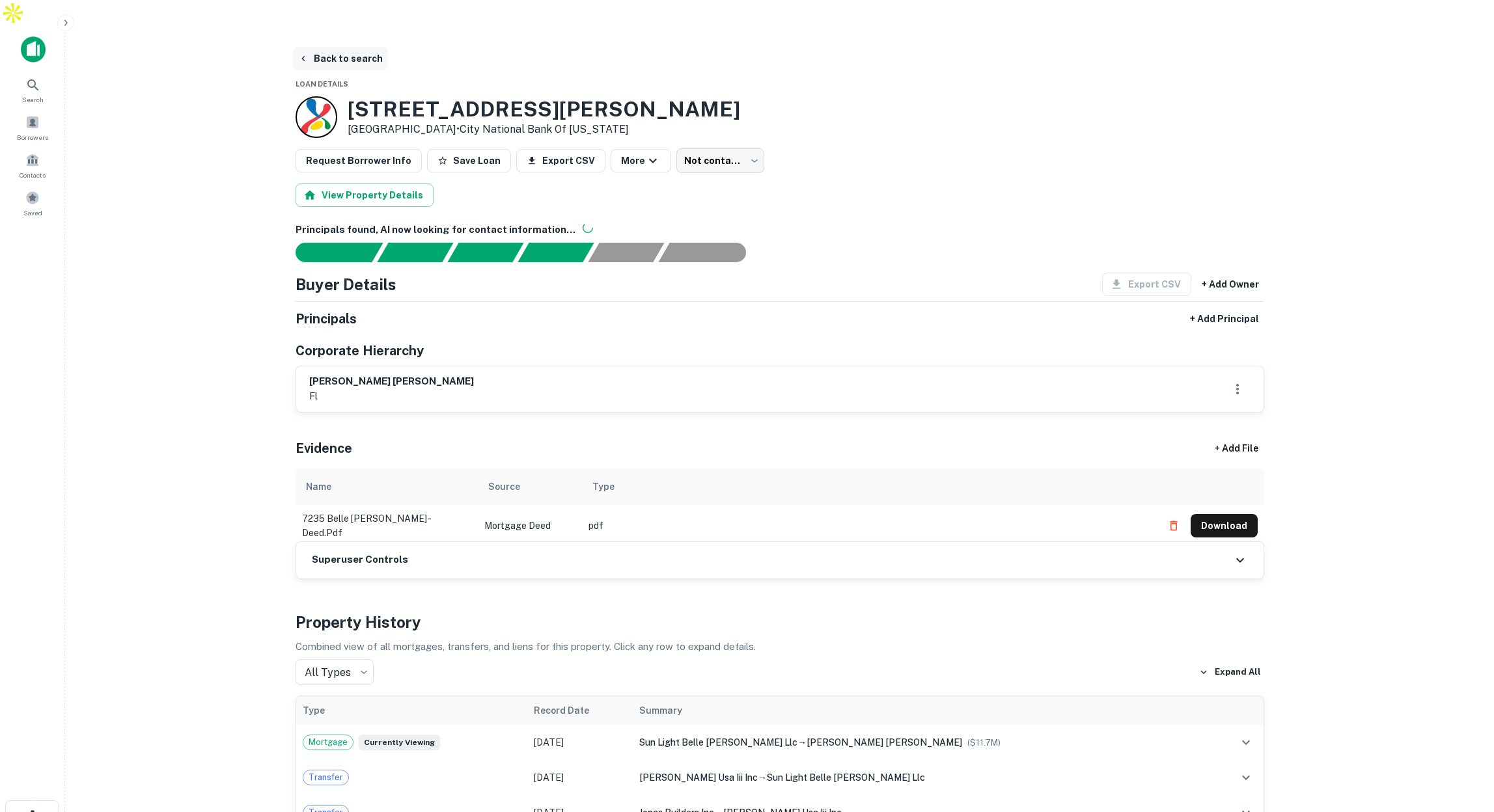
click at [355, 47] on button "Back to search" at bounding box center [340, 58] width 95 height 24
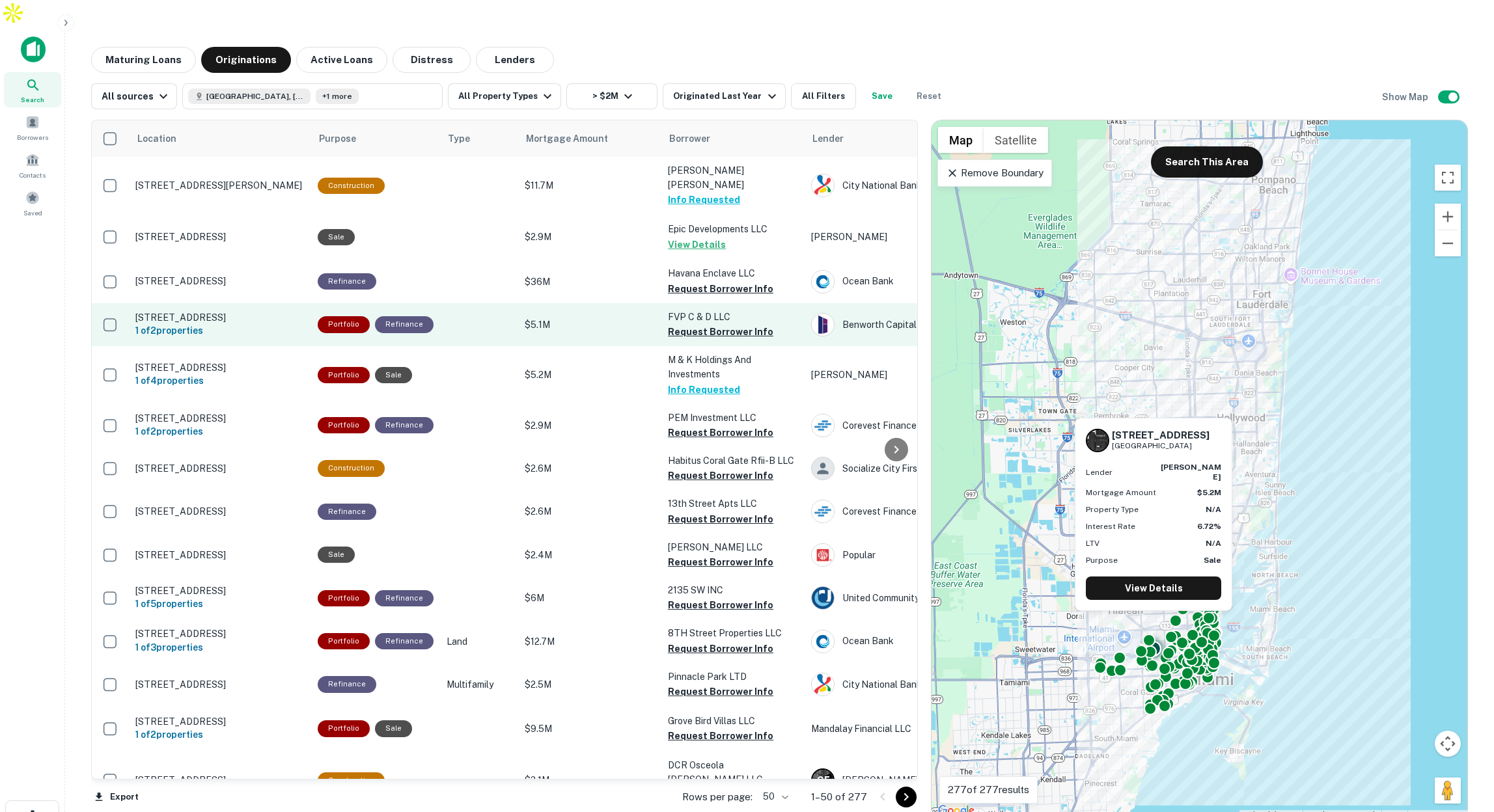
scroll to position [3, 1]
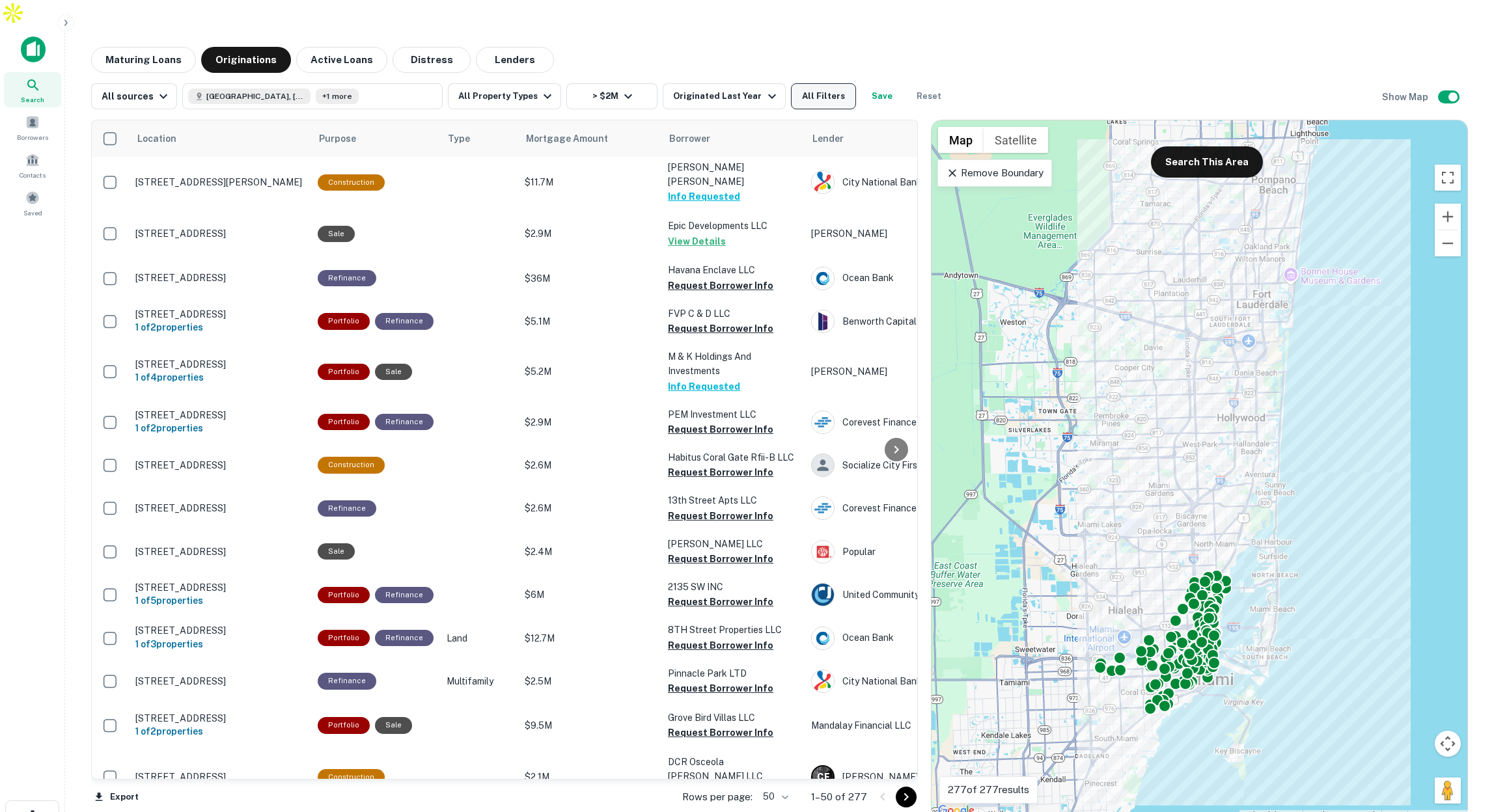
click at [811, 84] on button "All Filters" at bounding box center [823, 97] width 65 height 26
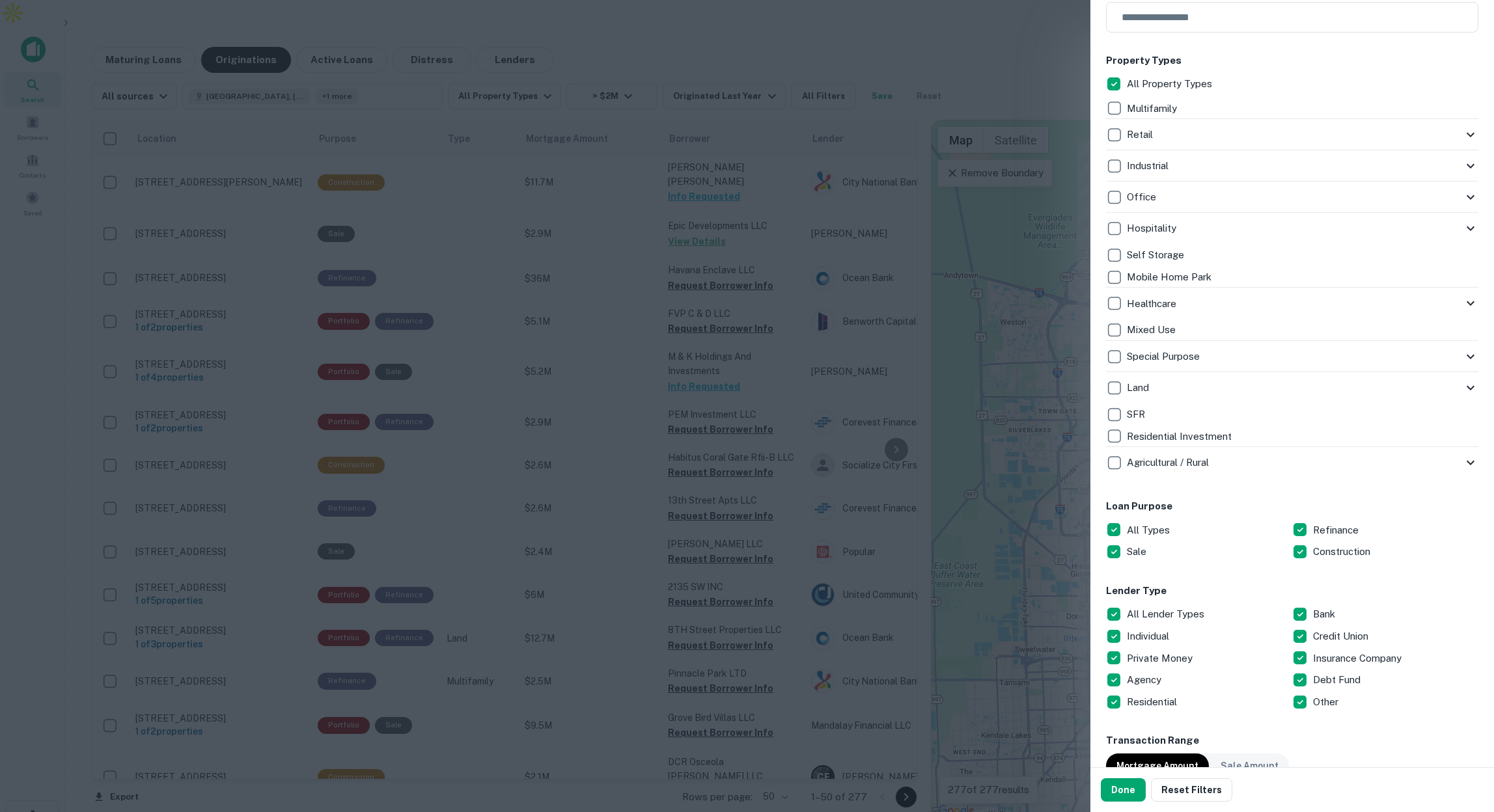
scroll to position [355, 0]
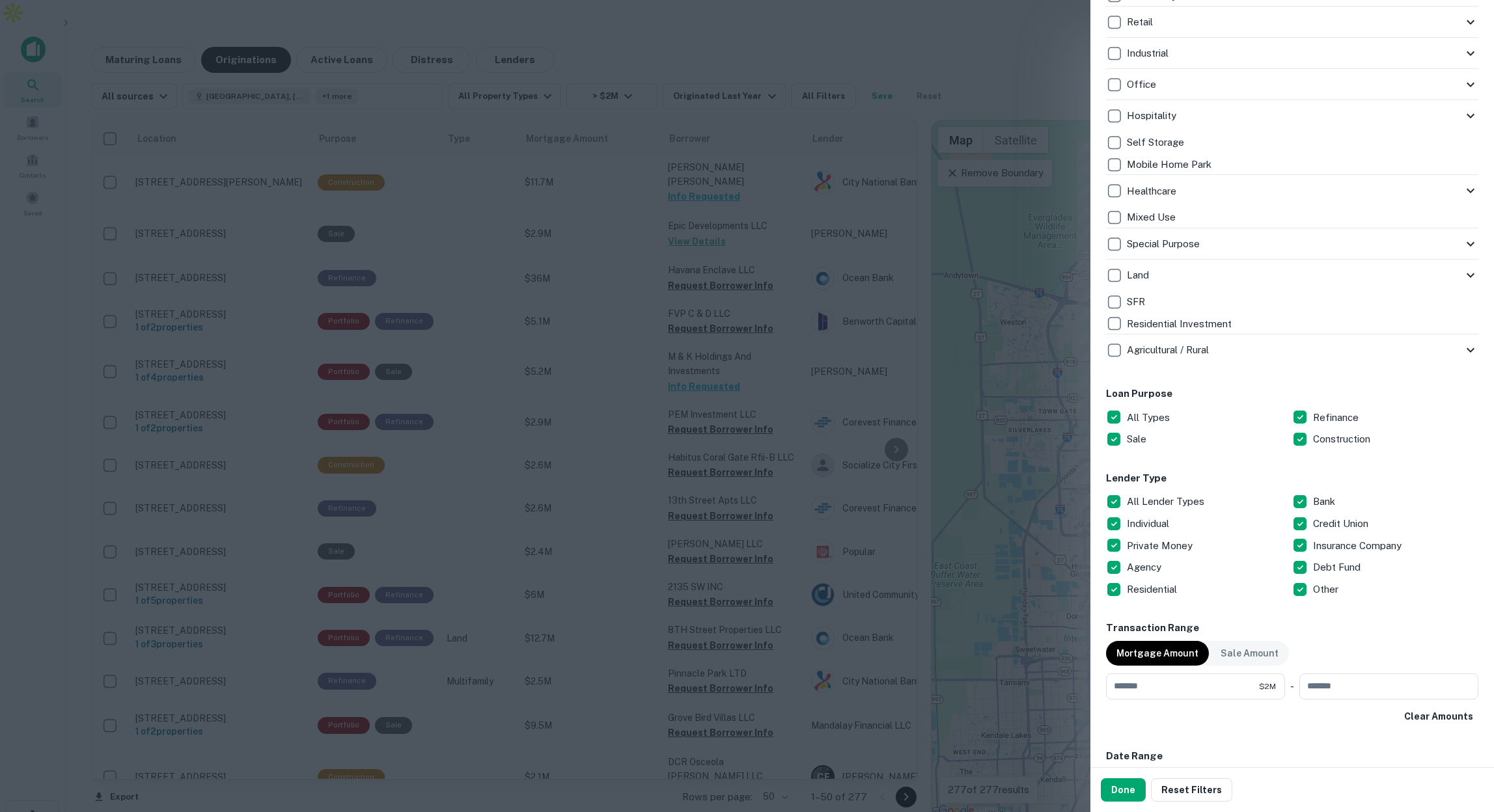
click at [564, 297] on div at bounding box center [747, 406] width 1494 height 812
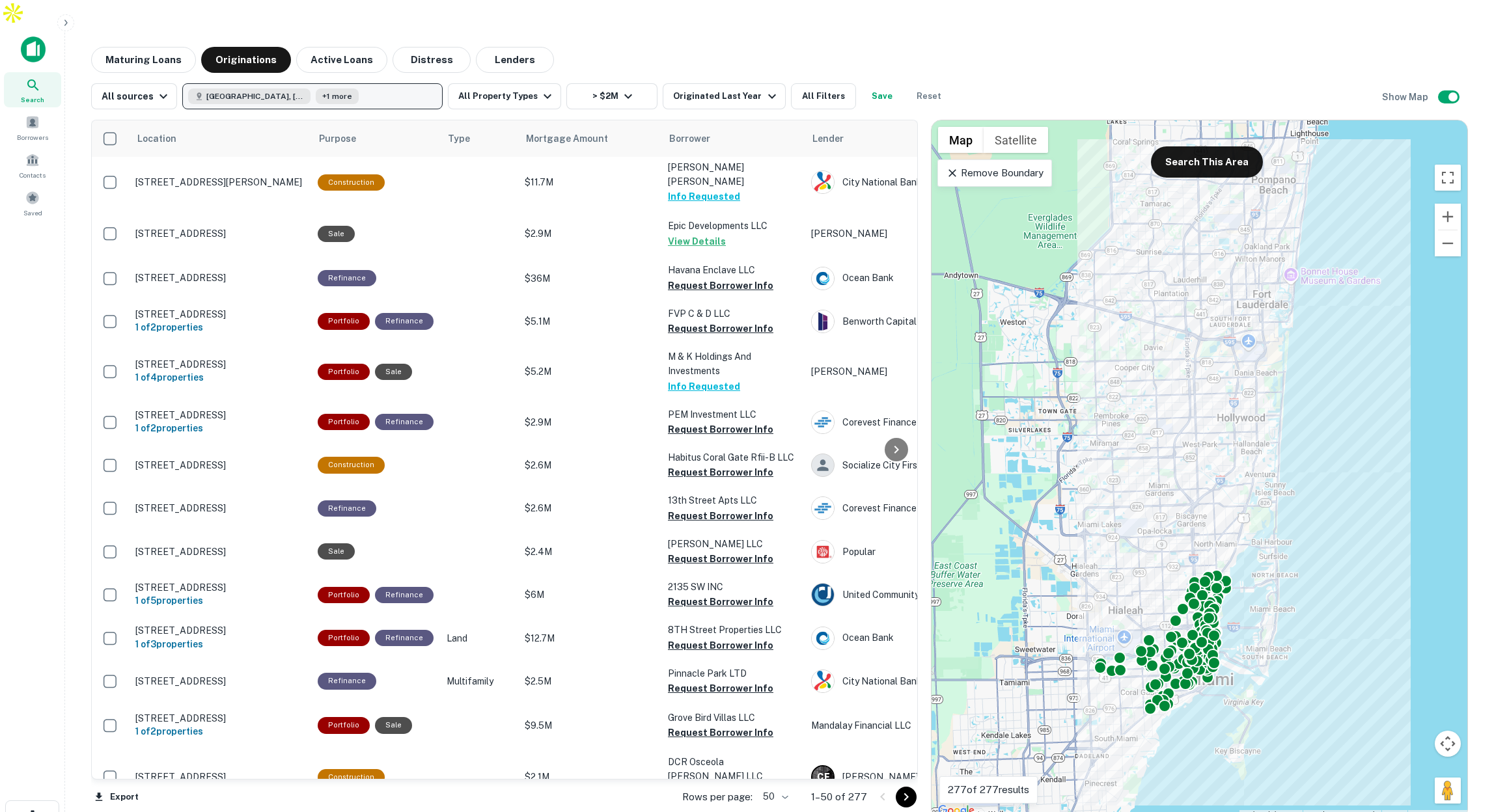
scroll to position [4, 1]
click at [329, 47] on button "Active Loans" at bounding box center [341, 60] width 91 height 26
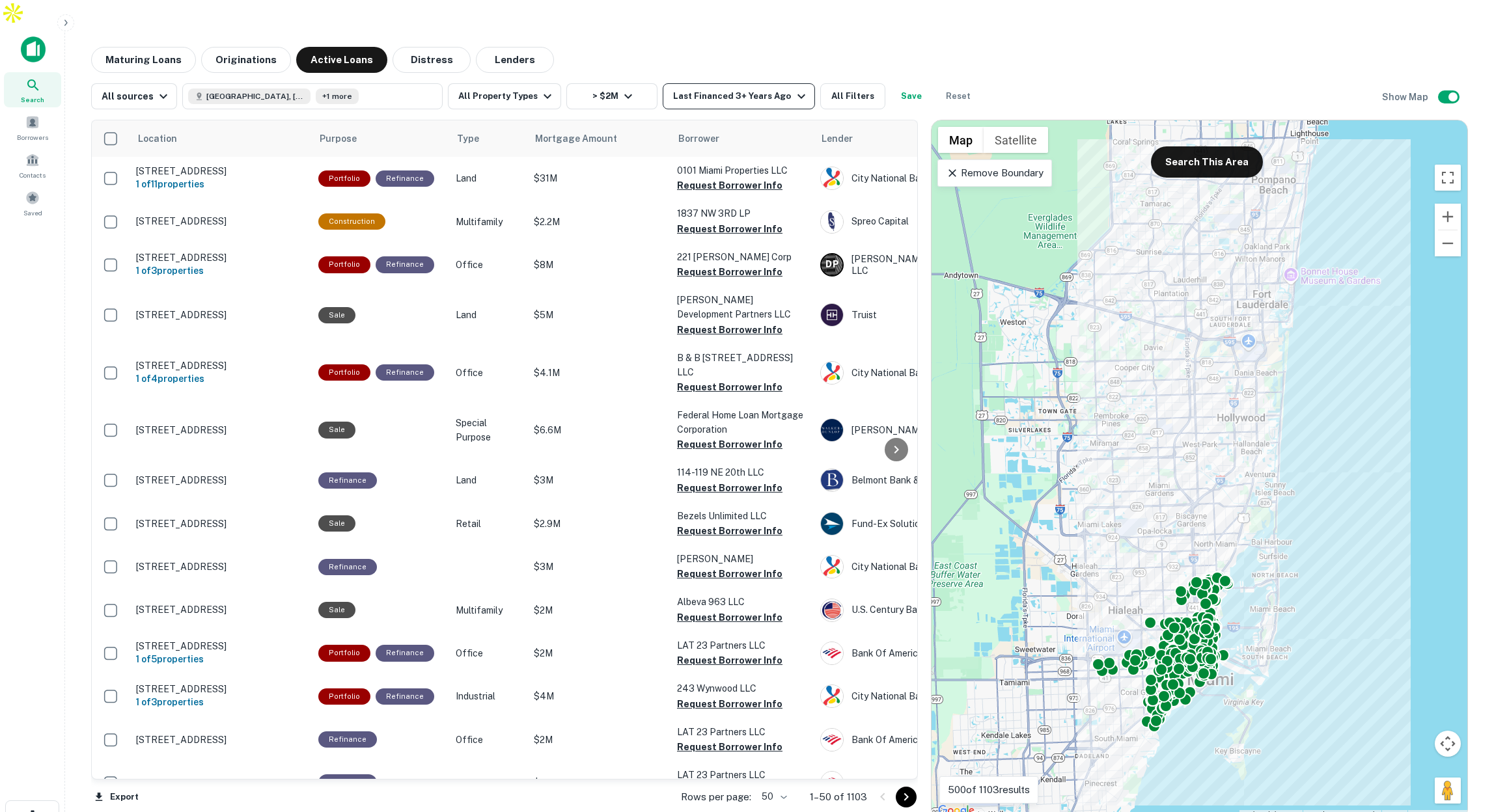
click at [750, 89] on div "Last Financed 3+ Years Ago" at bounding box center [740, 96] width 135 height 16
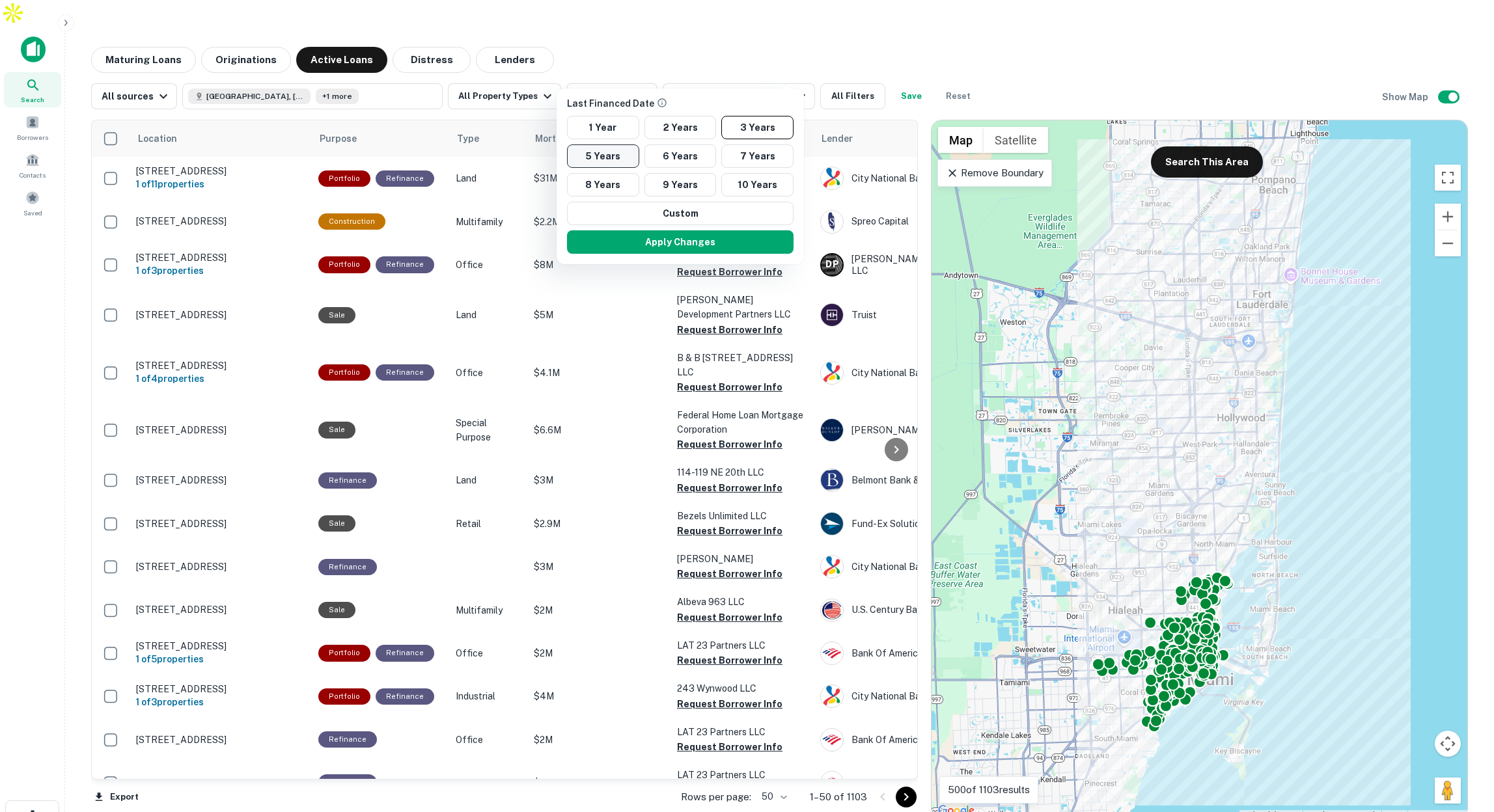
click at [616, 160] on button "5 Years" at bounding box center [603, 156] width 72 height 24
click at [736, 240] on button "Apply Changes" at bounding box center [681, 242] width 226 height 24
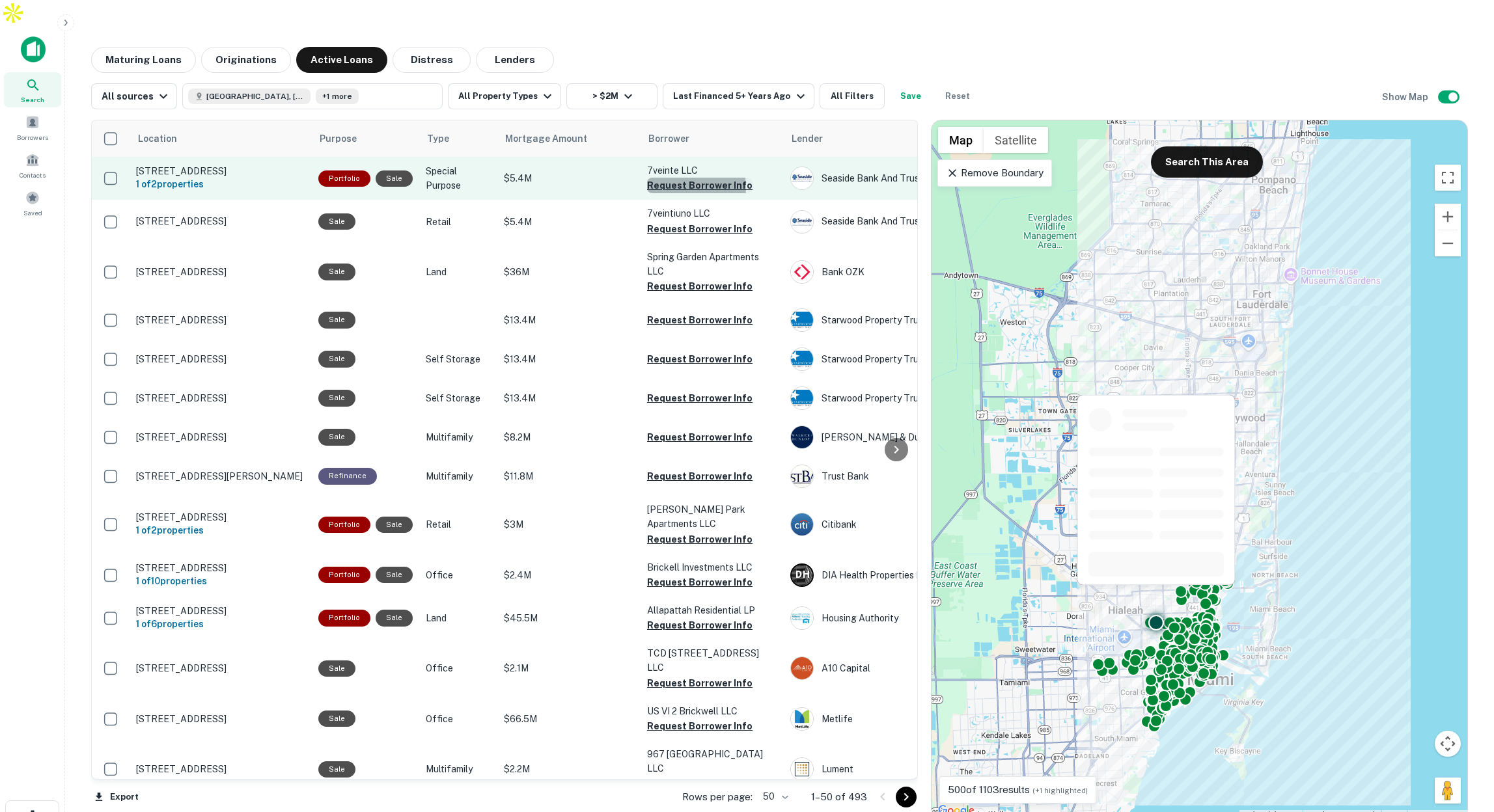
click at [685, 178] on button "Request Borrower Info" at bounding box center [700, 185] width 106 height 16
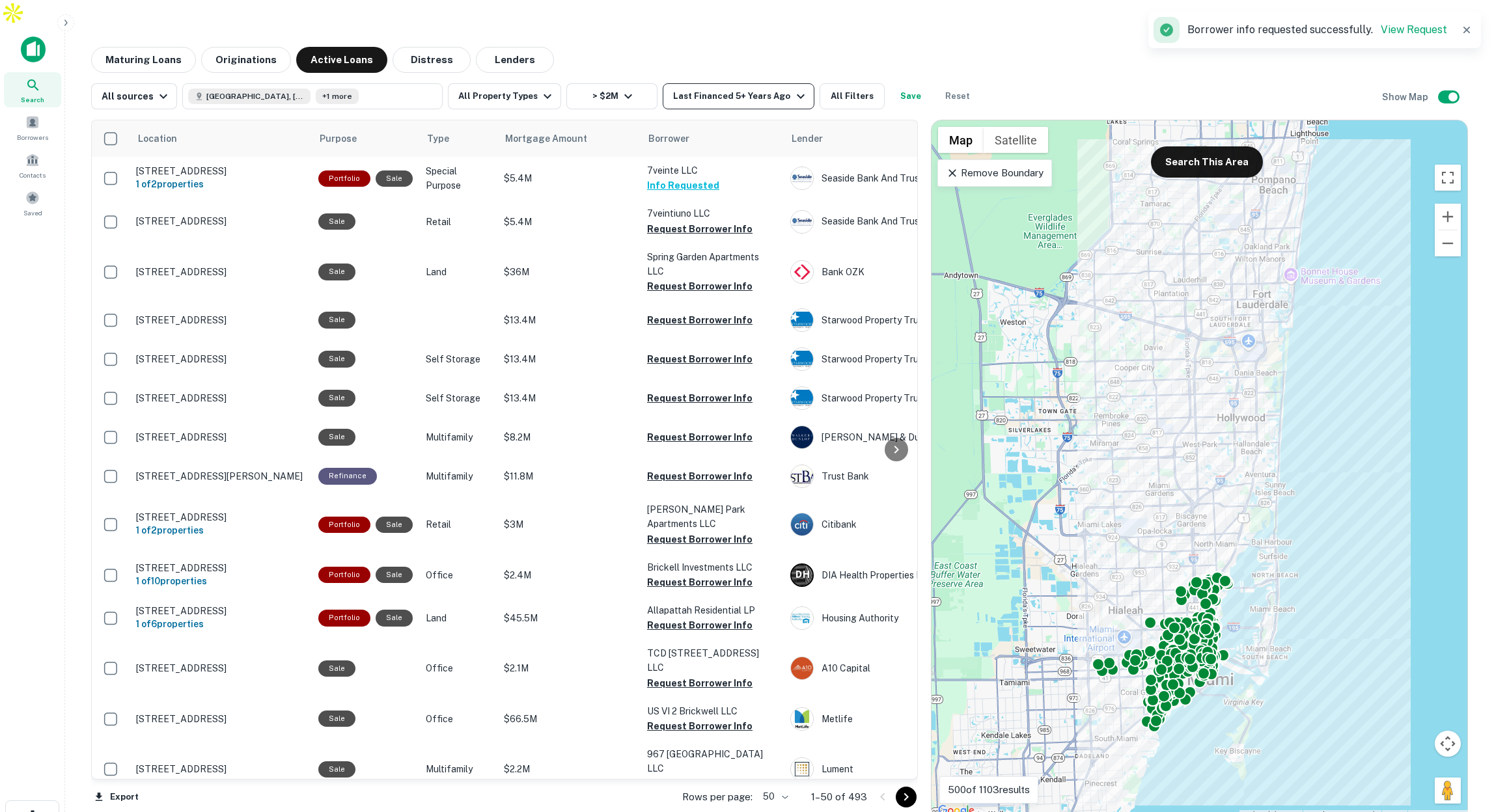
click at [742, 89] on div "Last Financed 5+ Years Ago" at bounding box center [740, 96] width 135 height 16
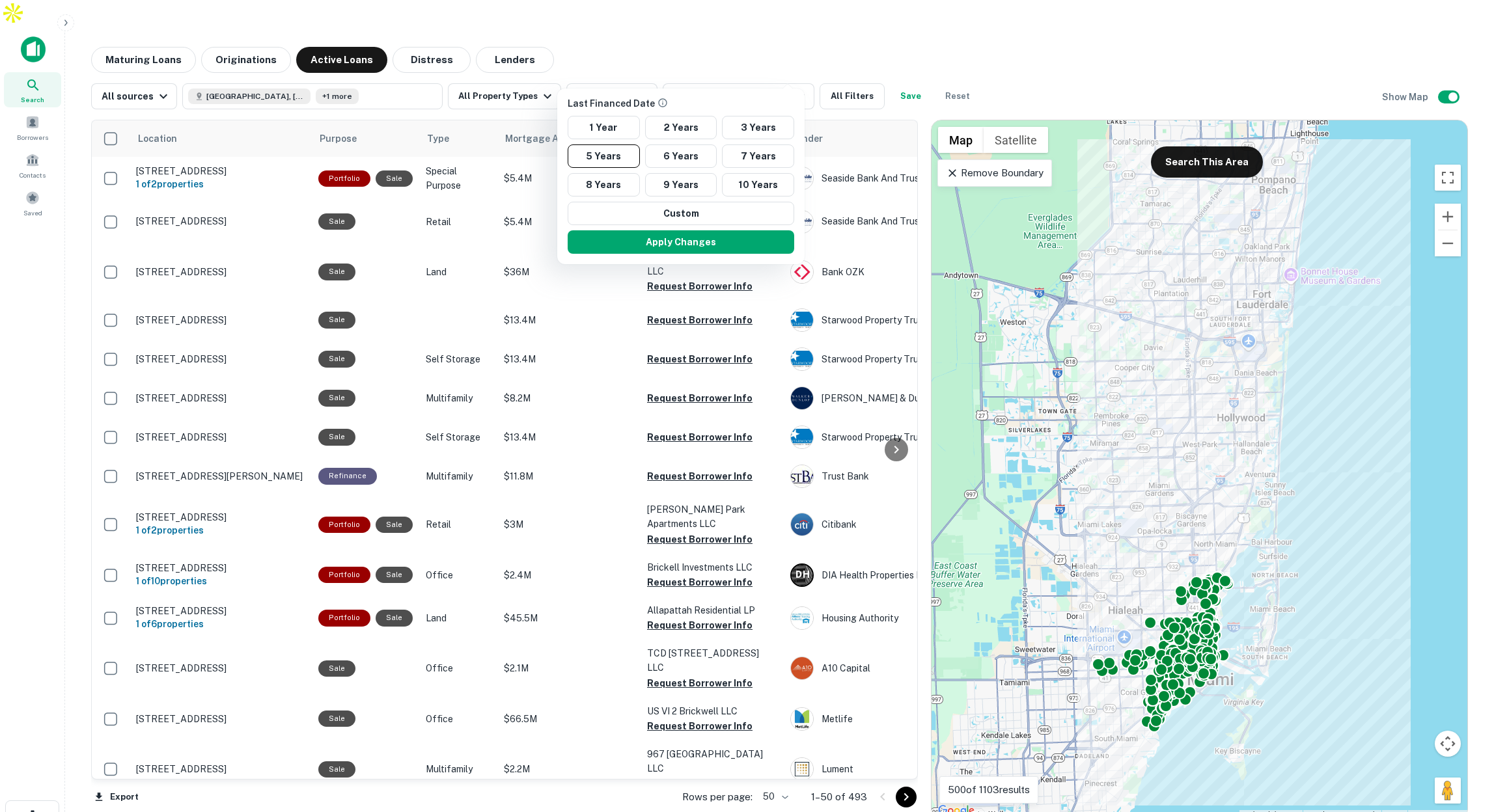
click at [669, 25] on div at bounding box center [747, 406] width 1494 height 812
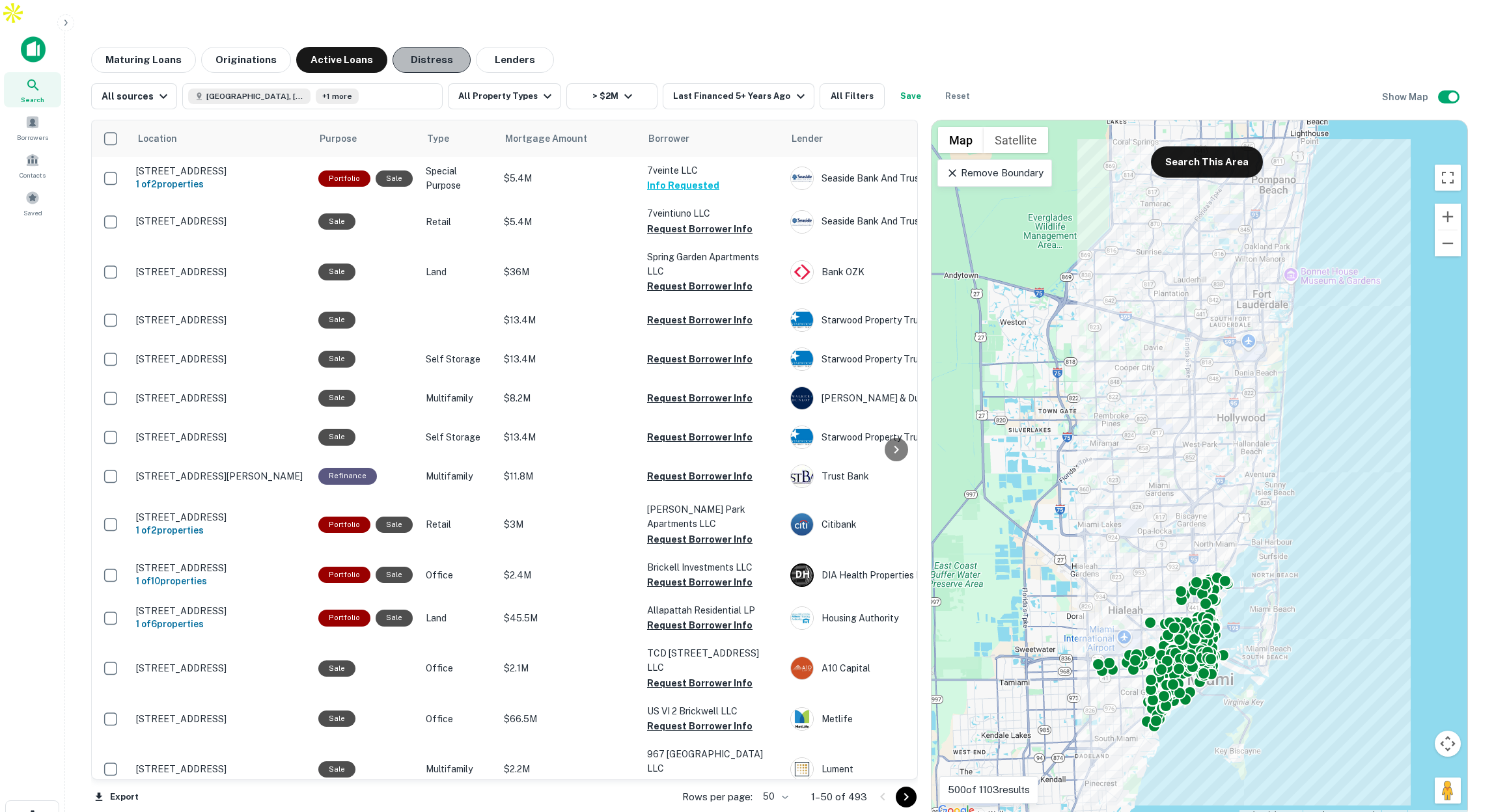
click at [427, 47] on button "Distress" at bounding box center [431, 60] width 78 height 26
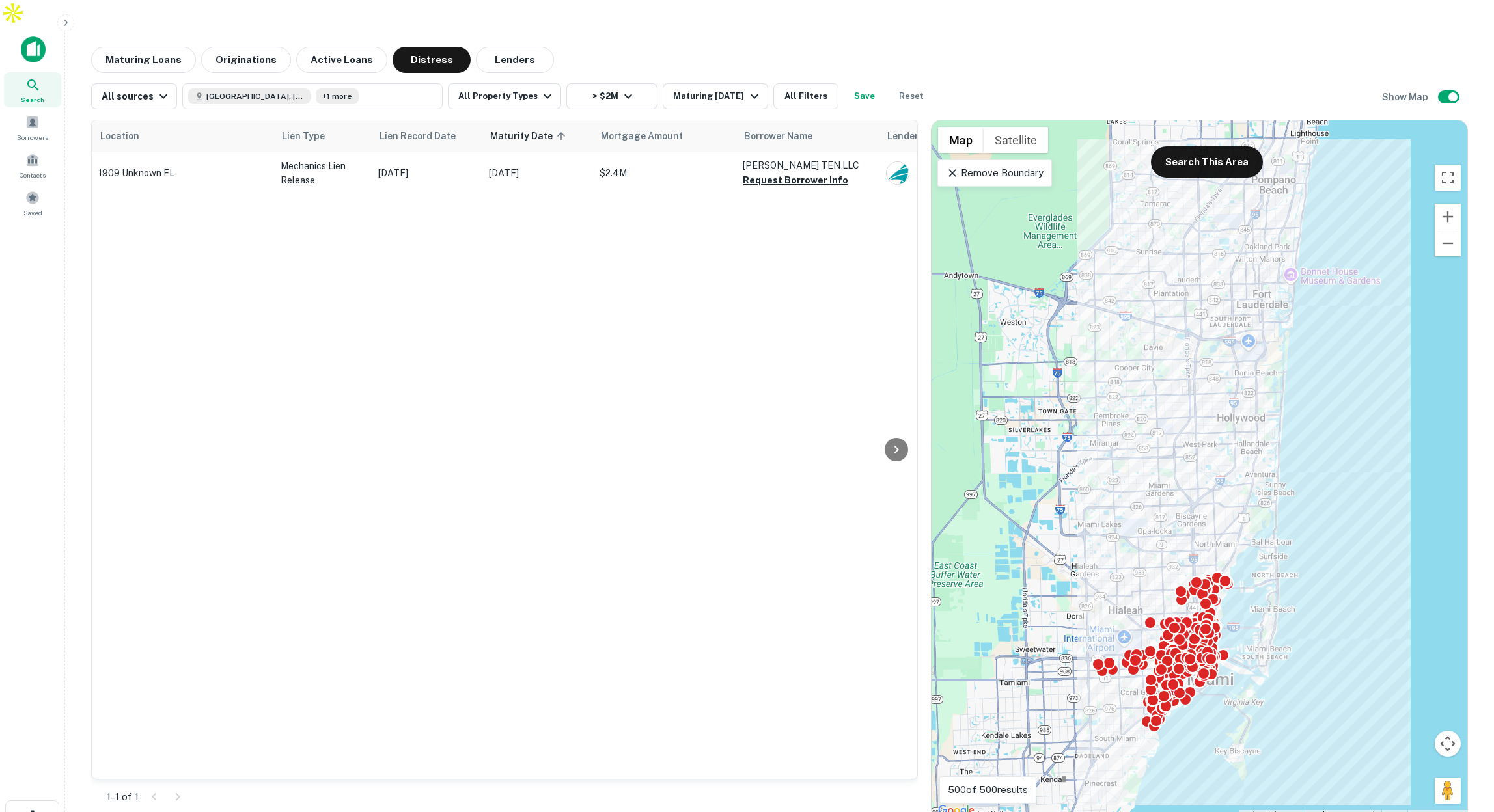
scroll to position [0, 6]
click at [793, 84] on button "All Filters" at bounding box center [806, 97] width 65 height 26
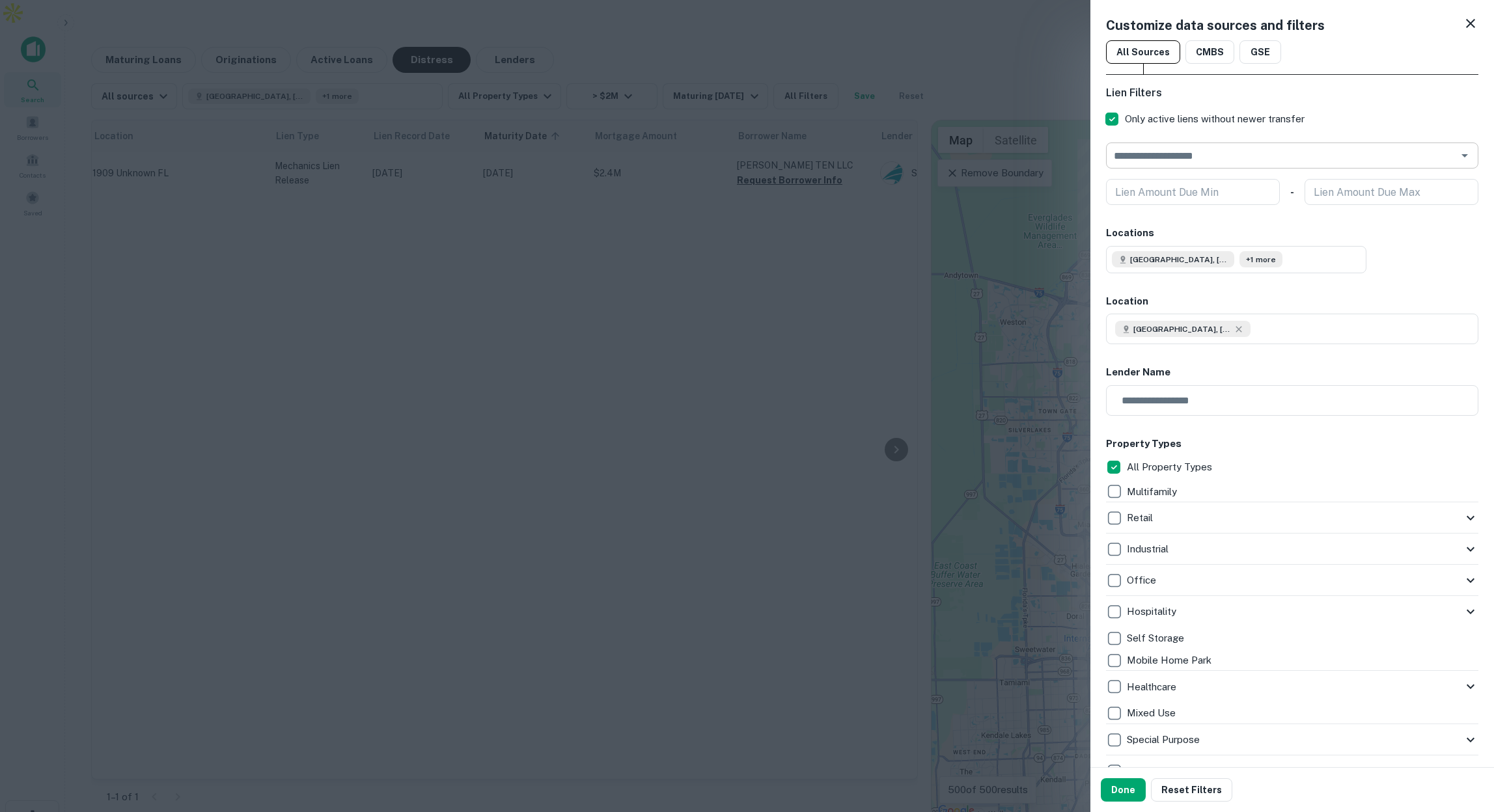
click at [1400, 156] on input "text" at bounding box center [1282, 156] width 343 height 18
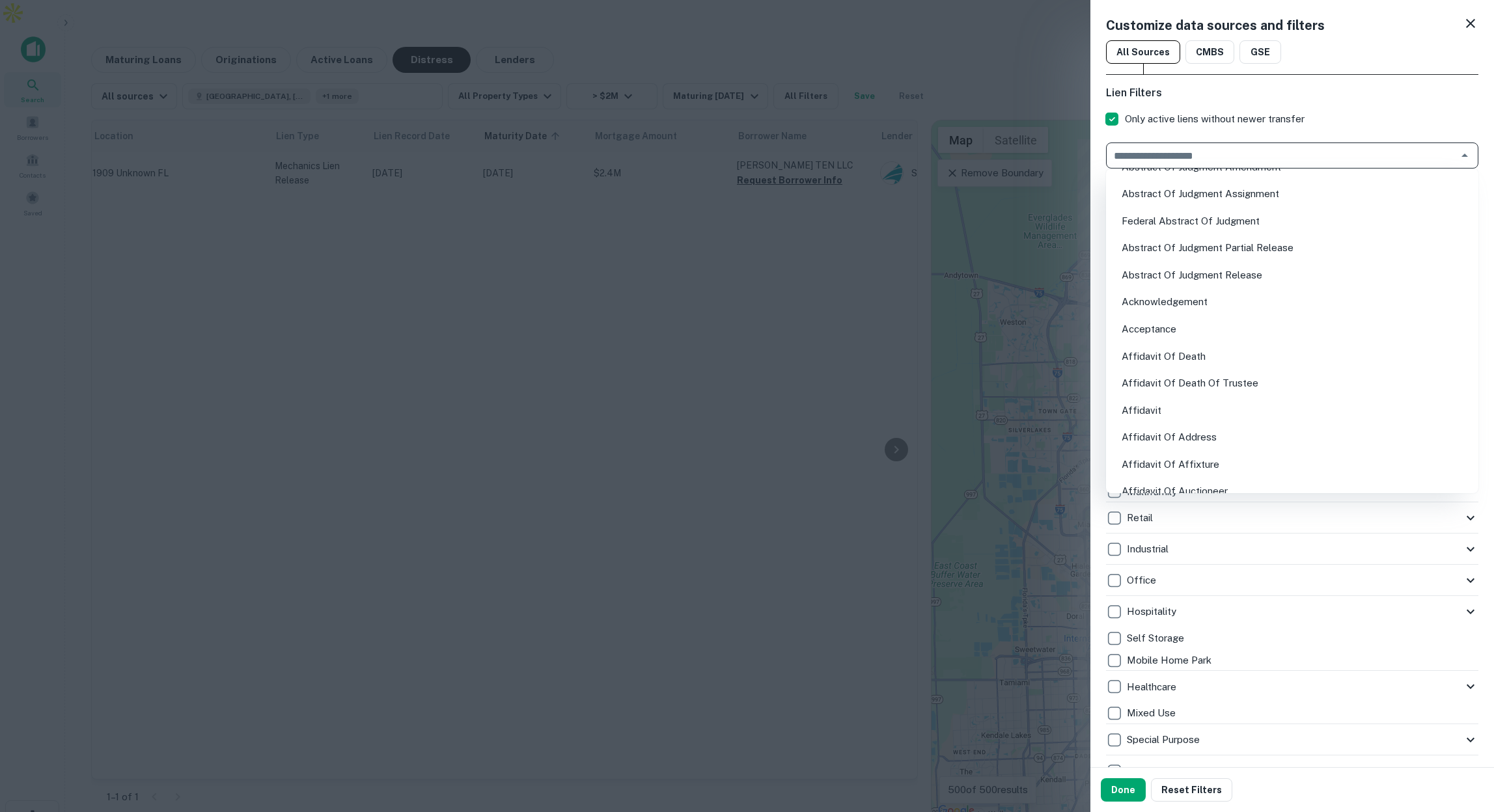
scroll to position [25, 0]
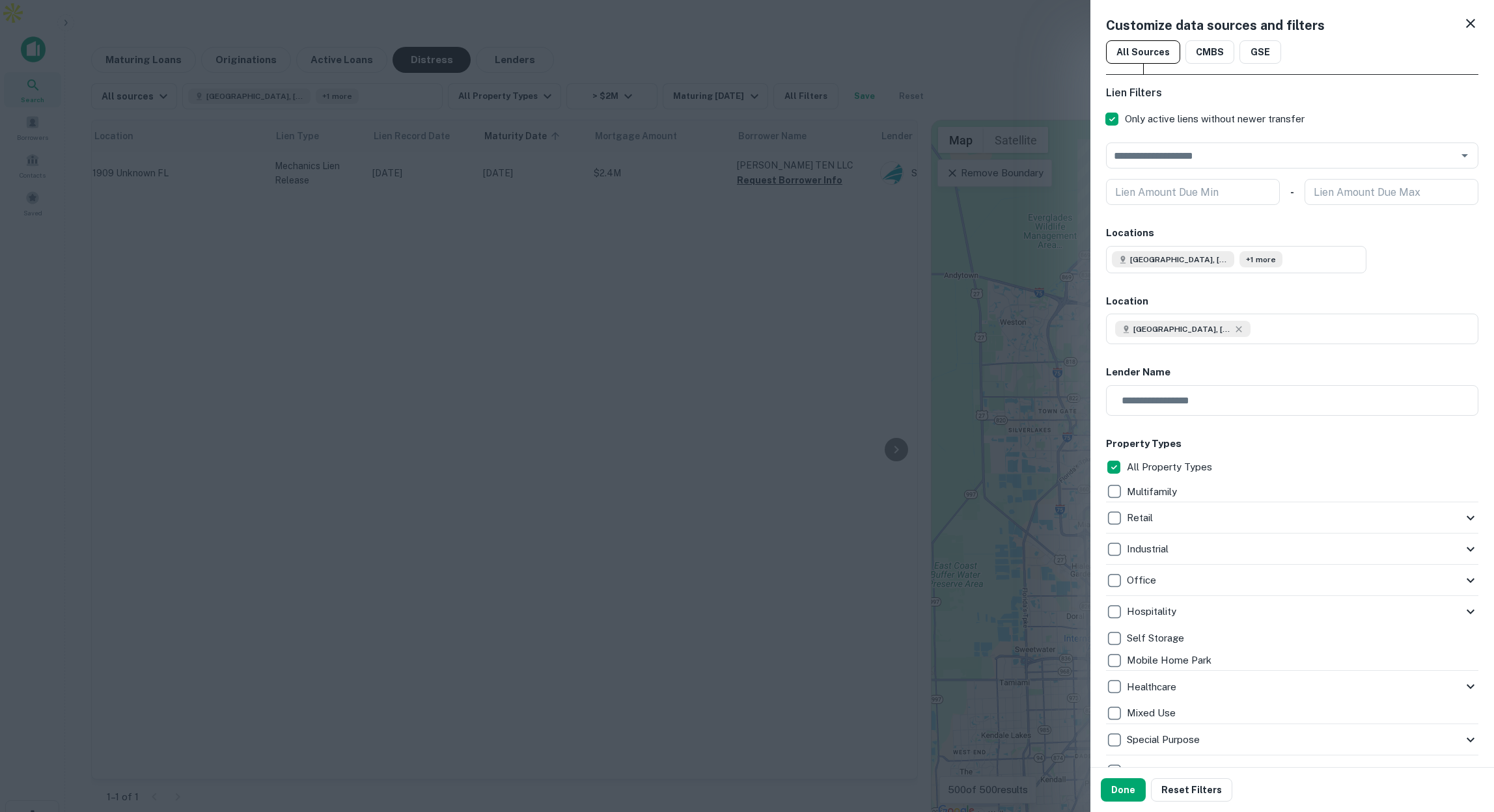
click at [911, 212] on div at bounding box center [747, 406] width 1494 height 812
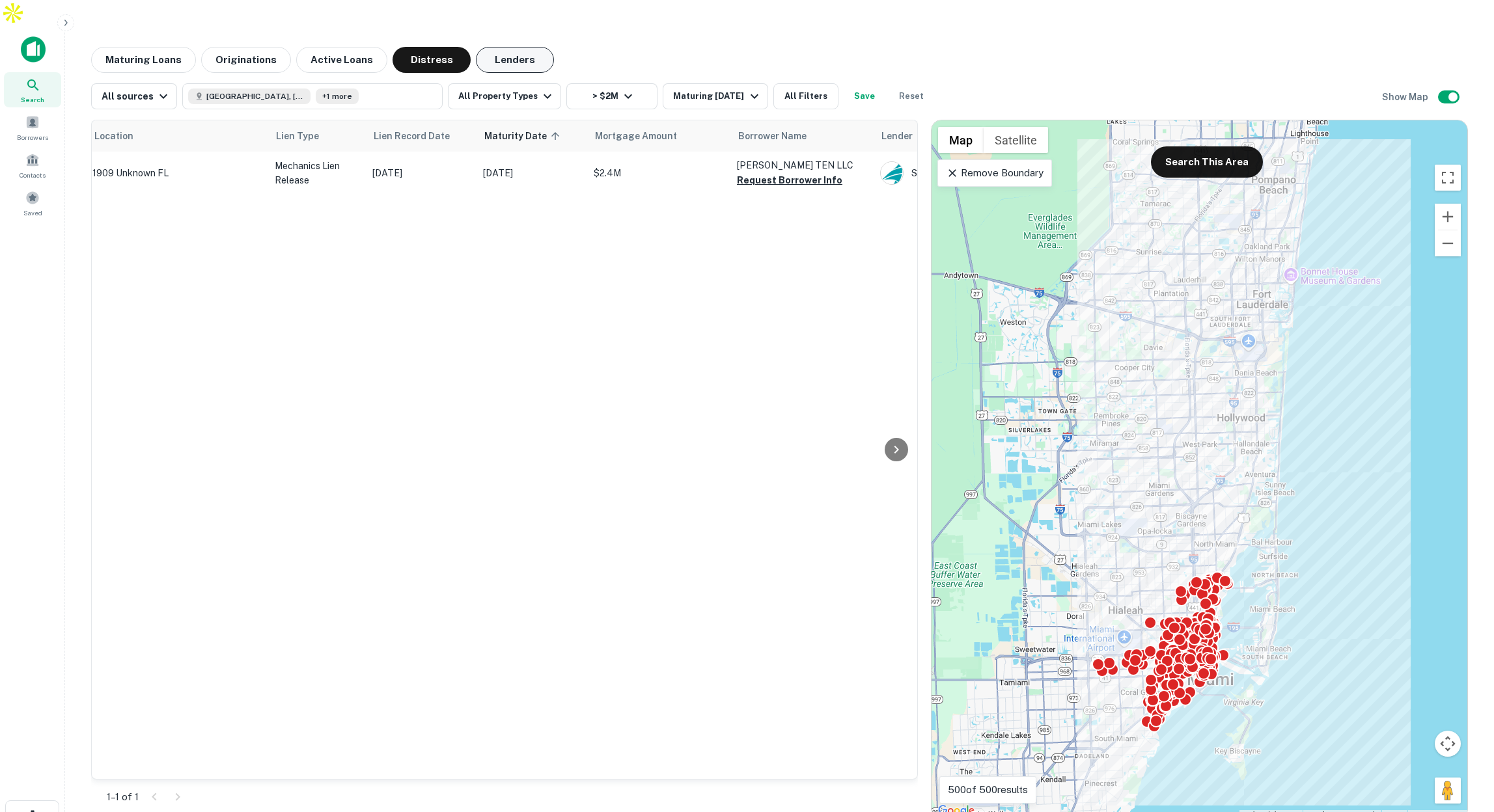
click at [500, 47] on button "Lenders" at bounding box center [514, 60] width 78 height 26
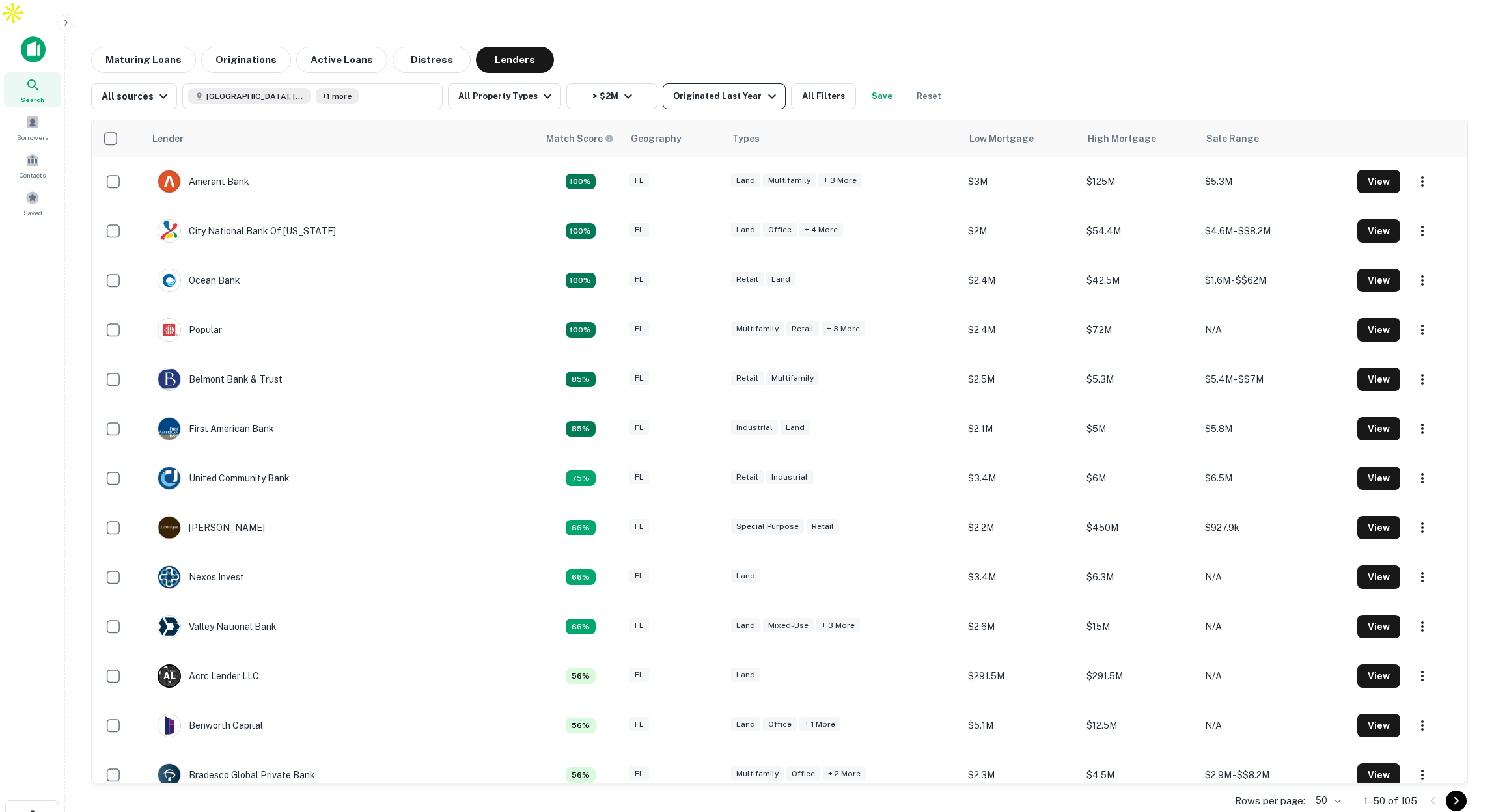
click at [736, 89] on div "Originated Last Year" at bounding box center [725, 96] width 106 height 16
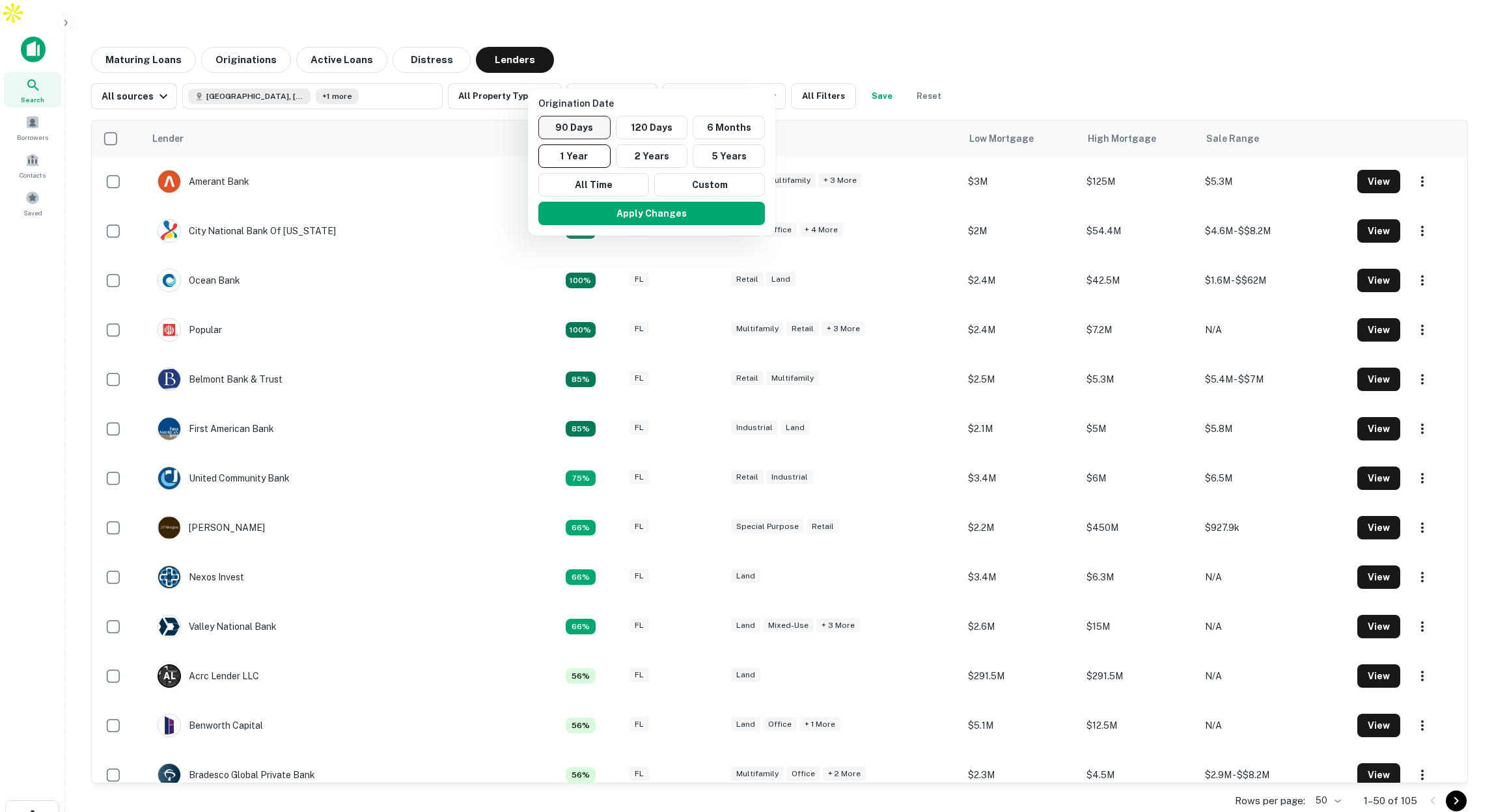
click at [592, 123] on button "90 Days" at bounding box center [574, 127] width 72 height 24
click at [665, 212] on button "Apply Changes" at bounding box center [666, 213] width 226 height 24
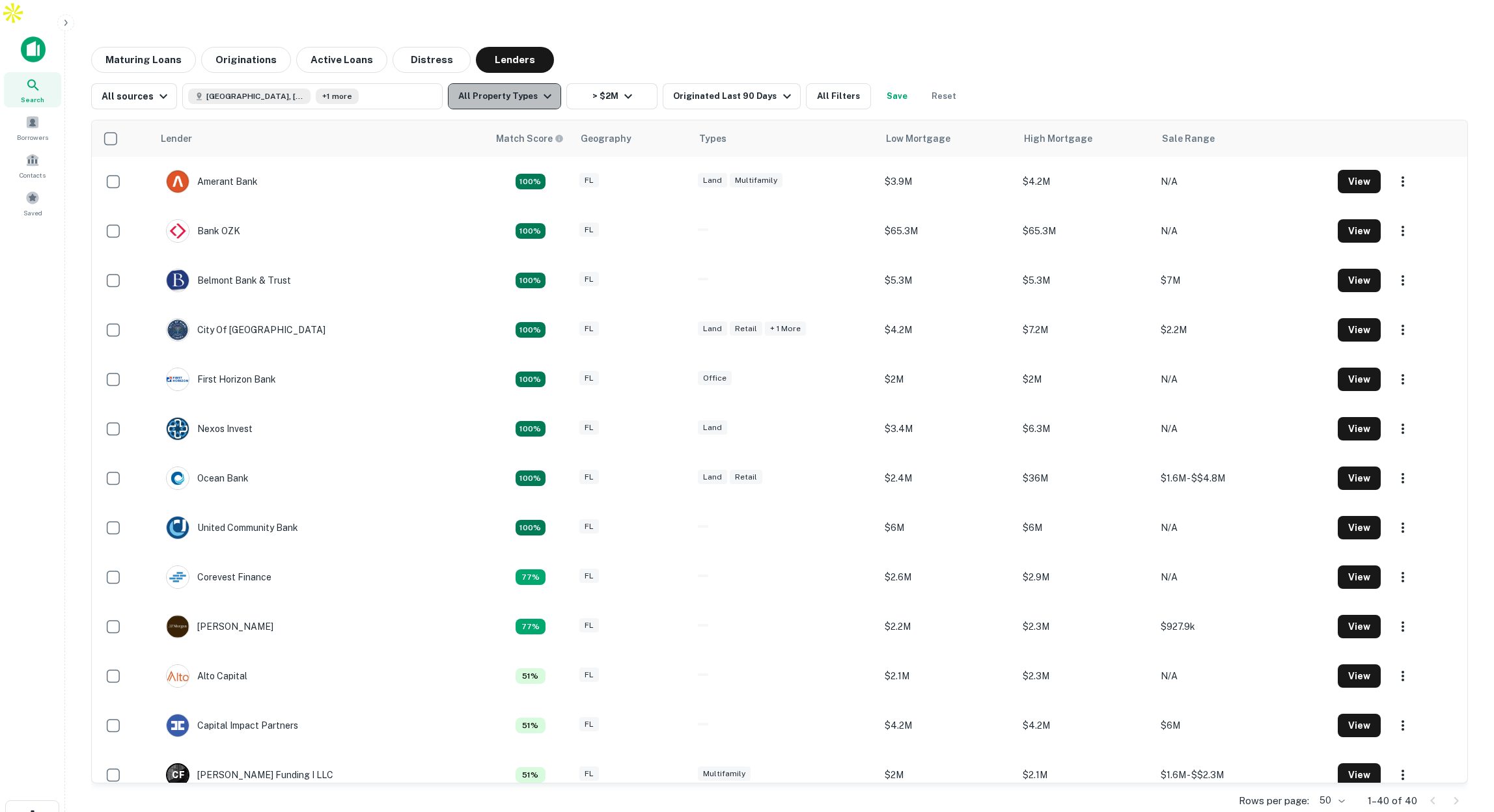
click at [540, 89] on icon "button" at bounding box center [547, 96] width 16 height 16
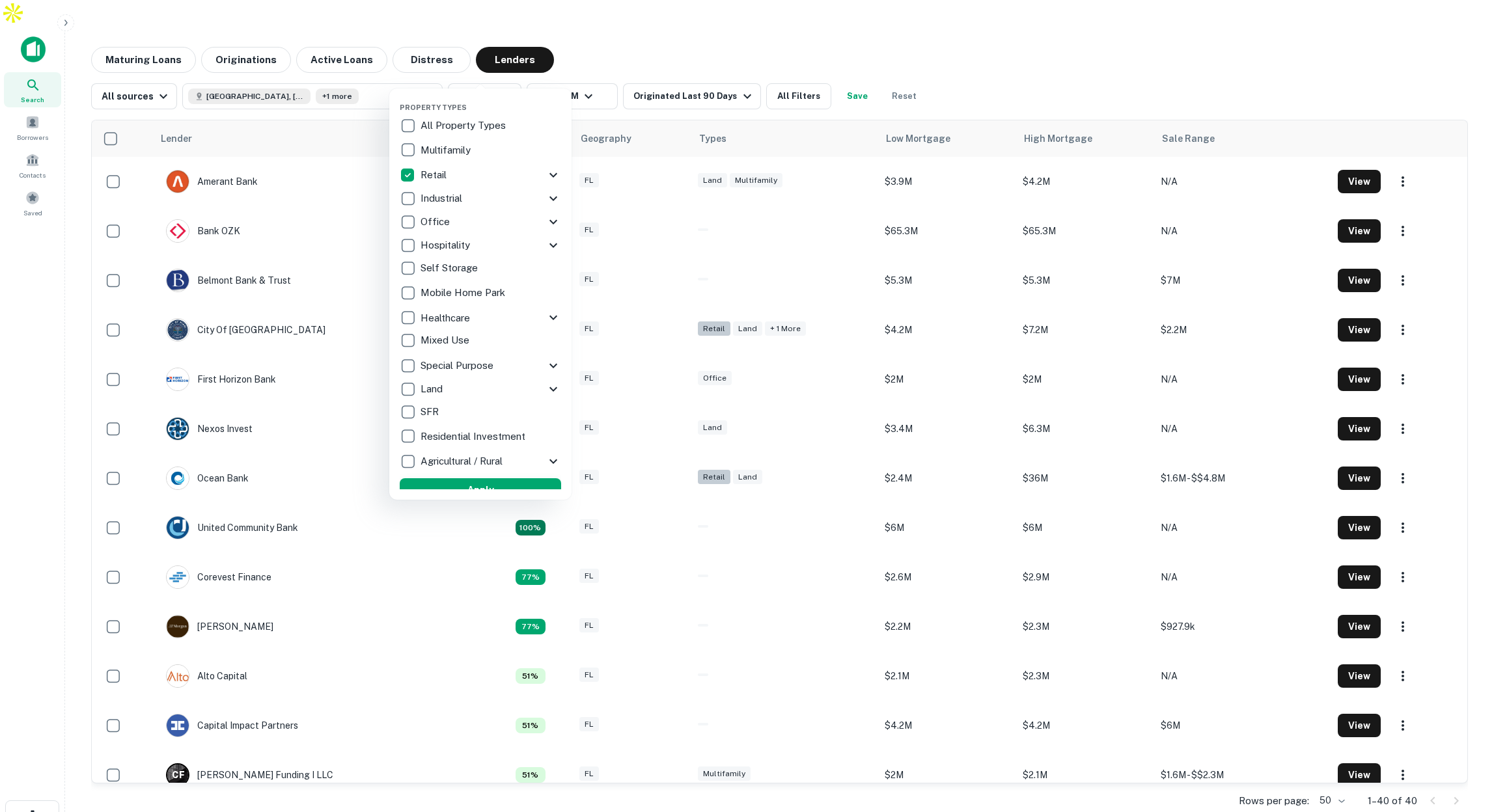
click at [520, 481] on button "Apply" at bounding box center [480, 490] width 162 height 24
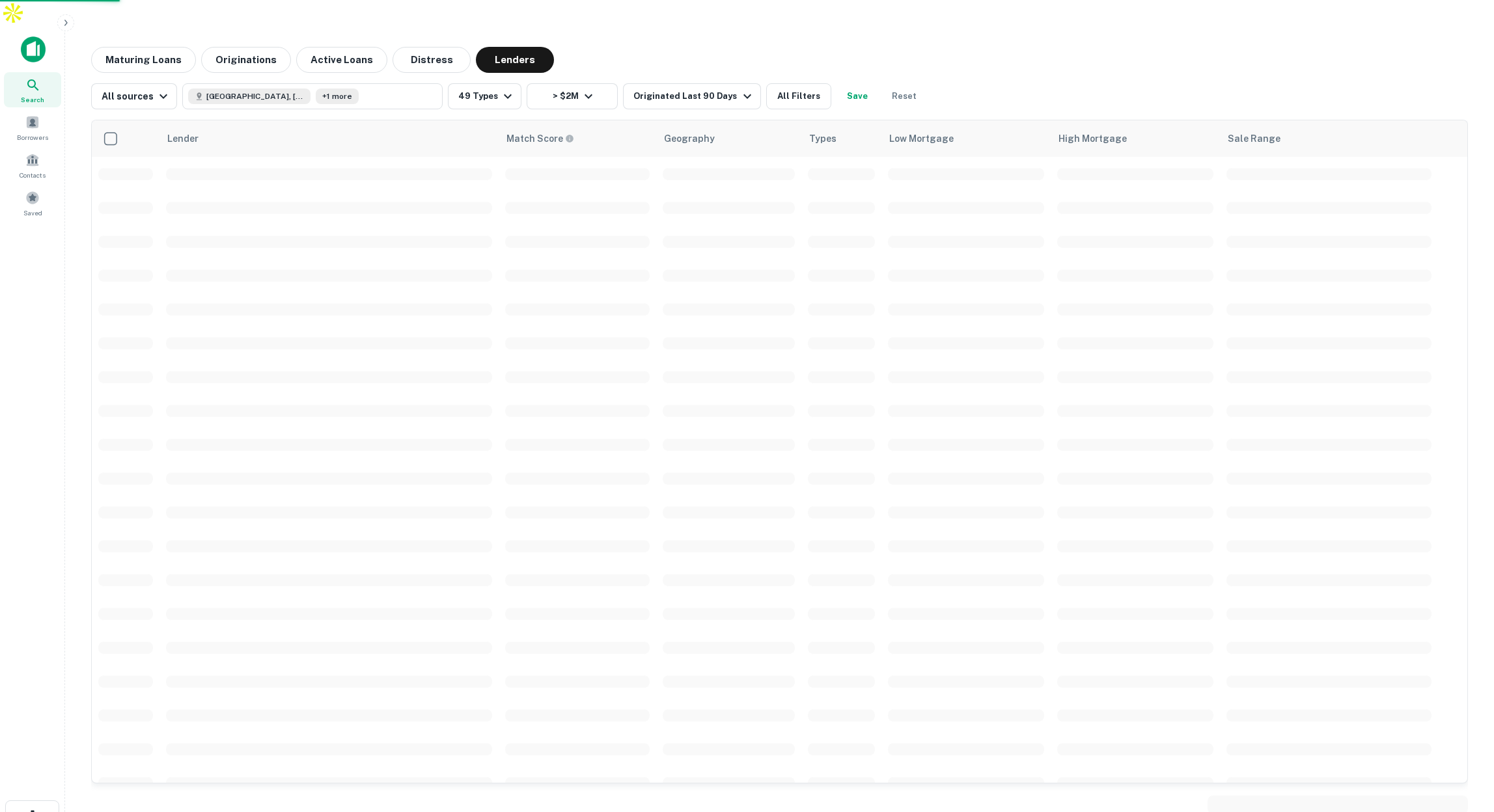
scroll to position [2, 0]
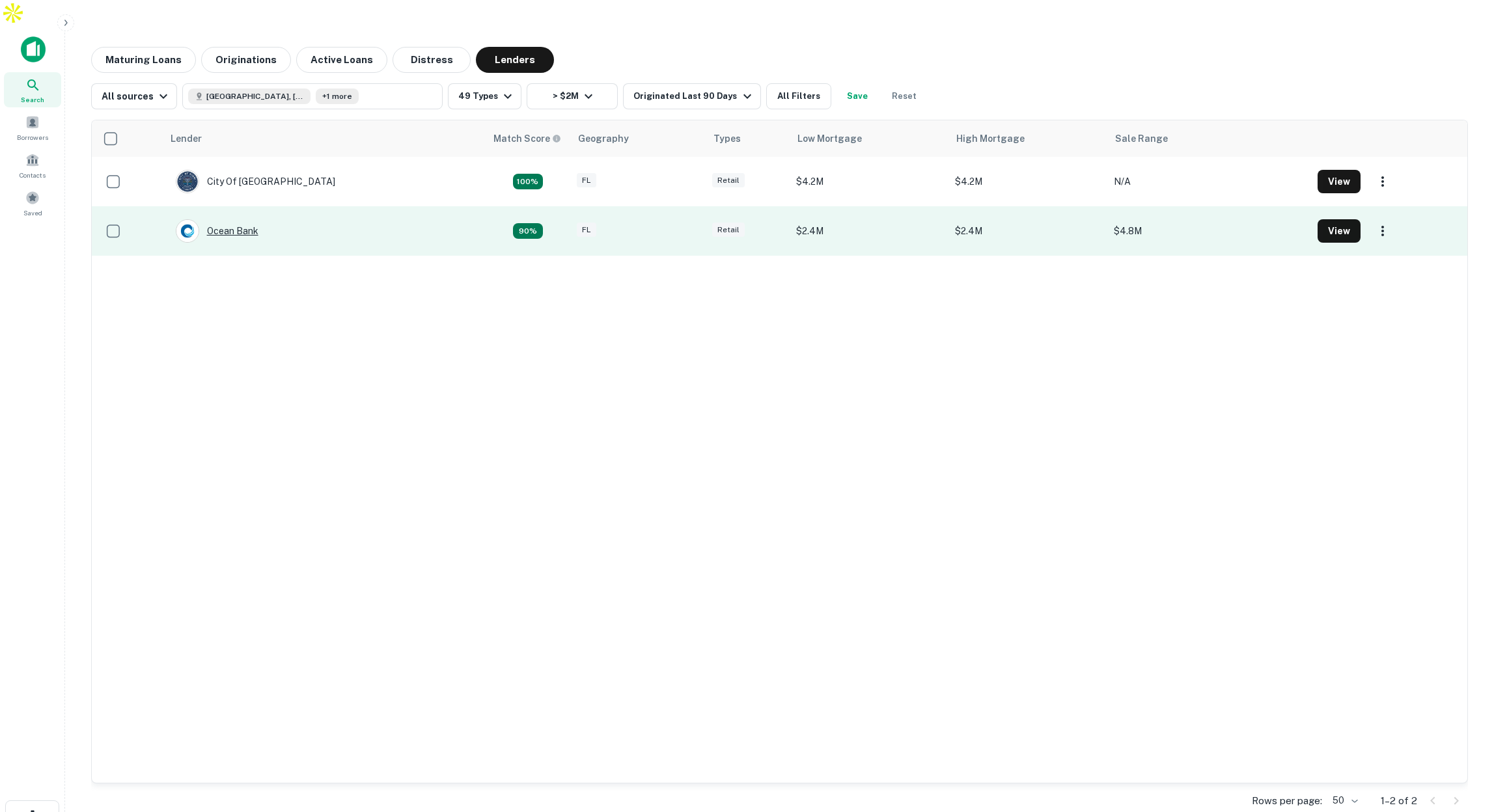
click at [241, 219] on div "Ocean Bank" at bounding box center [217, 230] width 83 height 24
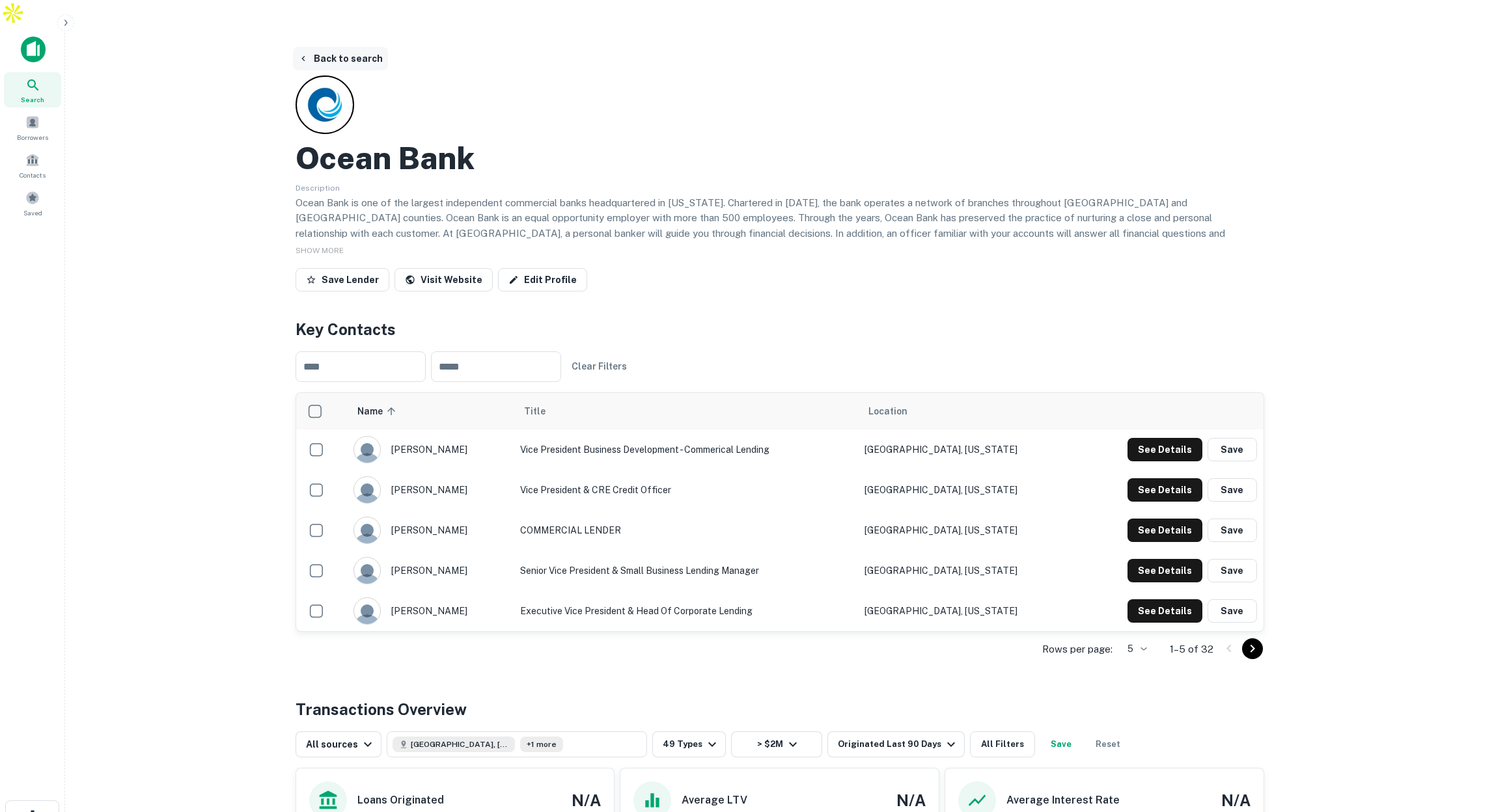
click at [350, 47] on button "Back to search" at bounding box center [340, 58] width 95 height 24
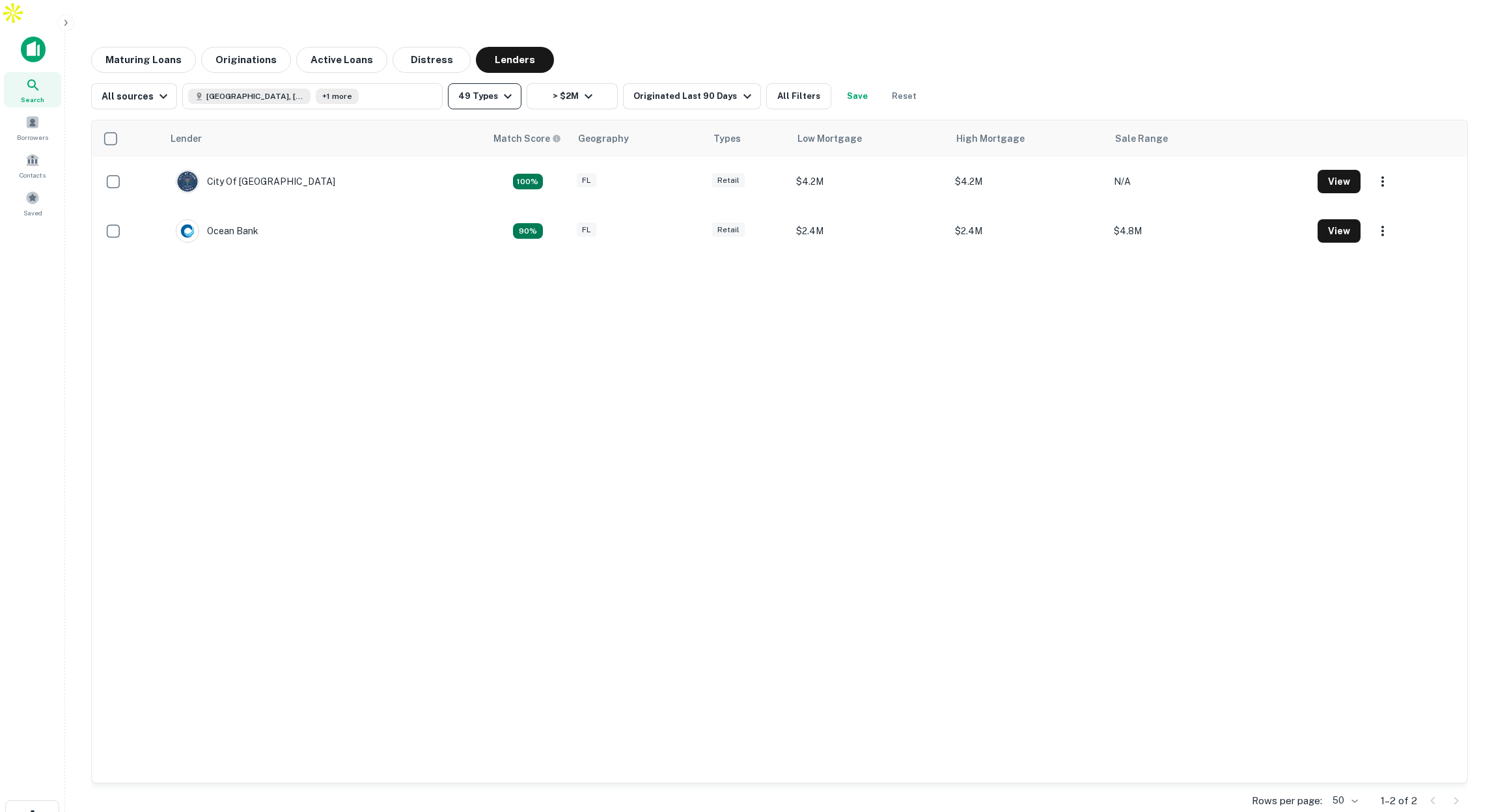
click at [500, 89] on icon "button" at bounding box center [507, 96] width 16 height 16
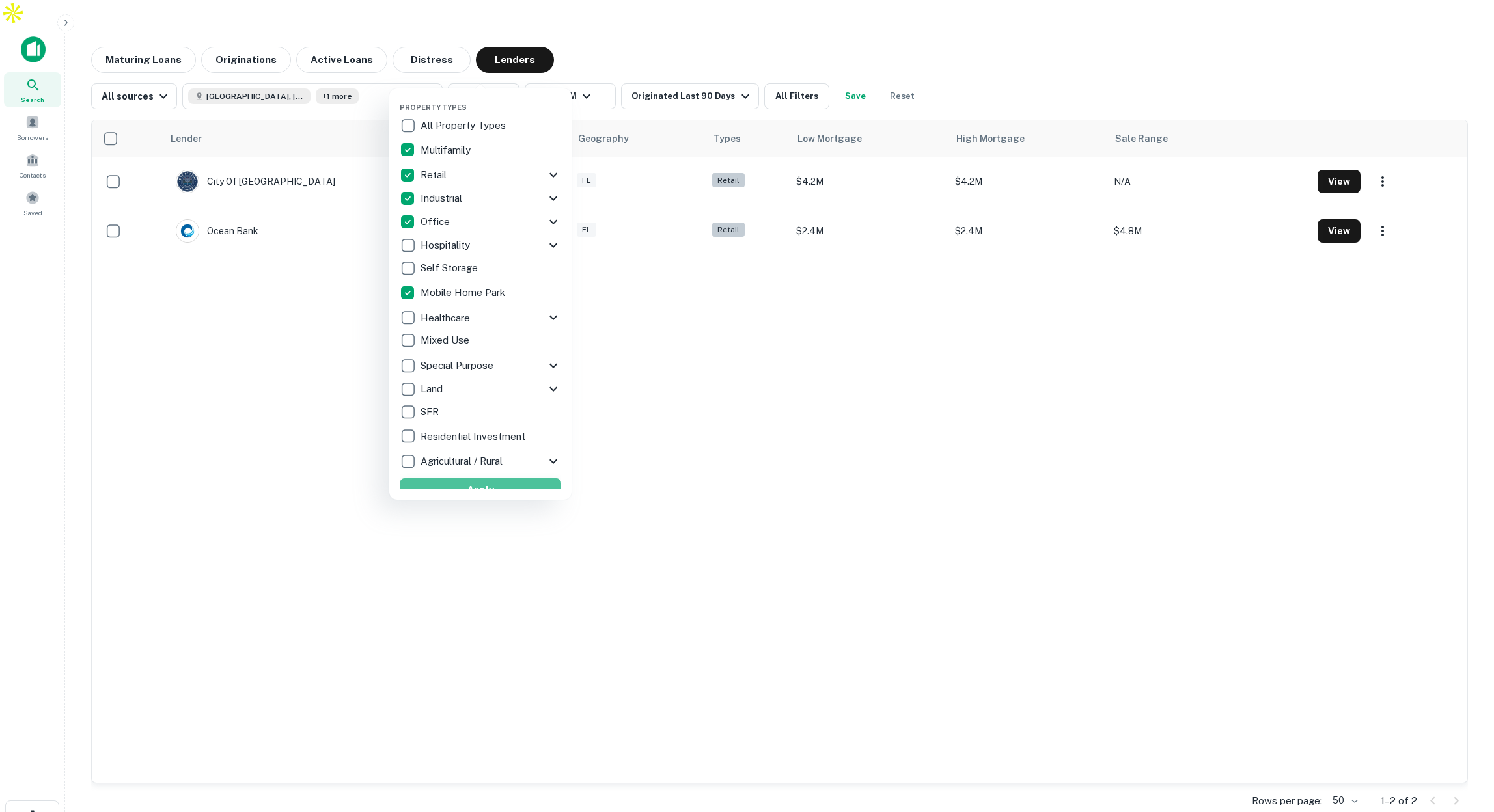
drag, startPoint x: 510, startPoint y: 481, endPoint x: 585, endPoint y: 335, distance: 164.1
click at [509, 481] on button "Apply" at bounding box center [480, 490] width 162 height 24
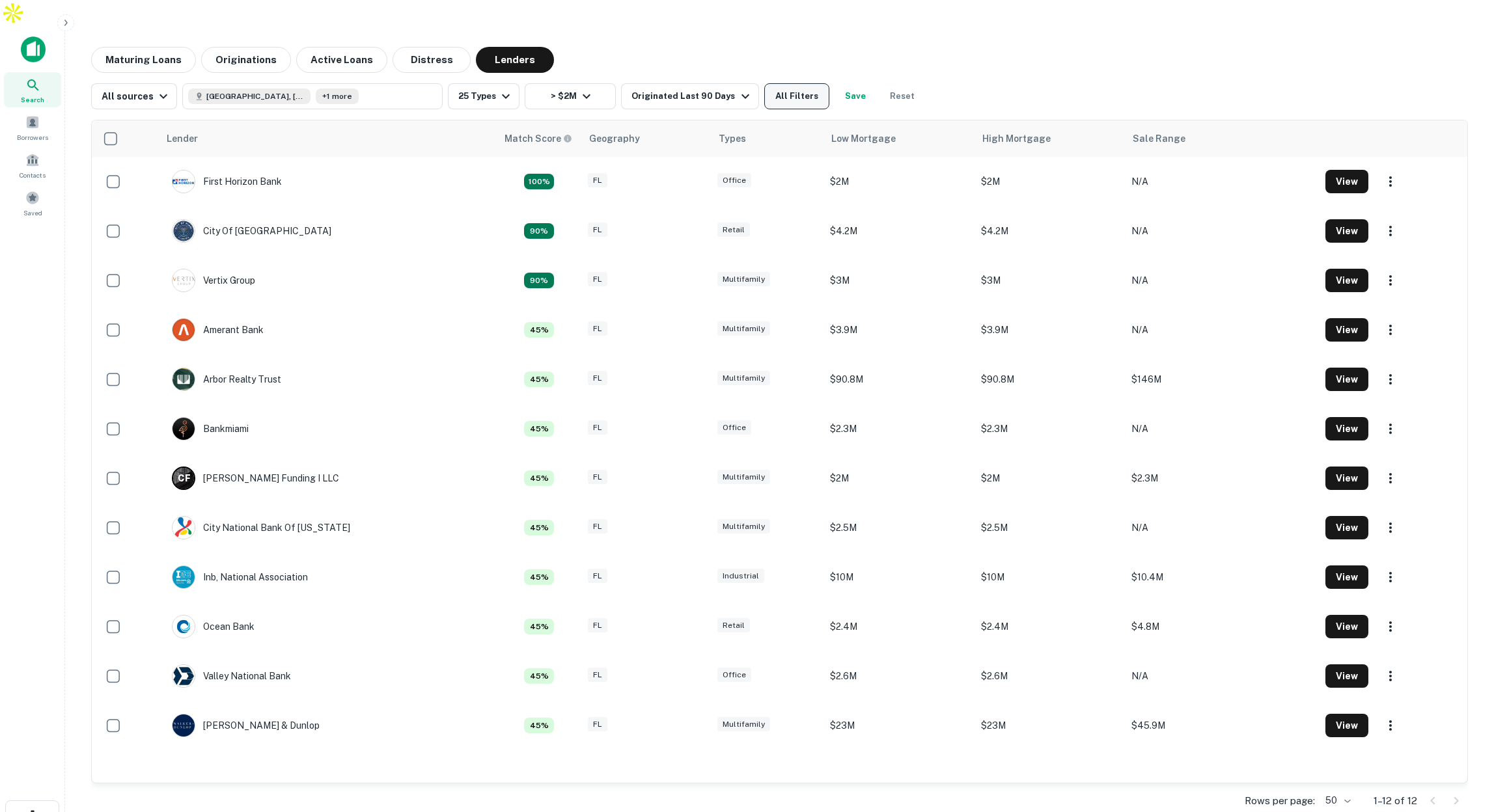
click at [789, 84] on button "All Filters" at bounding box center [796, 97] width 65 height 26
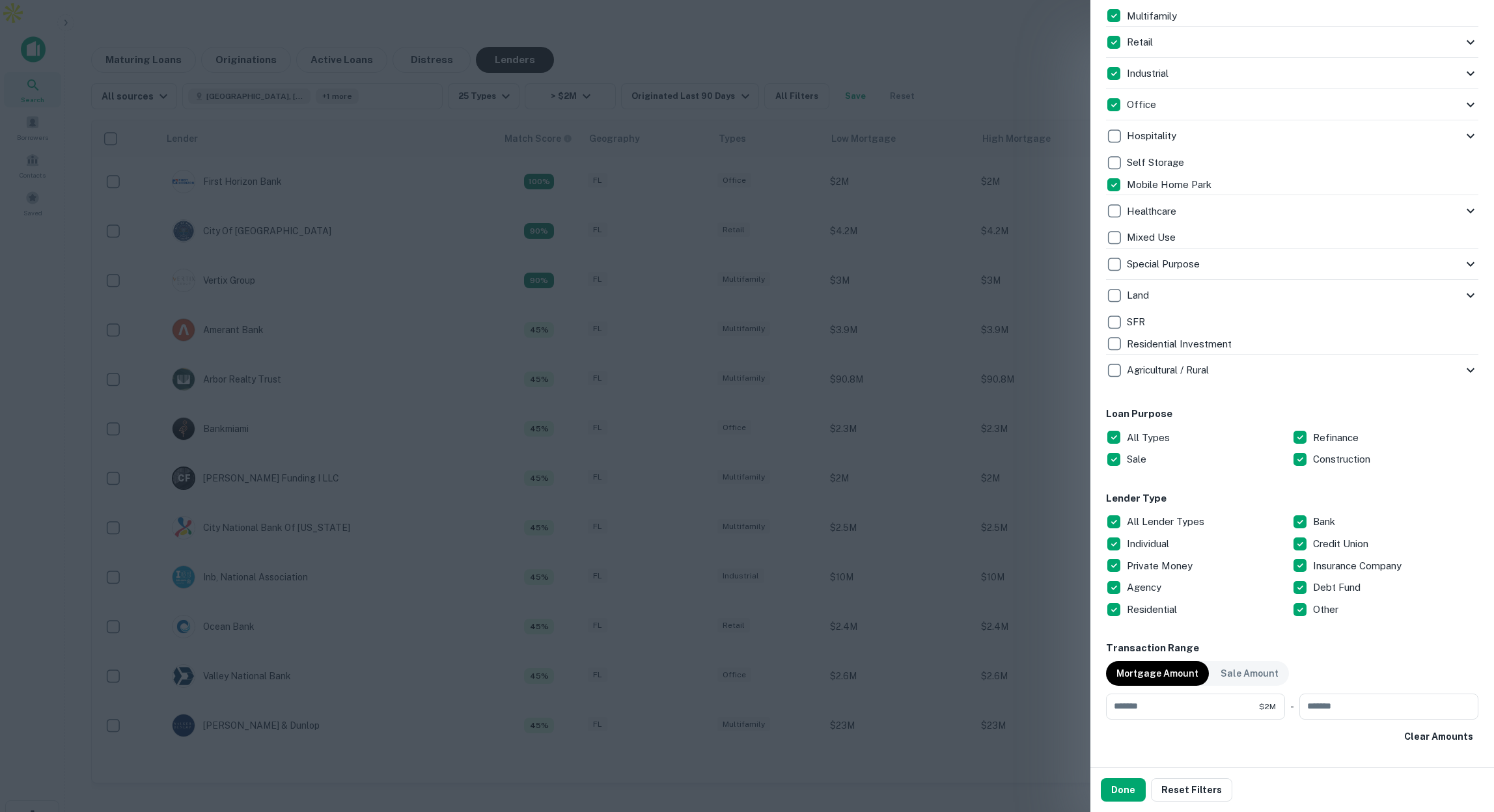
scroll to position [340, 0]
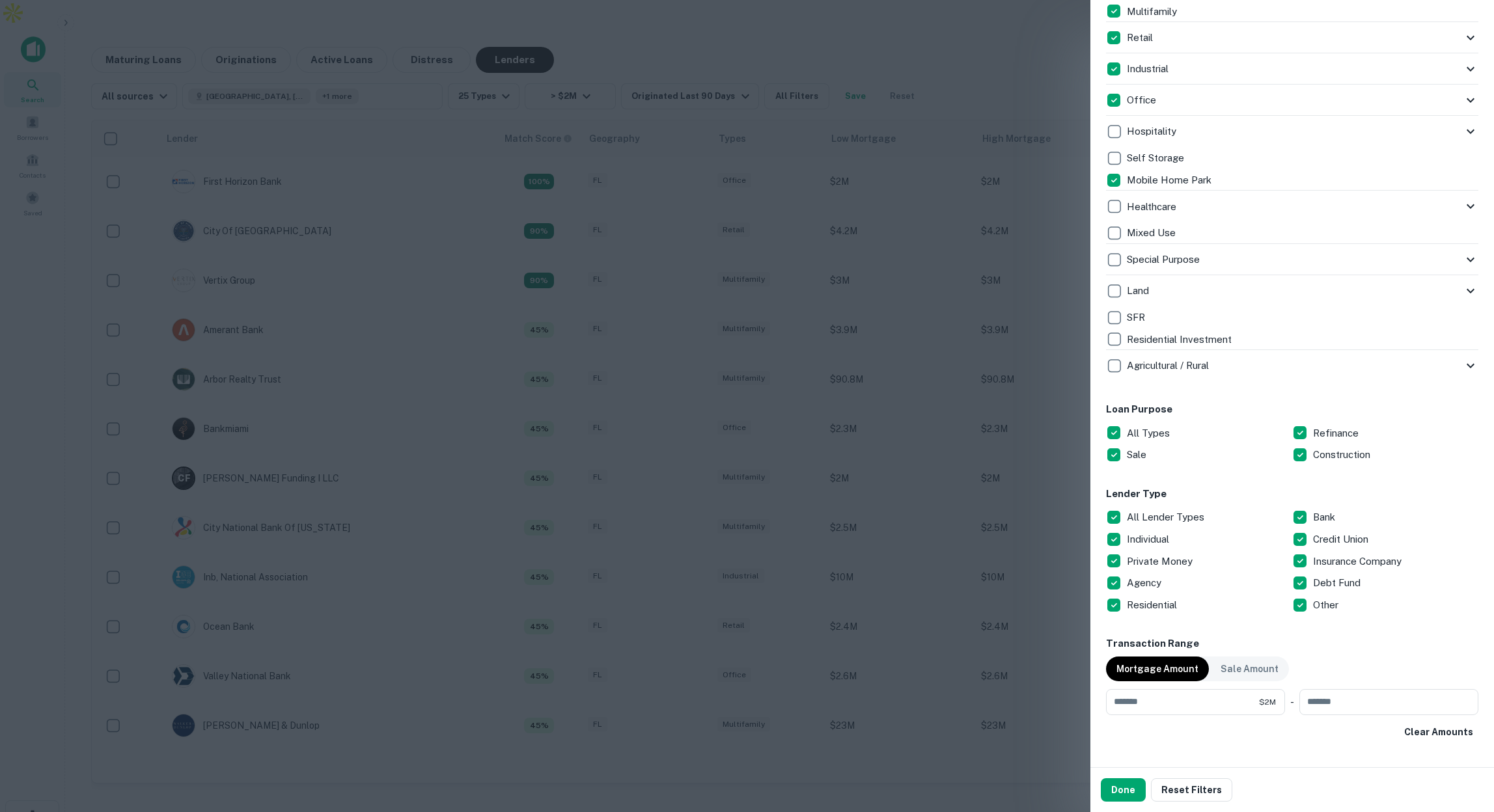
click at [622, 27] on div at bounding box center [747, 406] width 1494 height 812
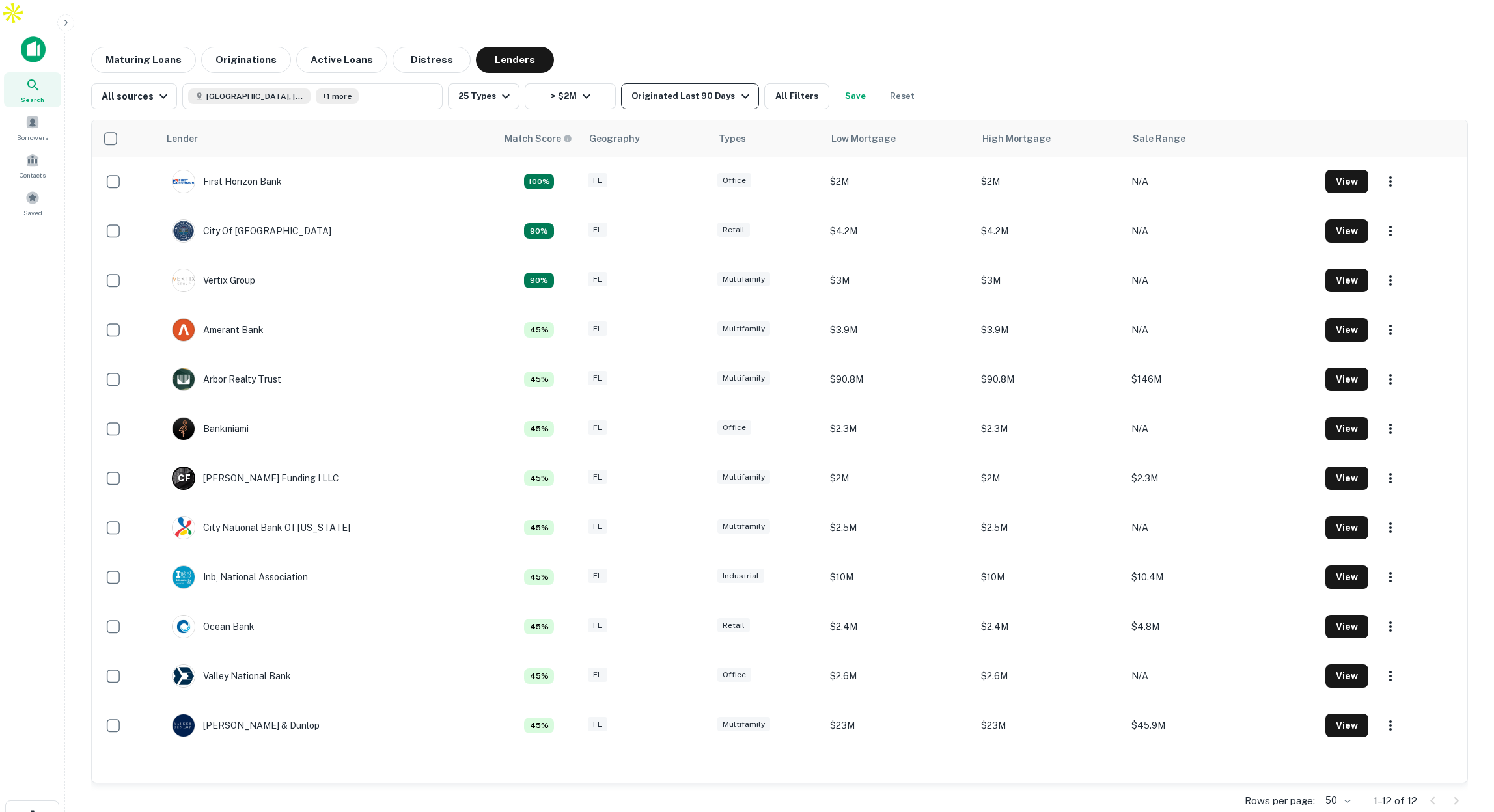
click at [699, 89] on div "Originated Last 90 Days" at bounding box center [692, 96] width 121 height 16
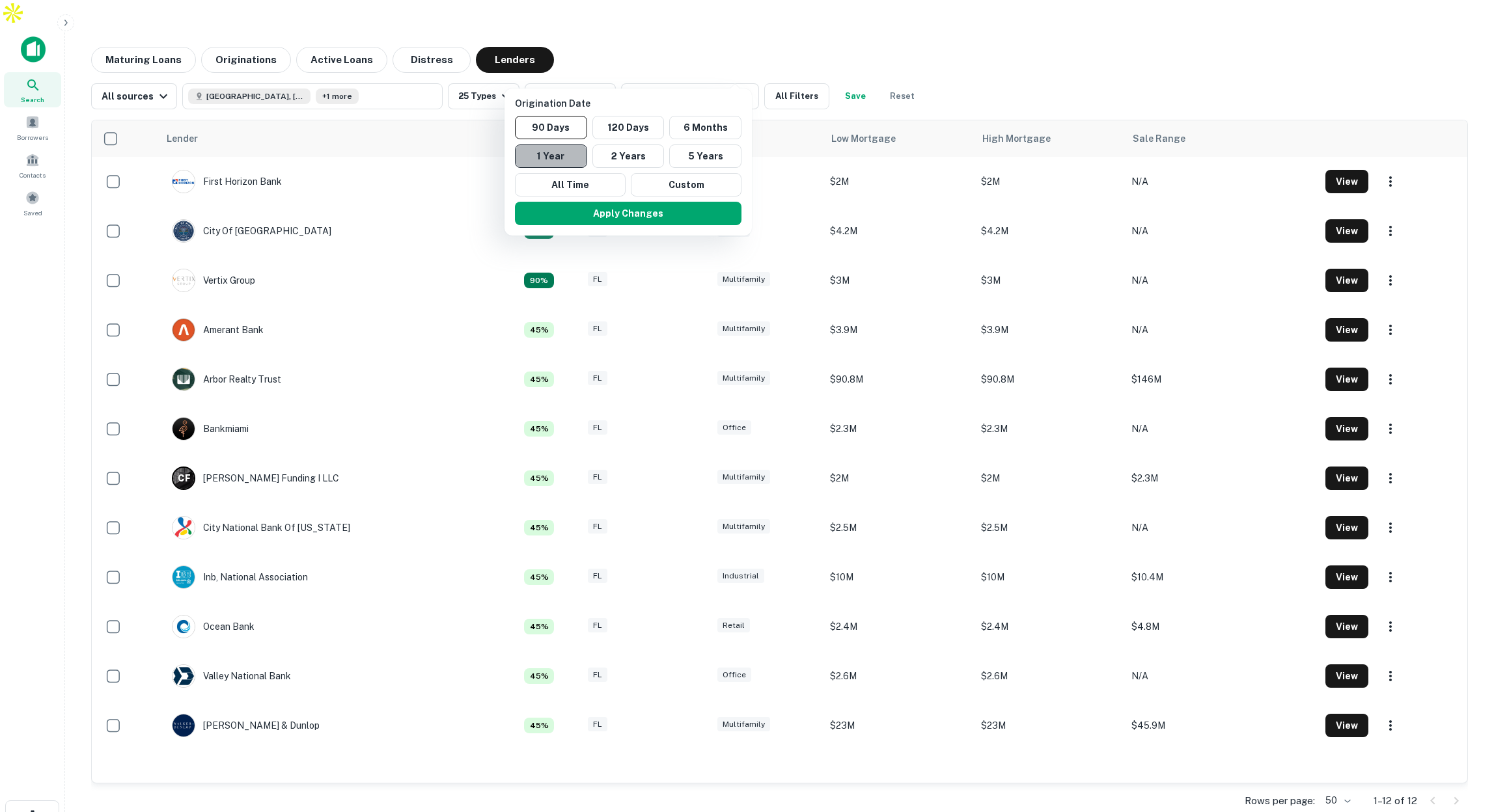
click at [556, 151] on button "1 Year" at bounding box center [551, 156] width 72 height 24
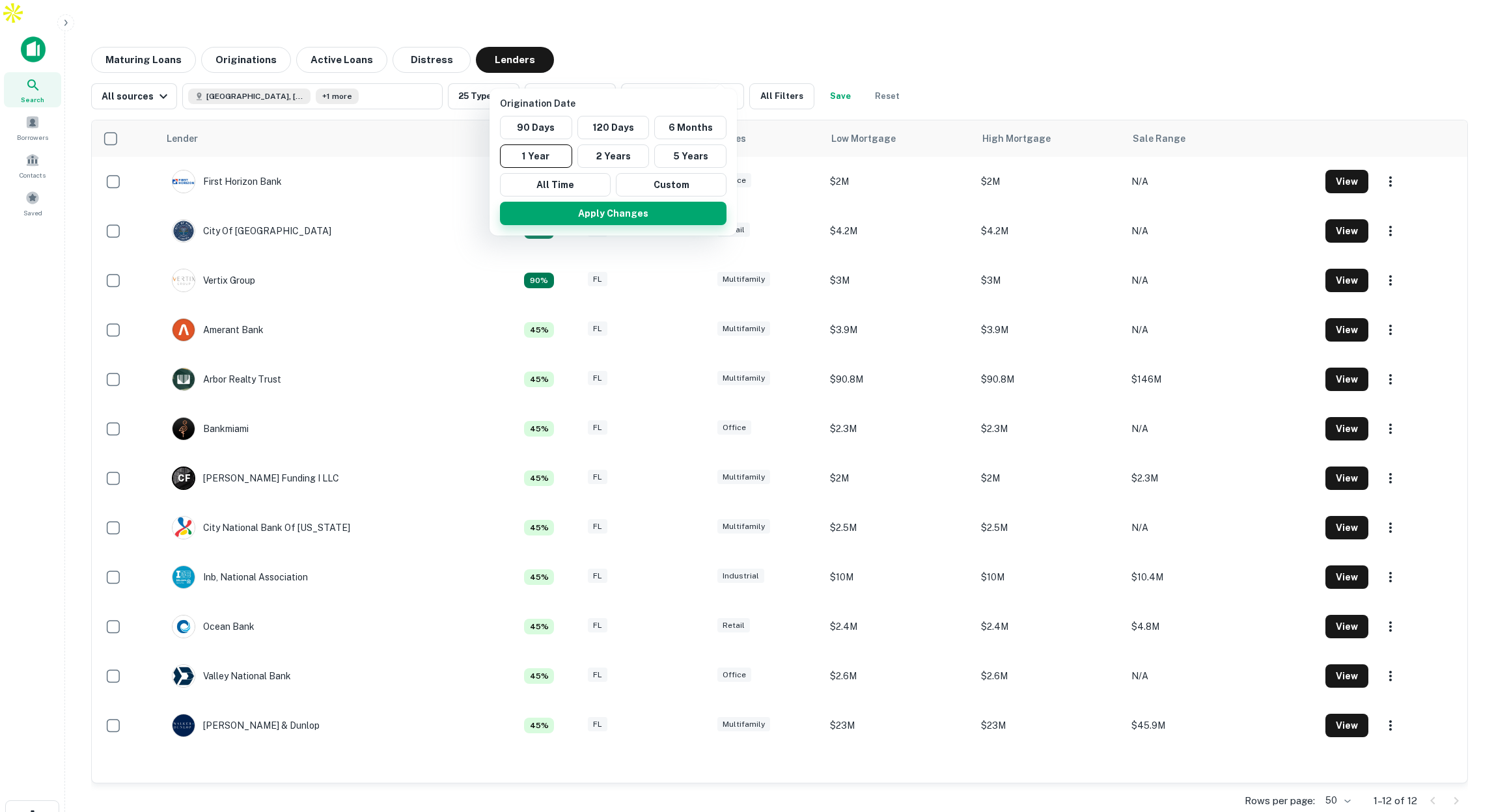
click at [654, 211] on button "Apply Changes" at bounding box center [613, 213] width 226 height 24
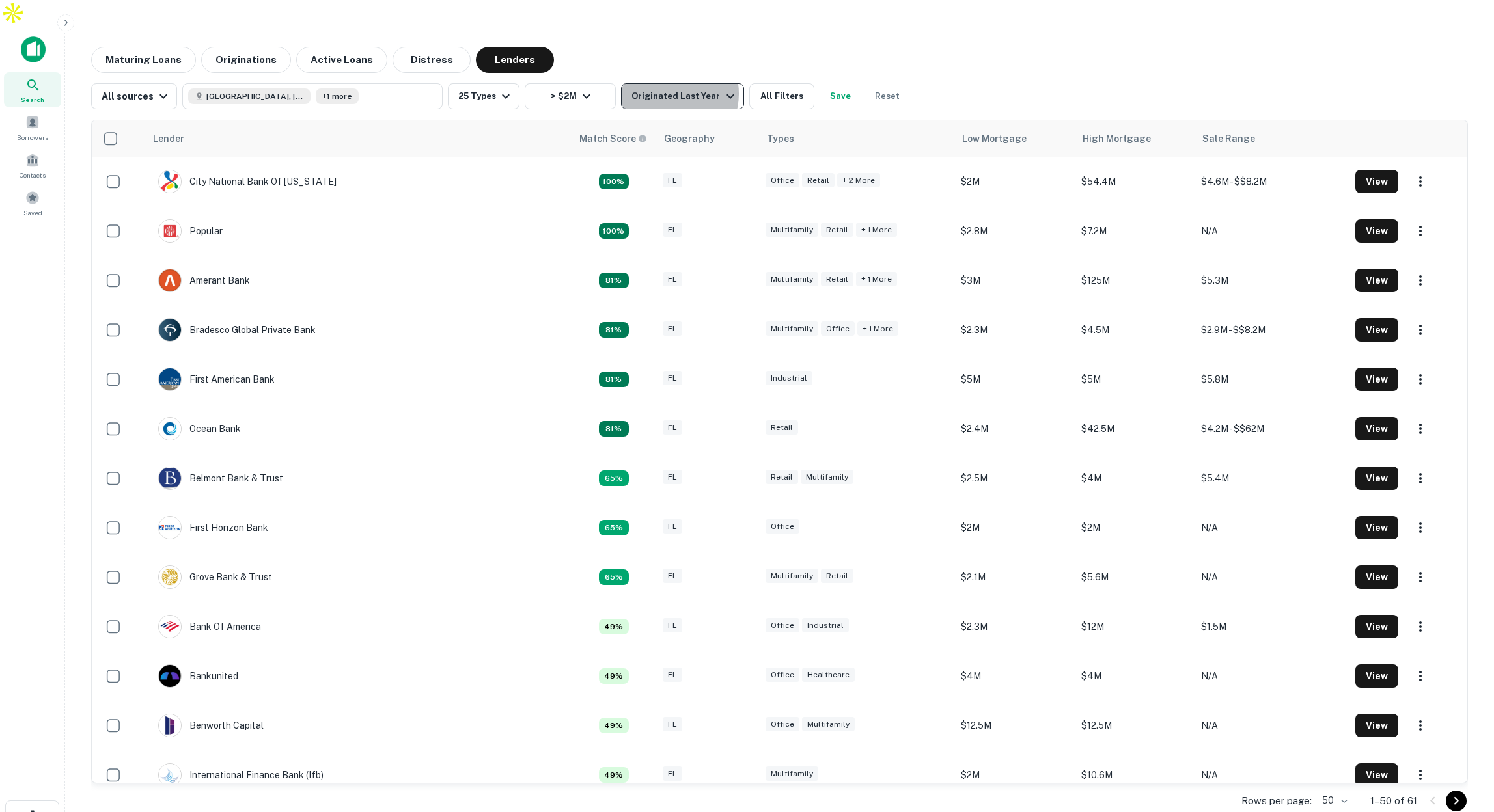
click at [666, 89] on div "Originated Last Year" at bounding box center [684, 96] width 106 height 16
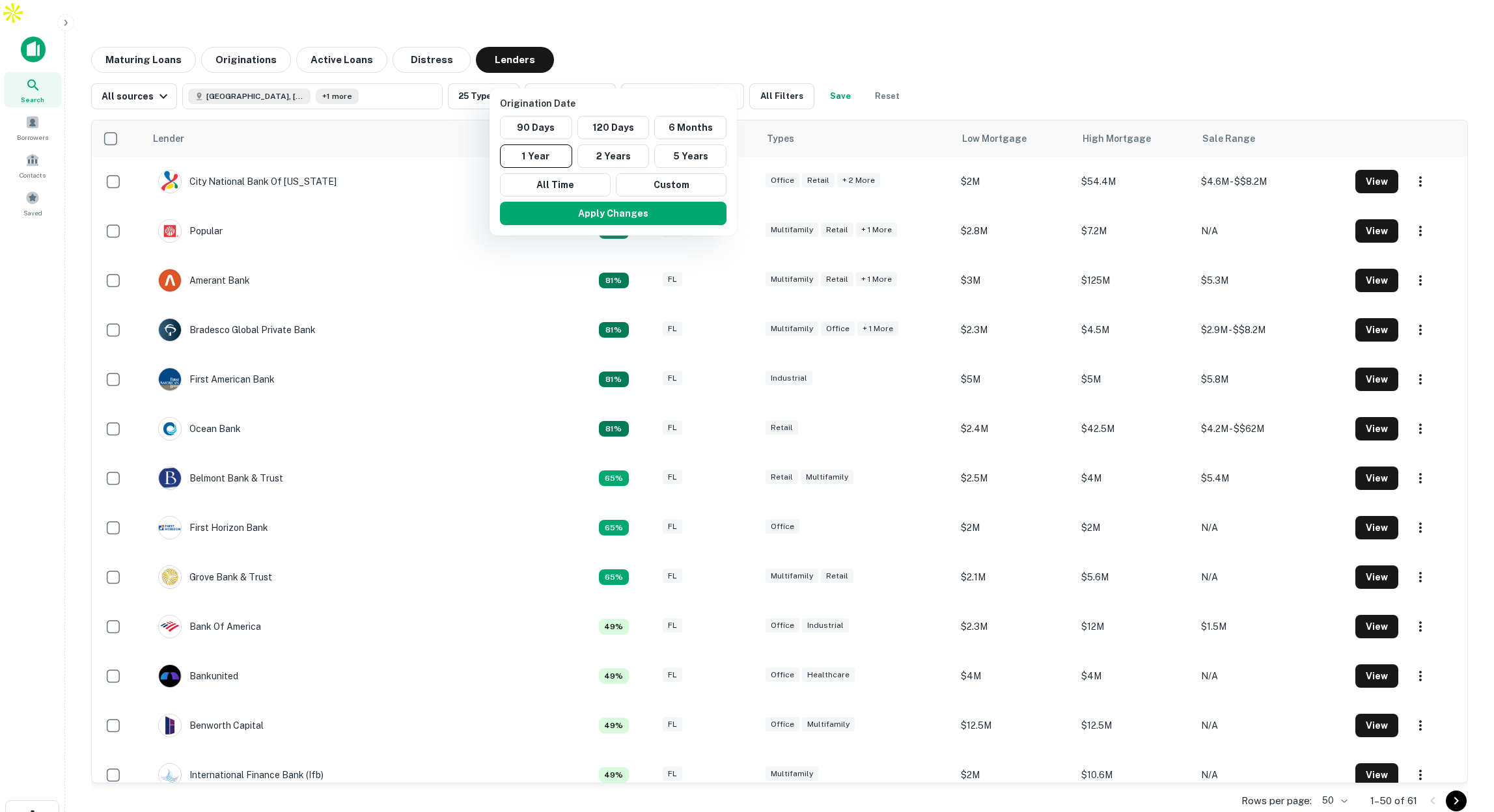
click at [684, 14] on div at bounding box center [747, 406] width 1494 height 812
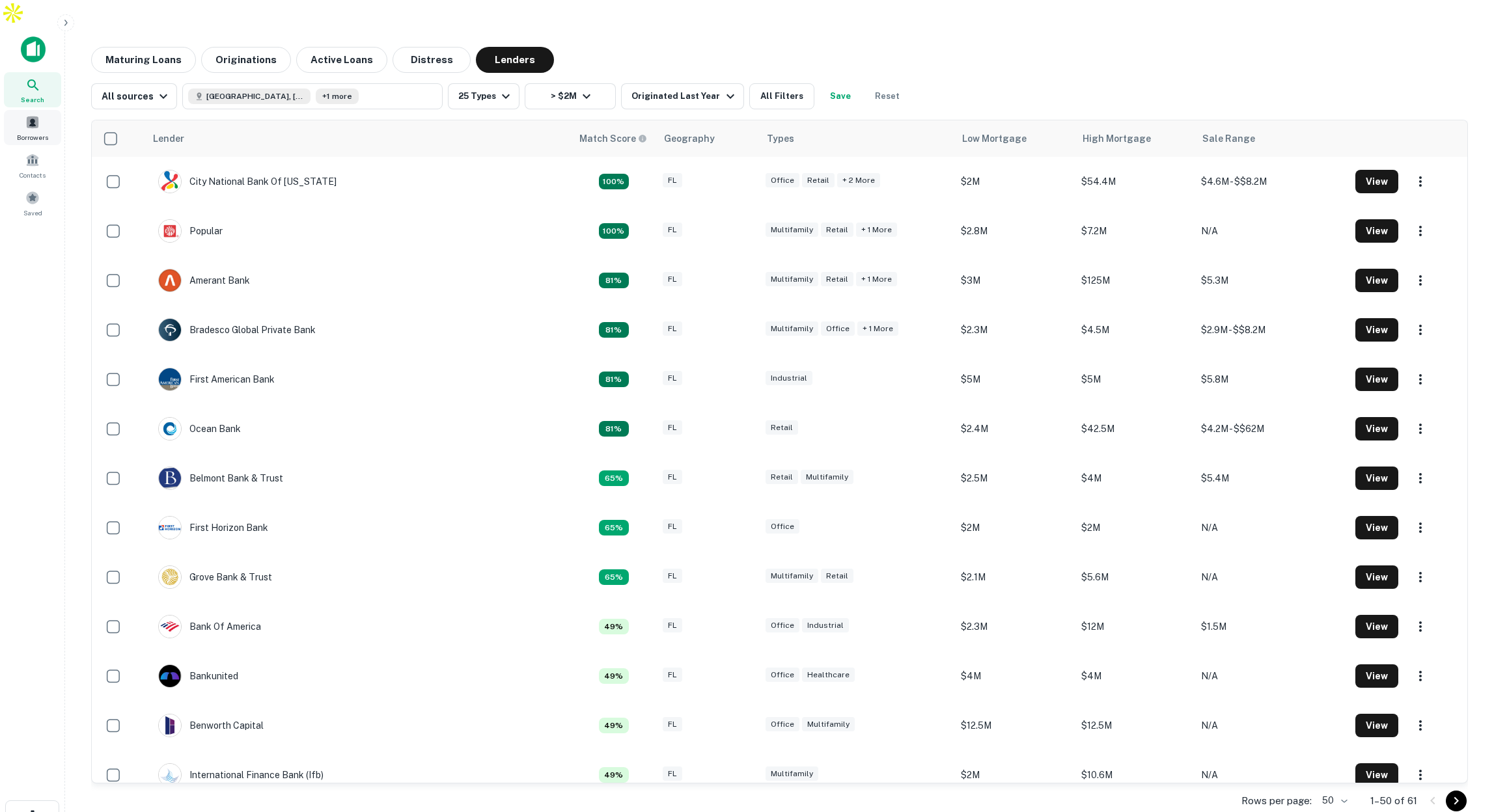
click at [31, 110] on div "Borrowers" at bounding box center [33, 127] width 57 height 35
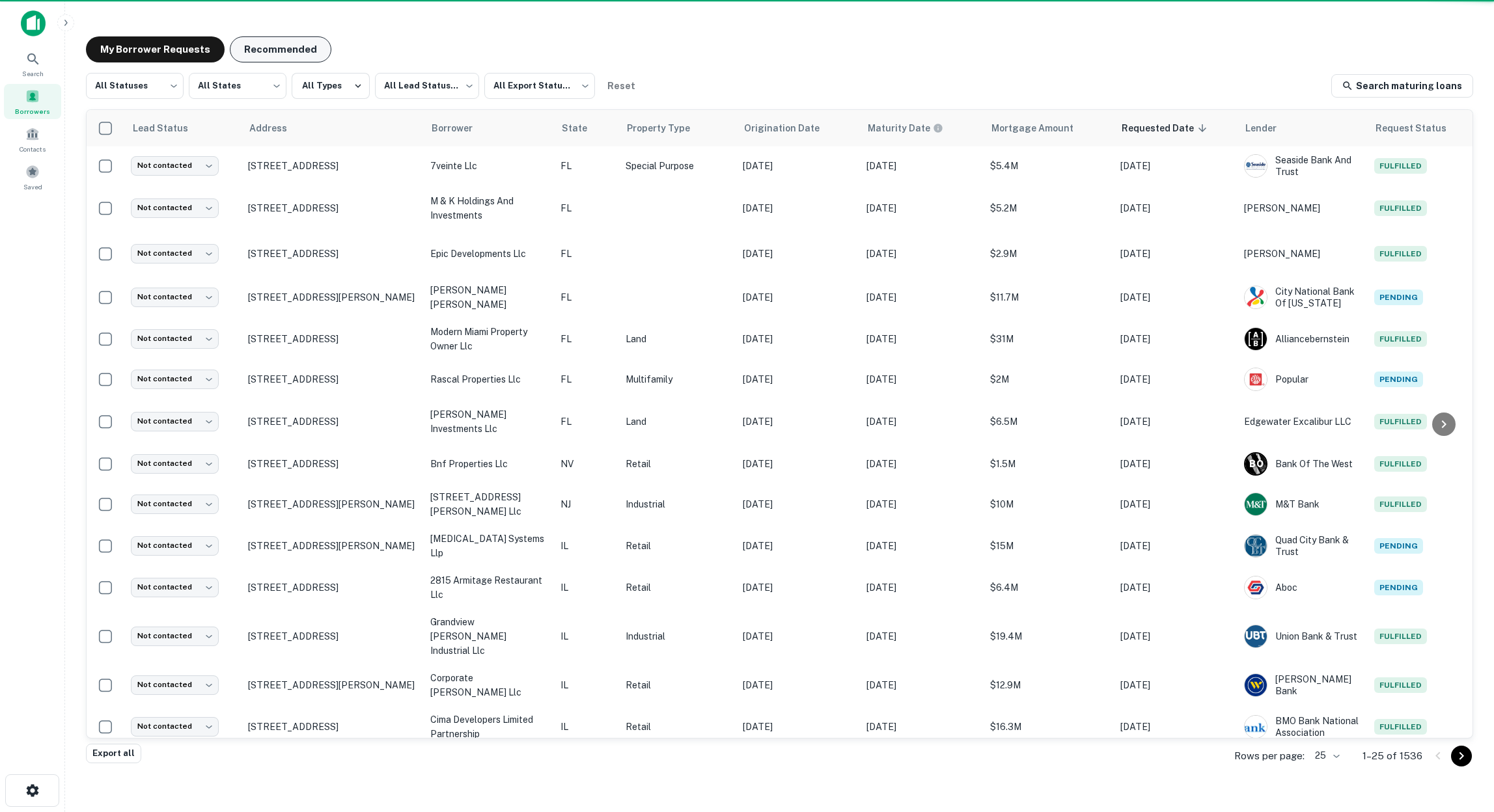
click at [272, 45] on button "Recommended" at bounding box center [281, 49] width 102 height 26
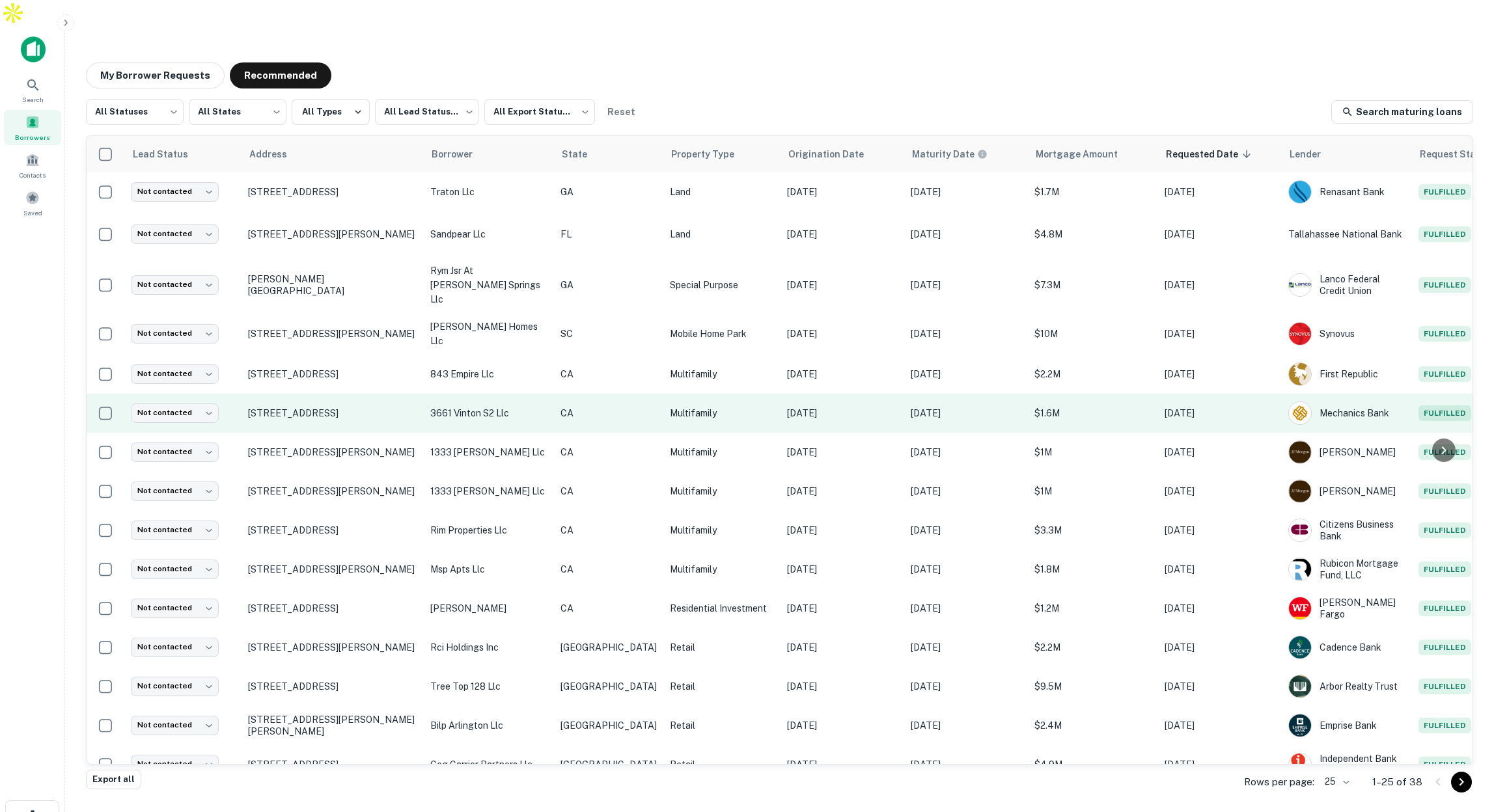
click at [714, 406] on p "Multifamily" at bounding box center [721, 413] width 104 height 14
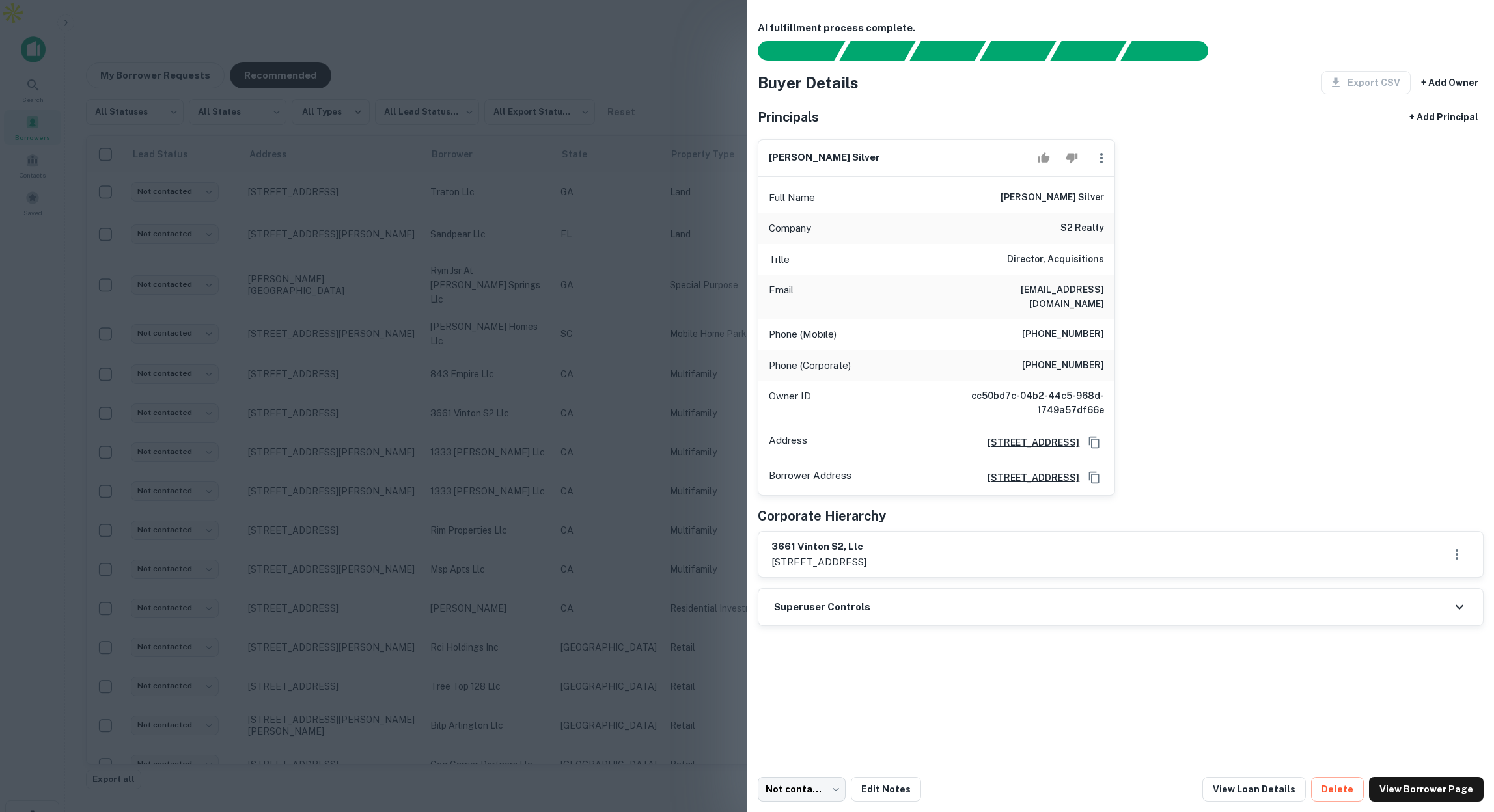
click at [645, 270] on div at bounding box center [747, 406] width 1494 height 812
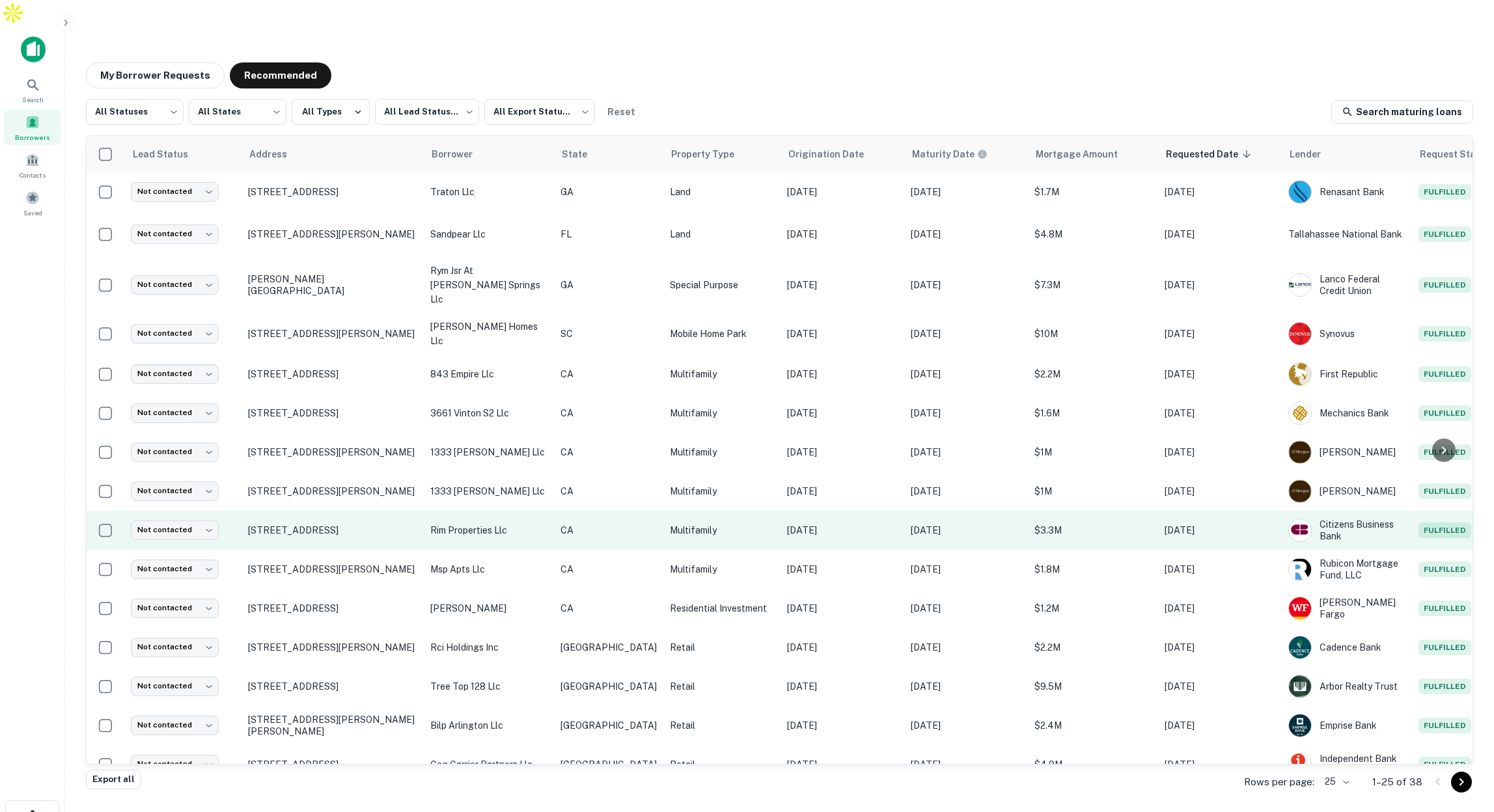
click at [604, 523] on p "CA" at bounding box center [608, 530] width 96 height 14
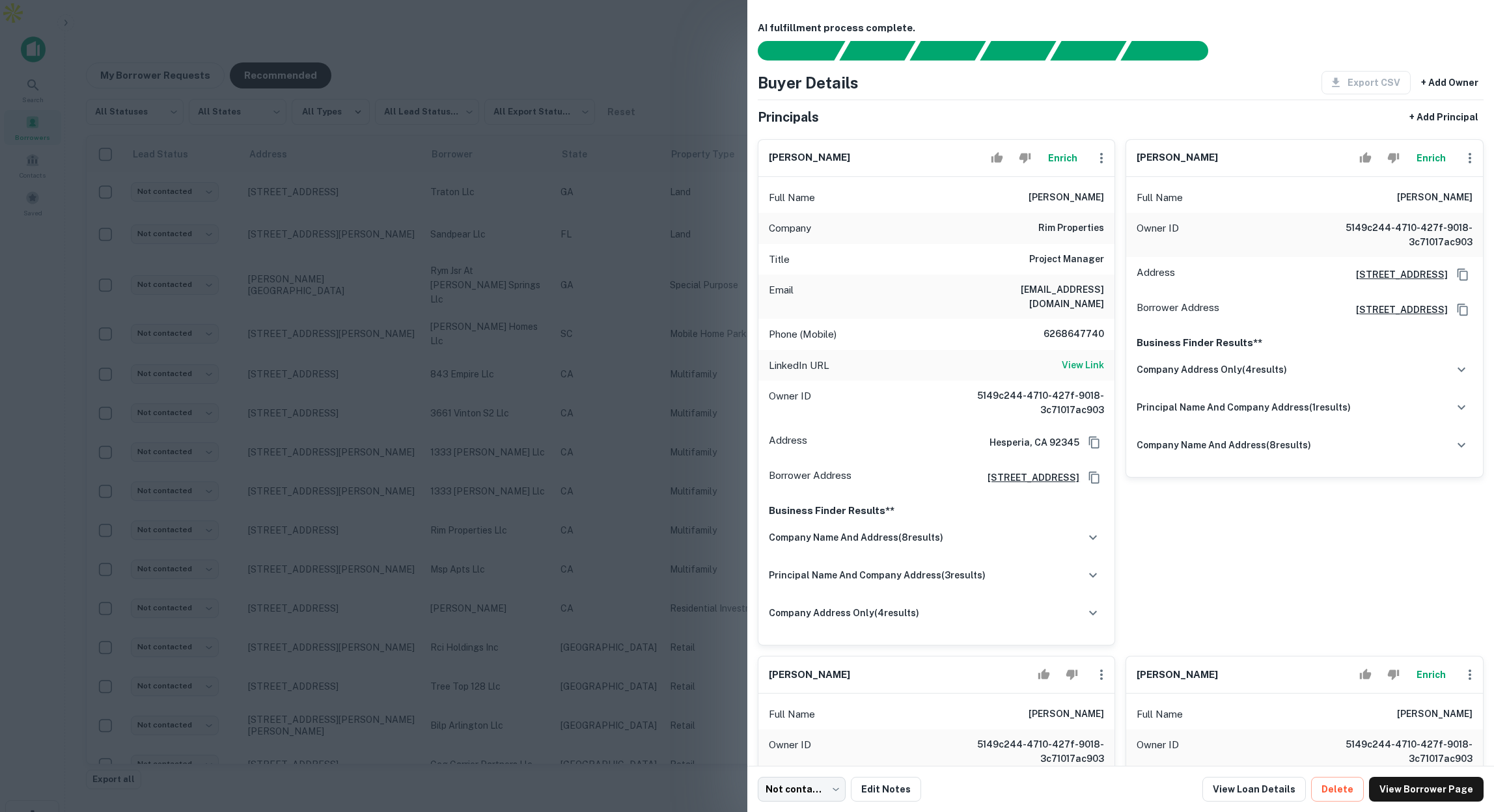
click at [646, 360] on div at bounding box center [747, 406] width 1494 height 812
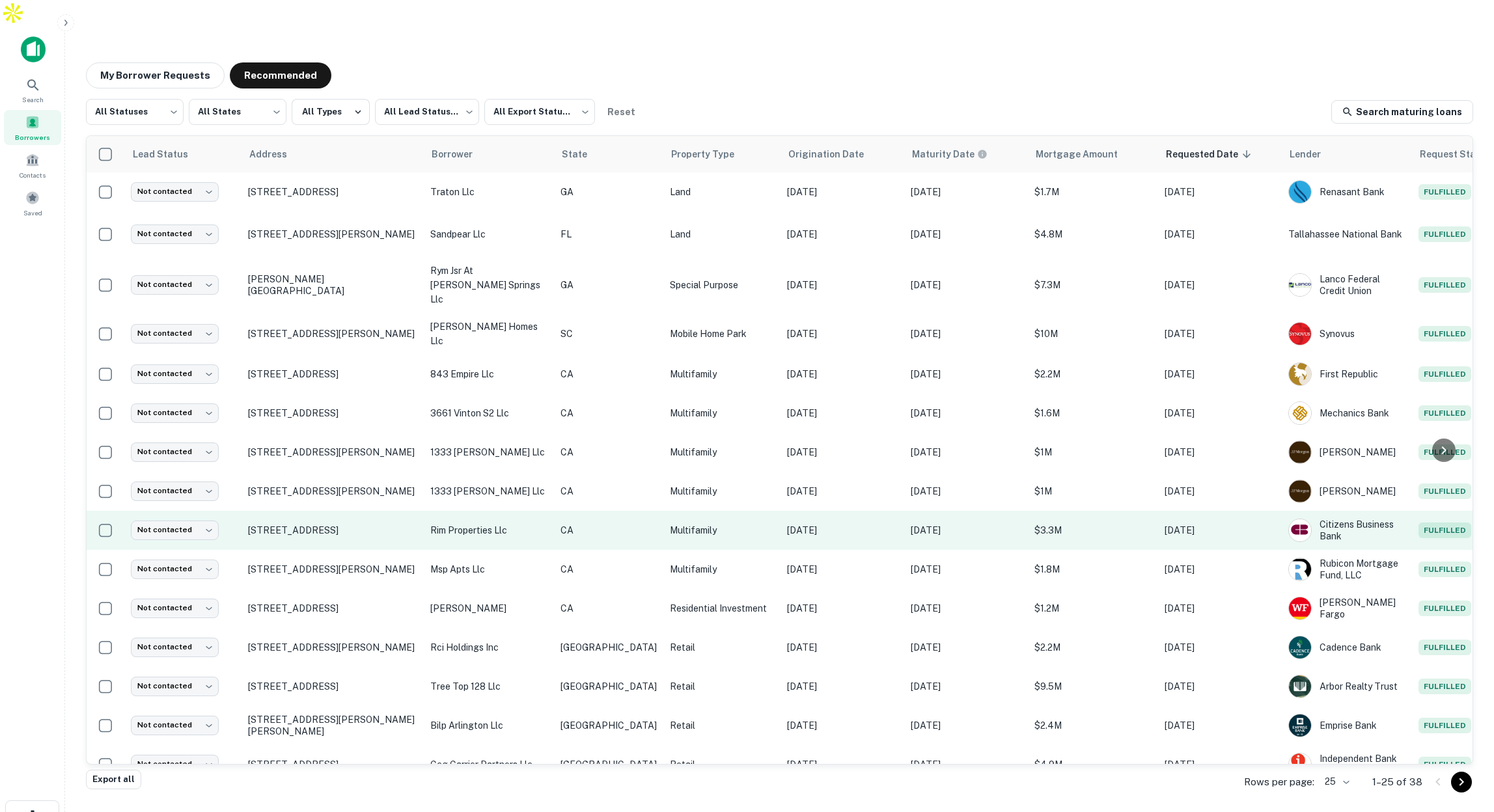
click at [701, 523] on p "Multifamily" at bounding box center [721, 530] width 104 height 14
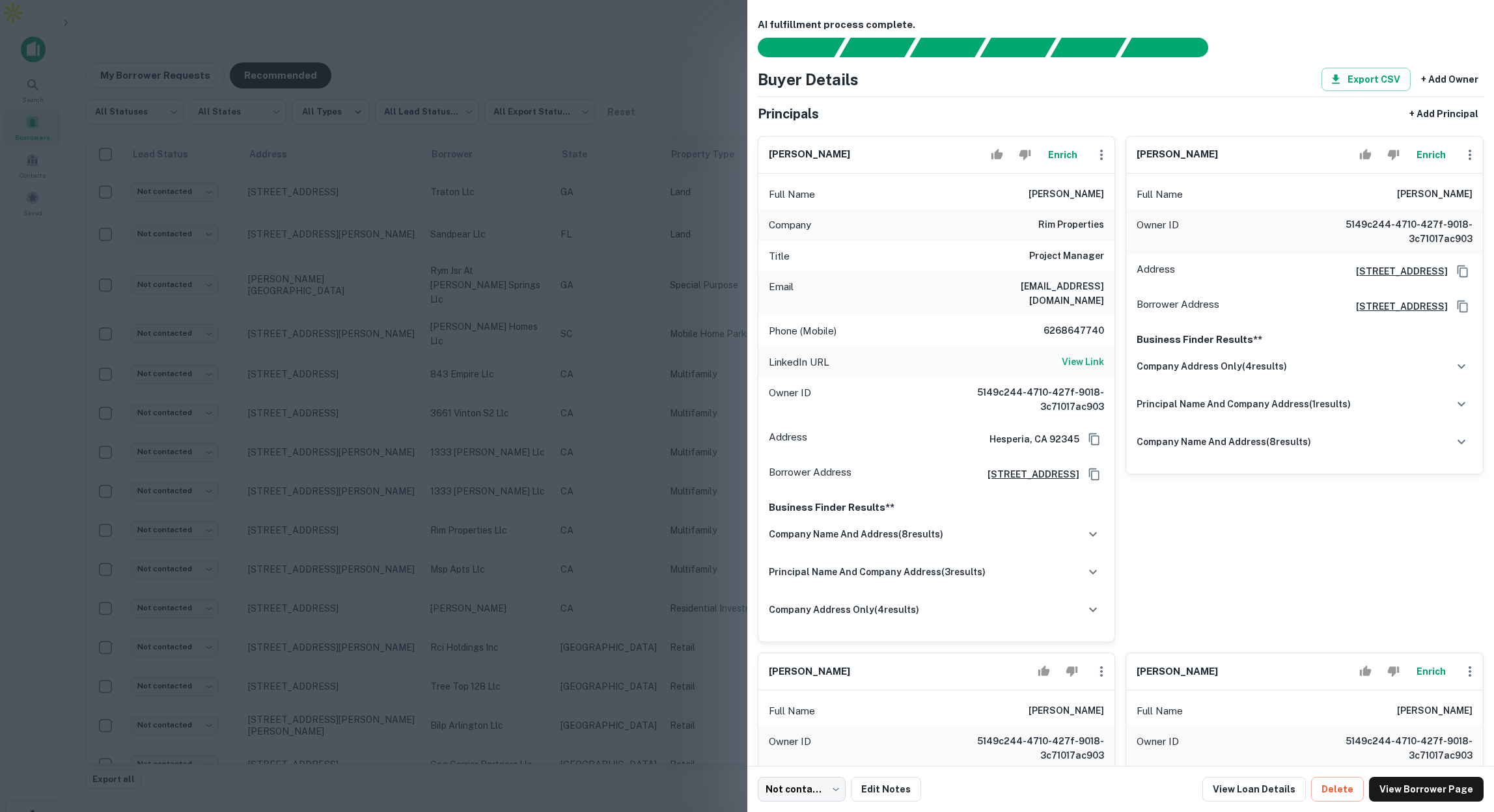
scroll to position [20, 0]
